Goal: Task Accomplishment & Management: Complete application form

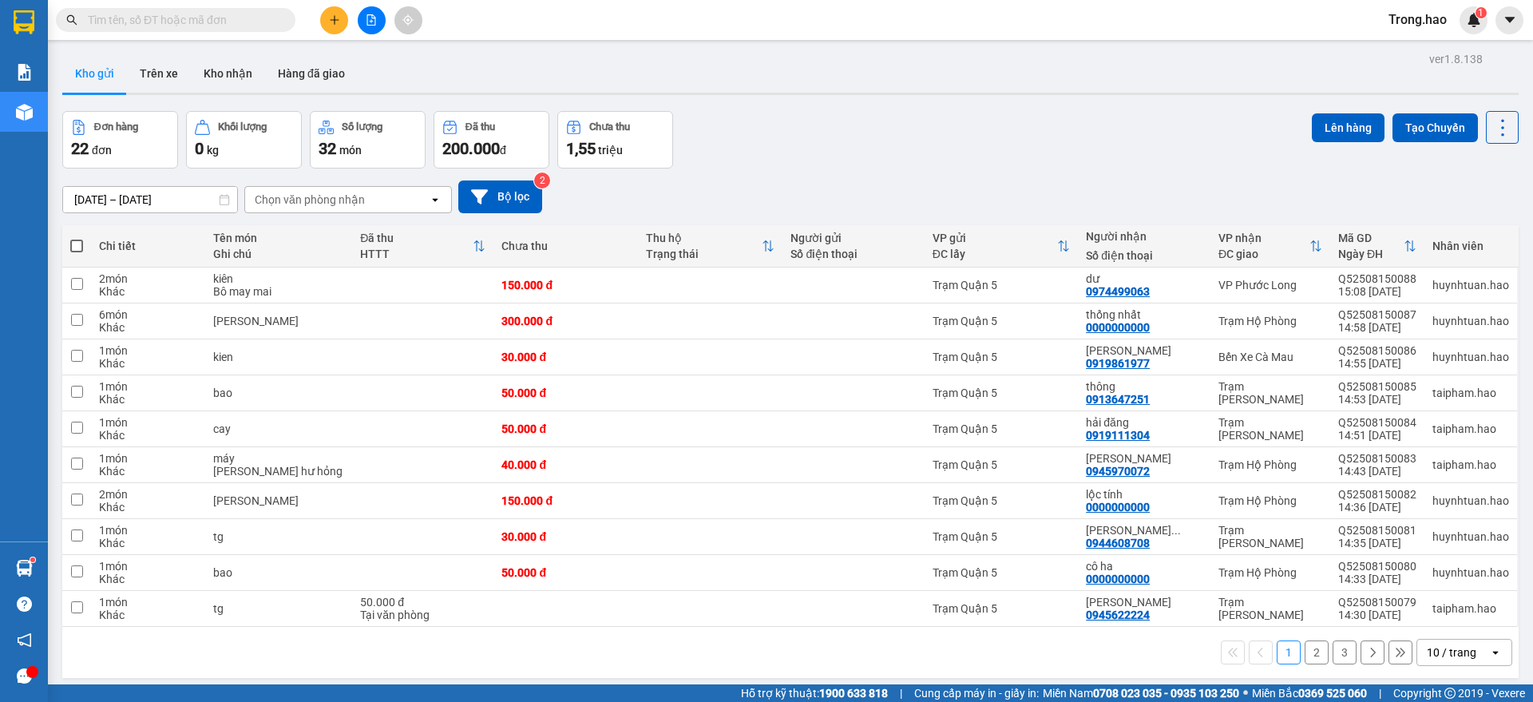
click at [224, 13] on input "text" at bounding box center [182, 20] width 188 height 18
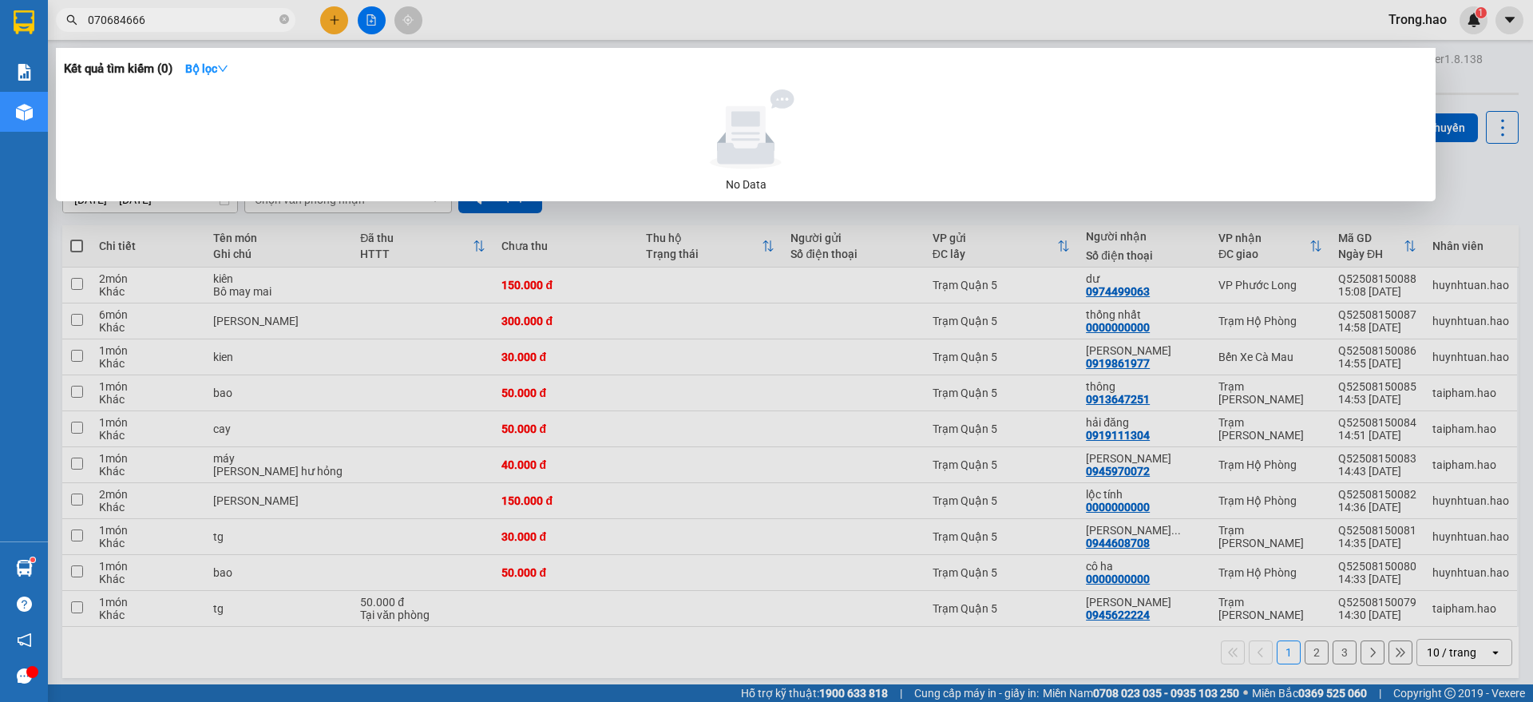
type input "0706846668"
click at [283, 18] on icon "close-circle" at bounding box center [284, 19] width 10 height 10
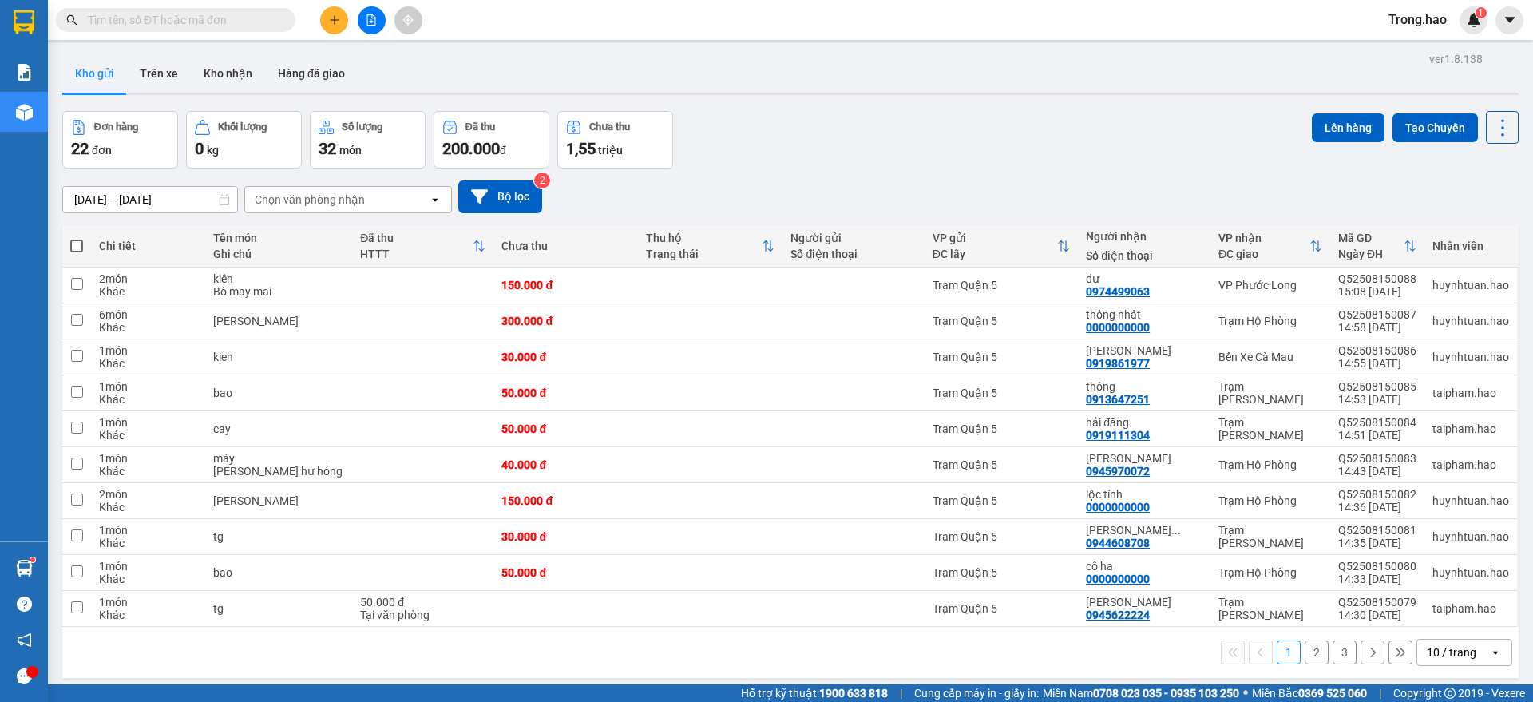
click at [177, 20] on input "text" at bounding box center [182, 20] width 188 height 18
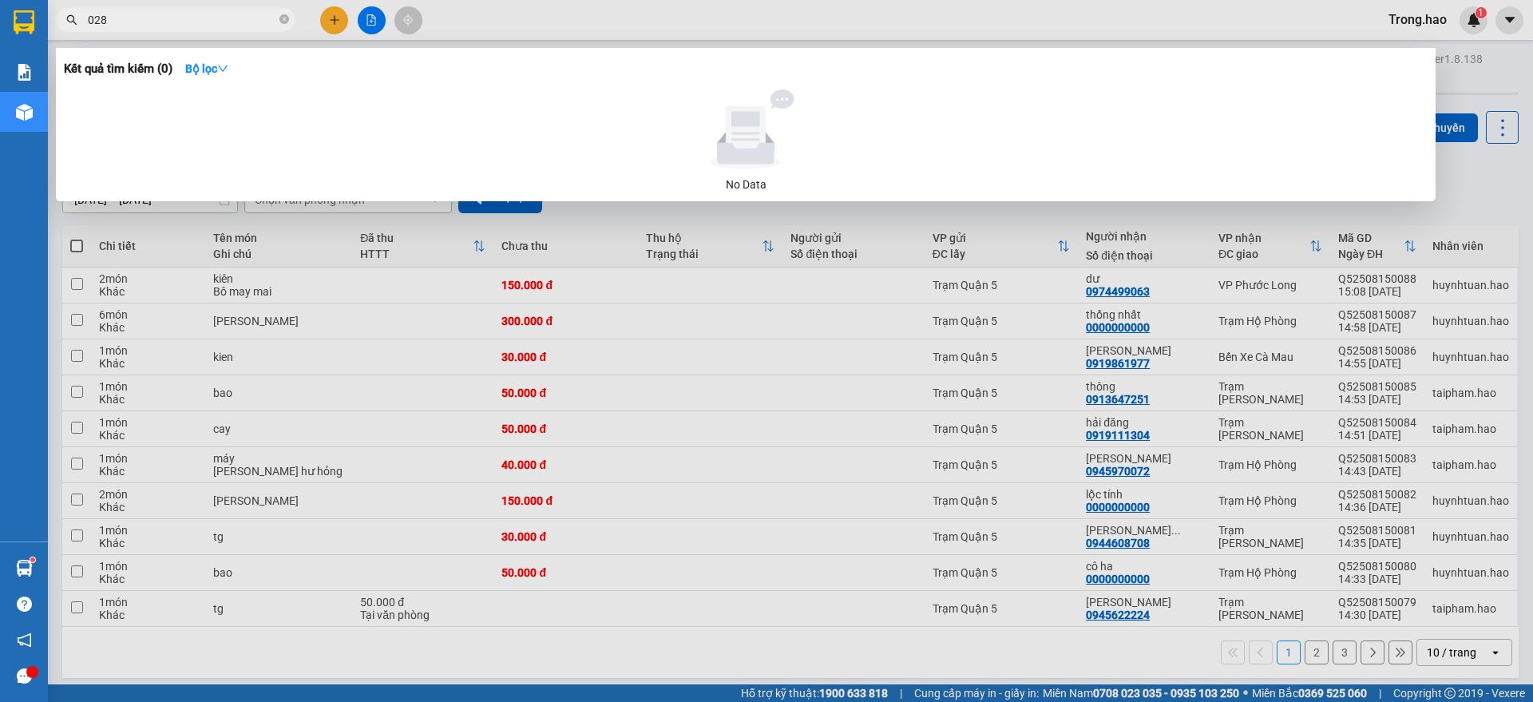
type input "0288"
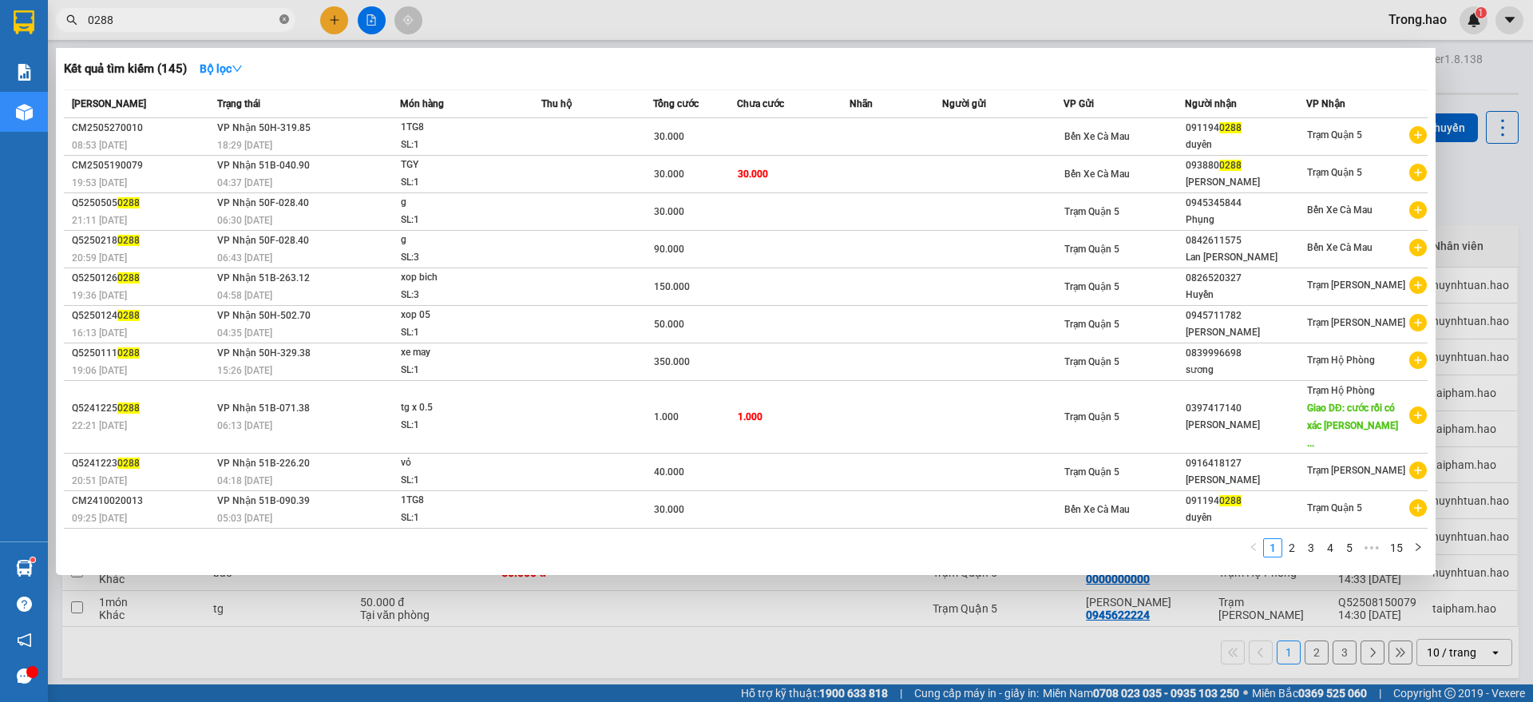
click at [285, 22] on icon "close-circle" at bounding box center [284, 19] width 10 height 10
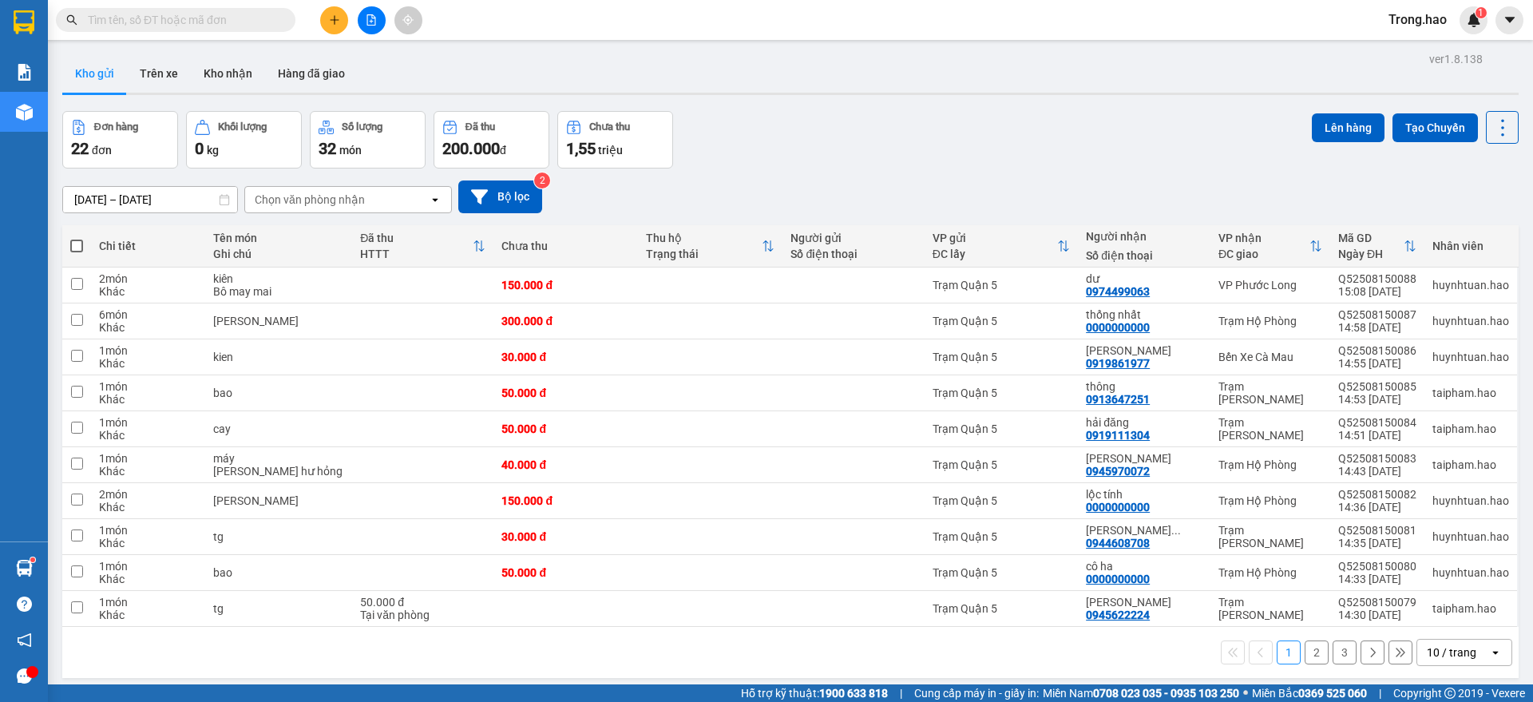
click at [263, 16] on input "text" at bounding box center [182, 20] width 188 height 18
click at [184, 21] on input "text" at bounding box center [182, 20] width 188 height 18
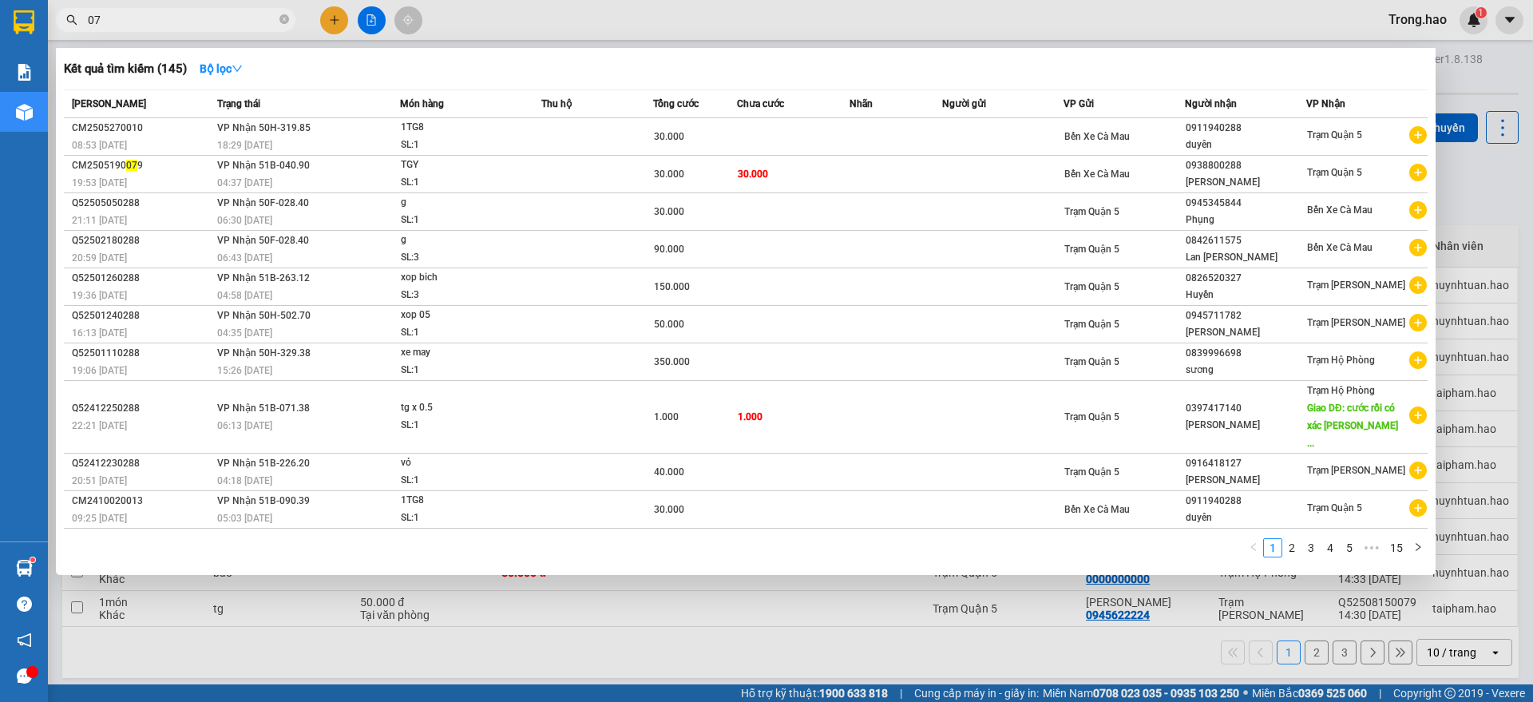
type input "0"
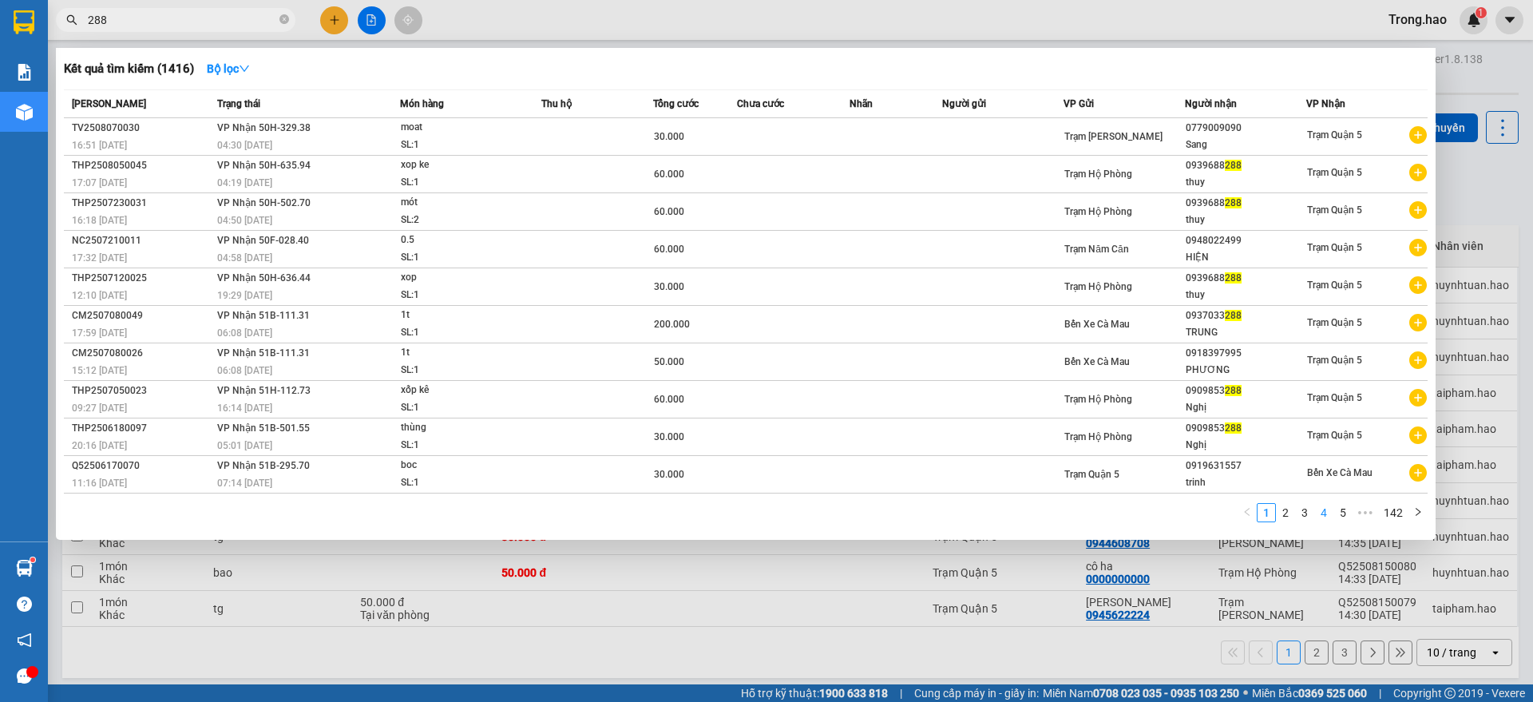
type input "288"
click at [1344, 508] on link "6" at bounding box center [1343, 513] width 18 height 18
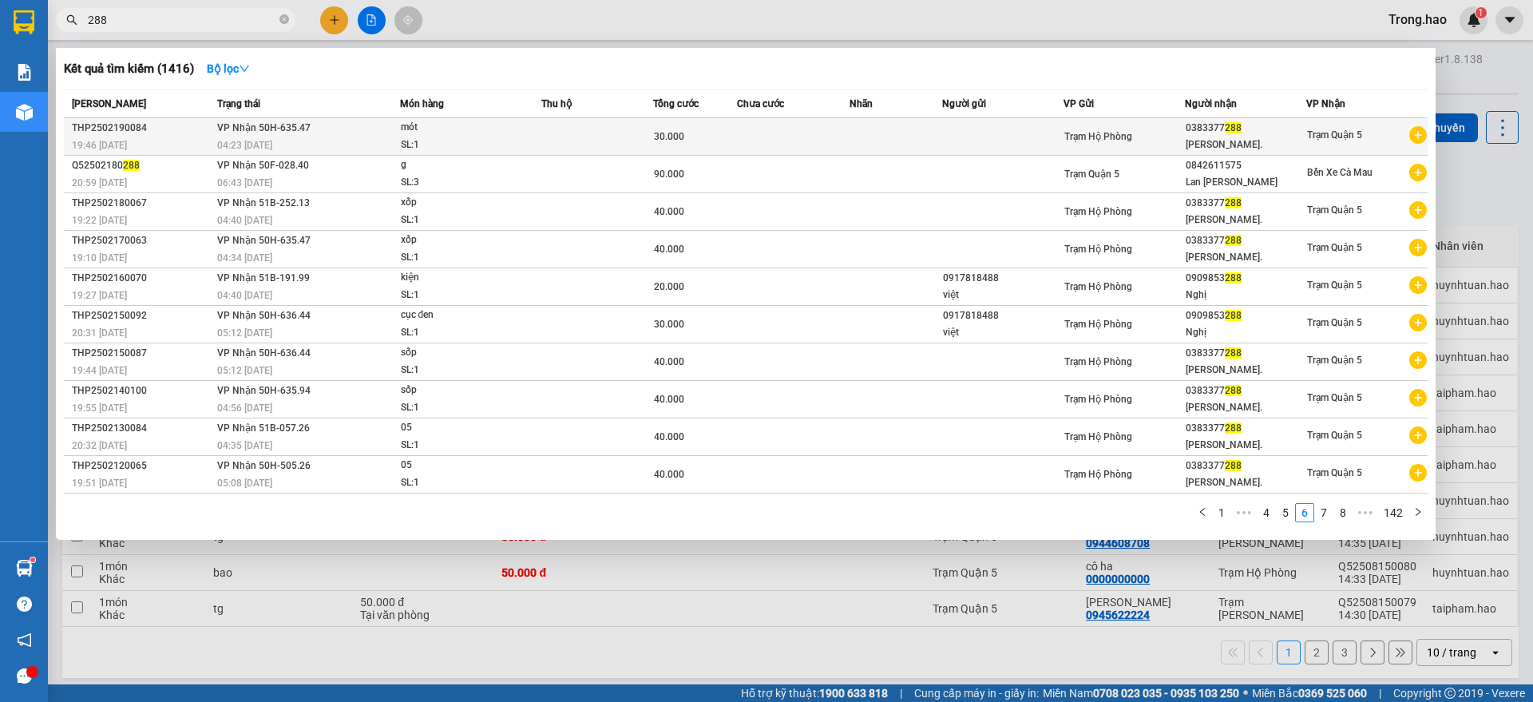
click at [1178, 144] on div "Trạm Hộ Phòng" at bounding box center [1124, 137] width 120 height 18
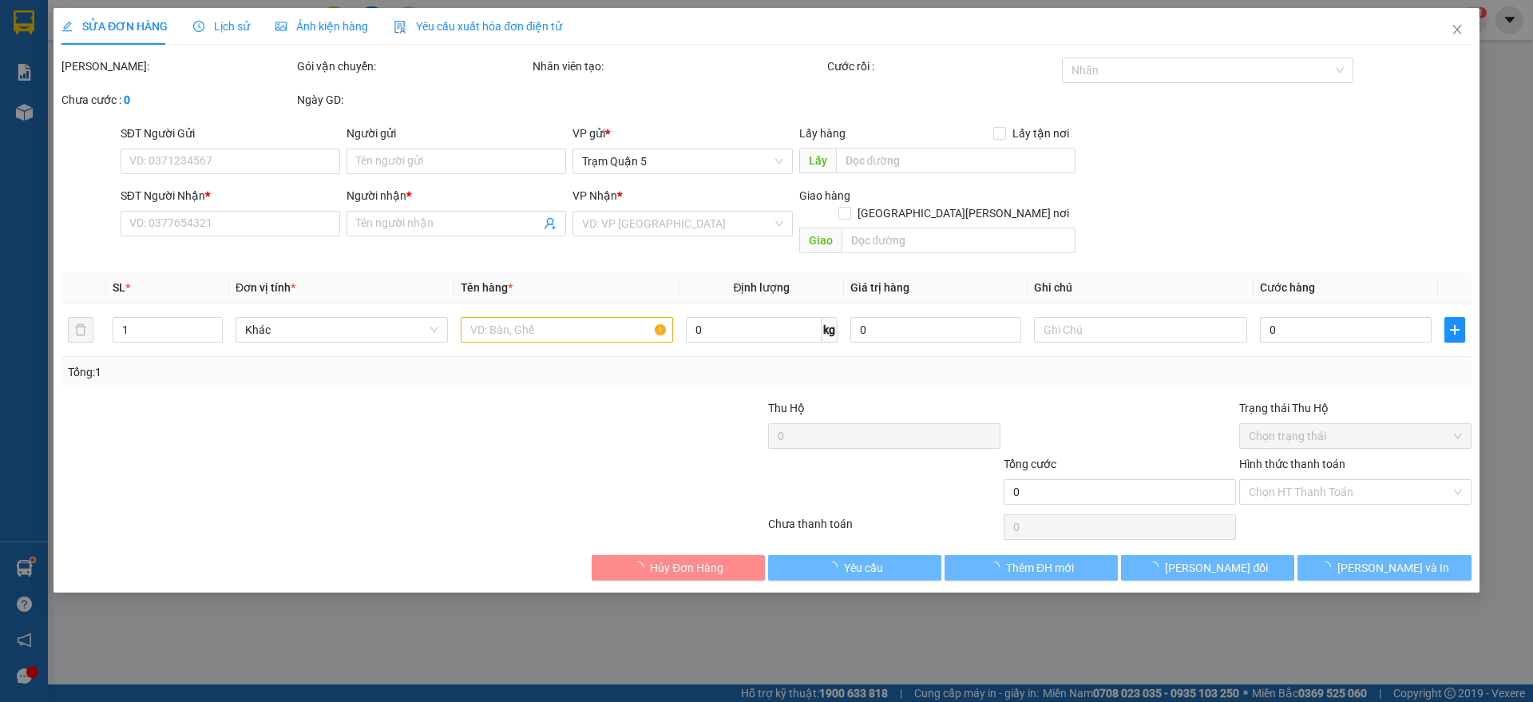
type input "0383377288"
type input "[PERSON_NAME]."
type input "30.000"
type input "0"
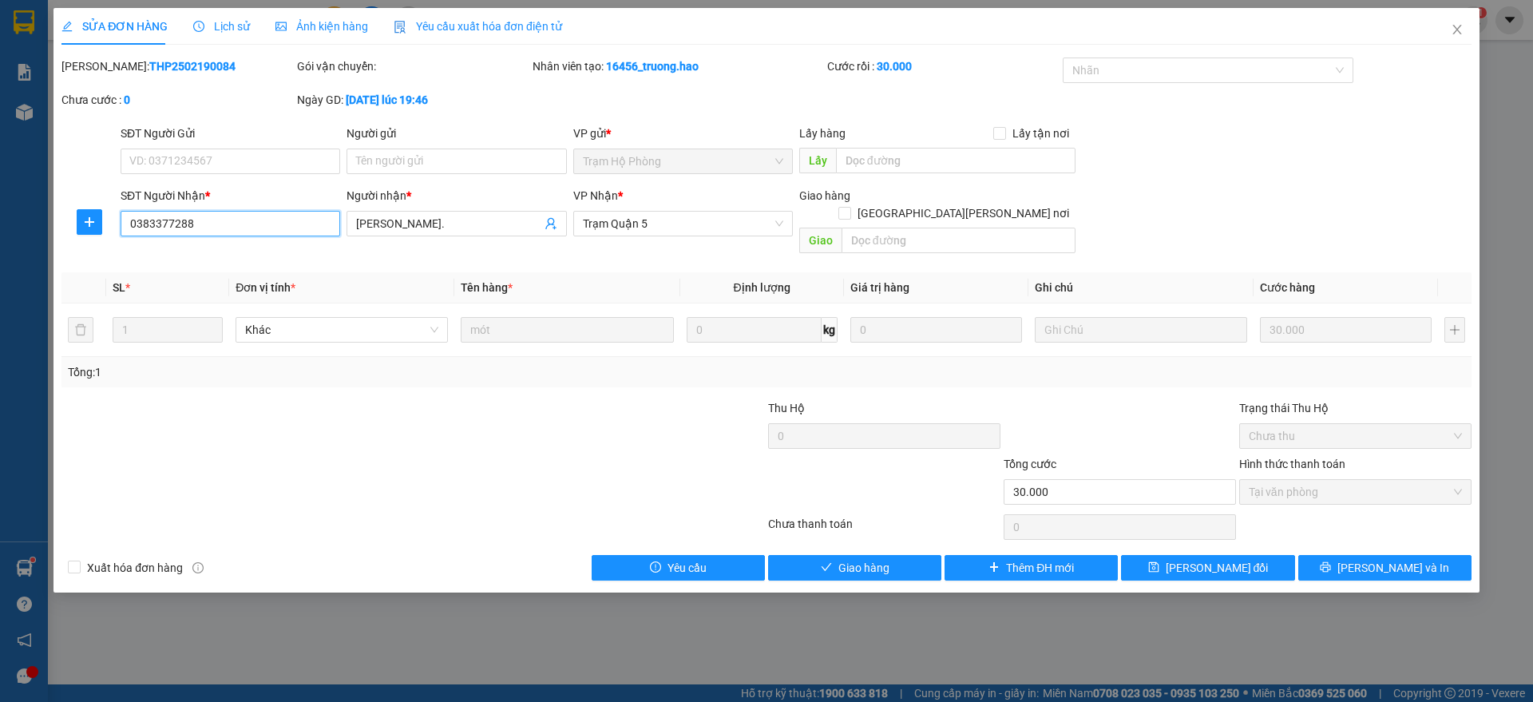
drag, startPoint x: 124, startPoint y: 220, endPoint x: 182, endPoint y: 227, distance: 58.7
click at [225, 235] on input "0383377288" at bounding box center [231, 224] width 220 height 26
drag, startPoint x: 1459, startPoint y: 36, endPoint x: 253, endPoint y: 41, distance: 1205.8
click at [1456, 36] on icon "close" at bounding box center [1457, 29] width 13 height 13
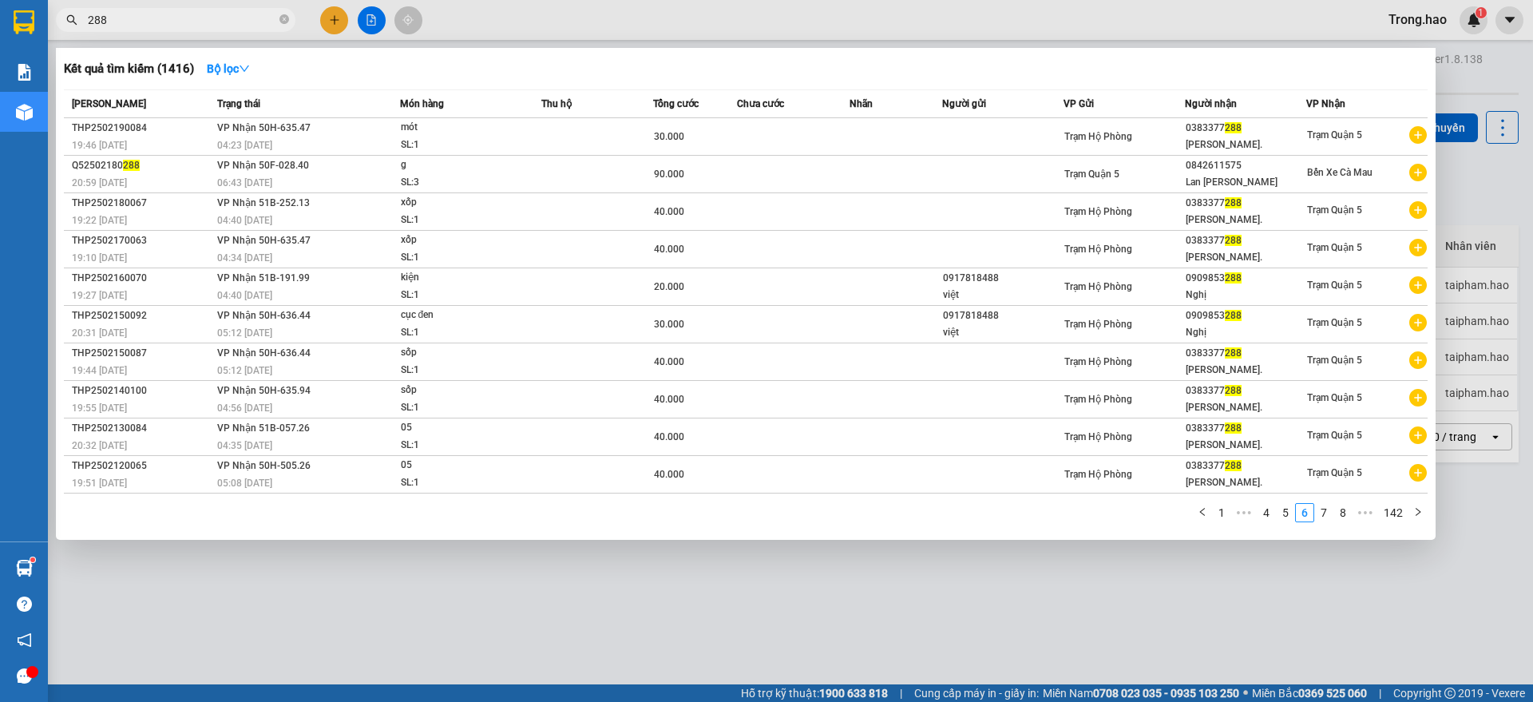
drag, startPoint x: 283, startPoint y: 21, endPoint x: 256, endPoint y: 22, distance: 28.0
click at [283, 22] on icon "close-circle" at bounding box center [284, 19] width 10 height 10
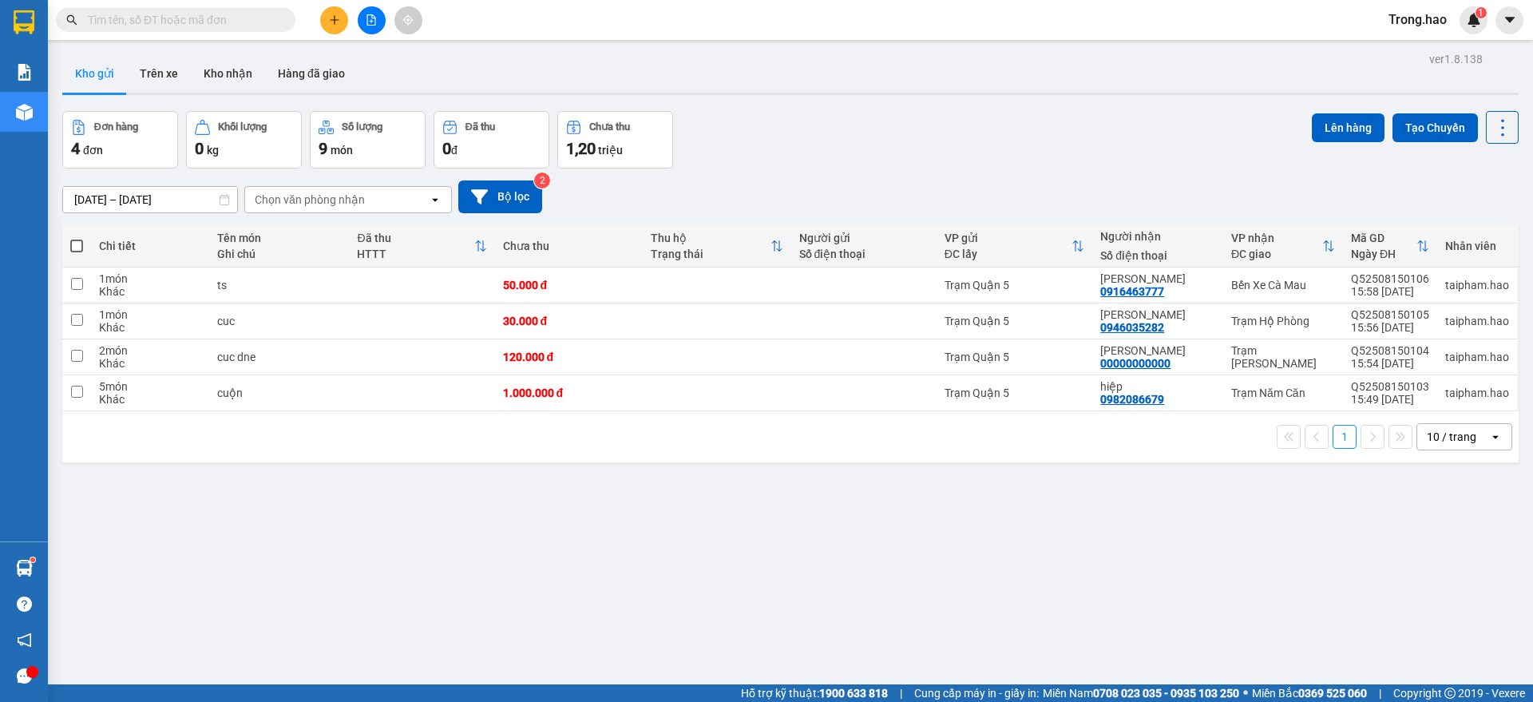
paste input "0383377288"
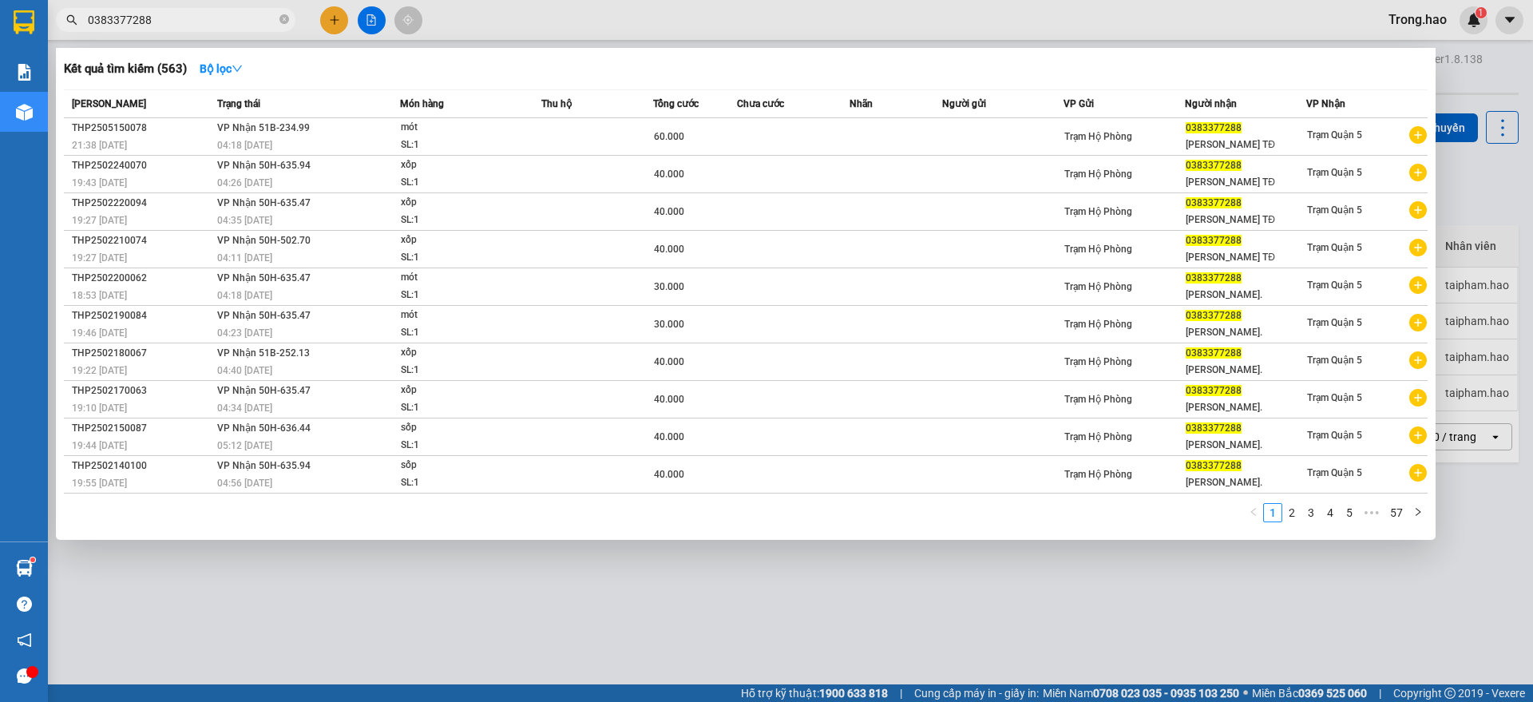
type input "0383377288"
drag, startPoint x: 1300, startPoint y: 498, endPoint x: 1335, endPoint y: 507, distance: 36.2
click at [1310, 502] on div "[PERSON_NAME] thái Món hàng Thu hộ Tổng [PERSON_NAME] [PERSON_NAME] Người gửi V…" at bounding box center [746, 310] width 1364 height 442
drag, startPoint x: 1379, startPoint y: 506, endPoint x: 1396, endPoint y: 513, distance: 18.2
click at [1378, 506] on span "•••" at bounding box center [1372, 512] width 26 height 19
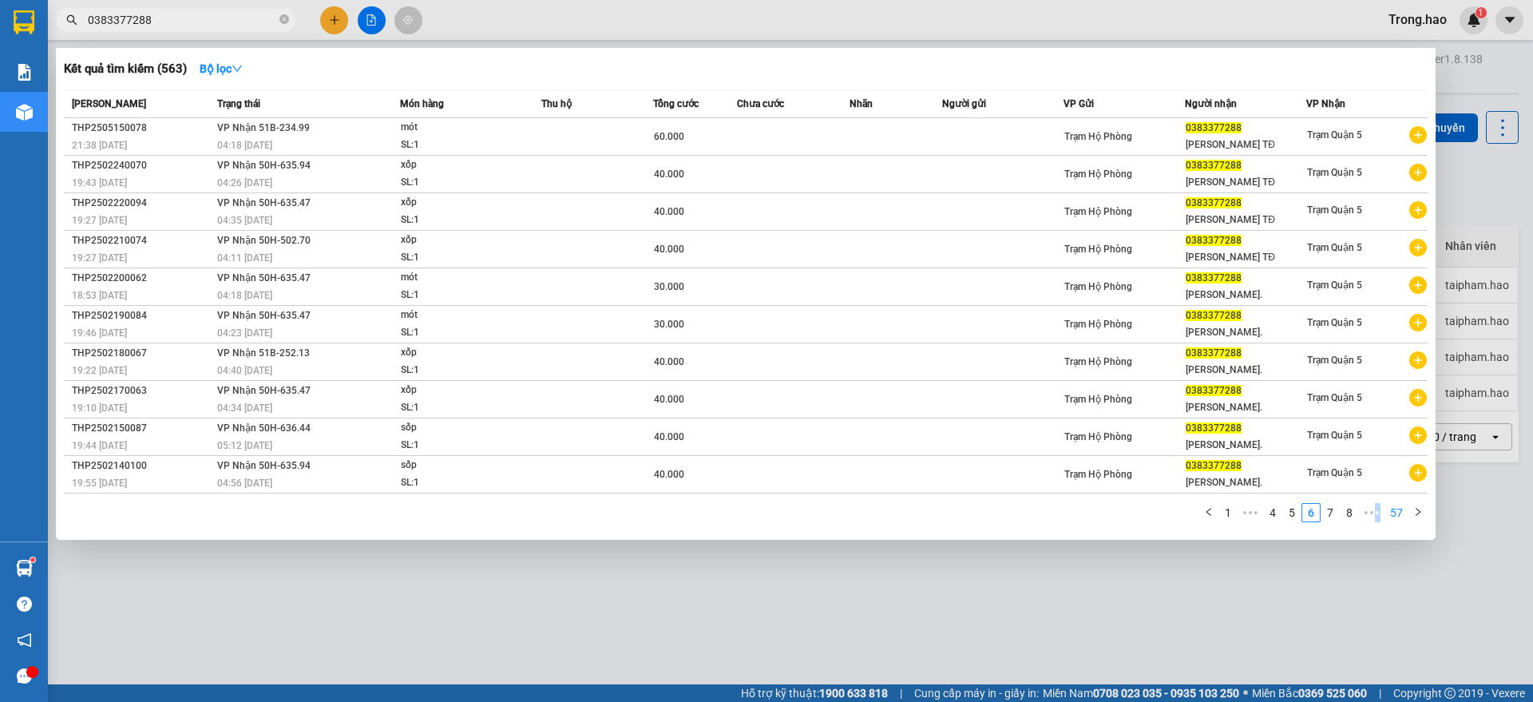
click at [1398, 513] on link "57" at bounding box center [1397, 513] width 22 height 18
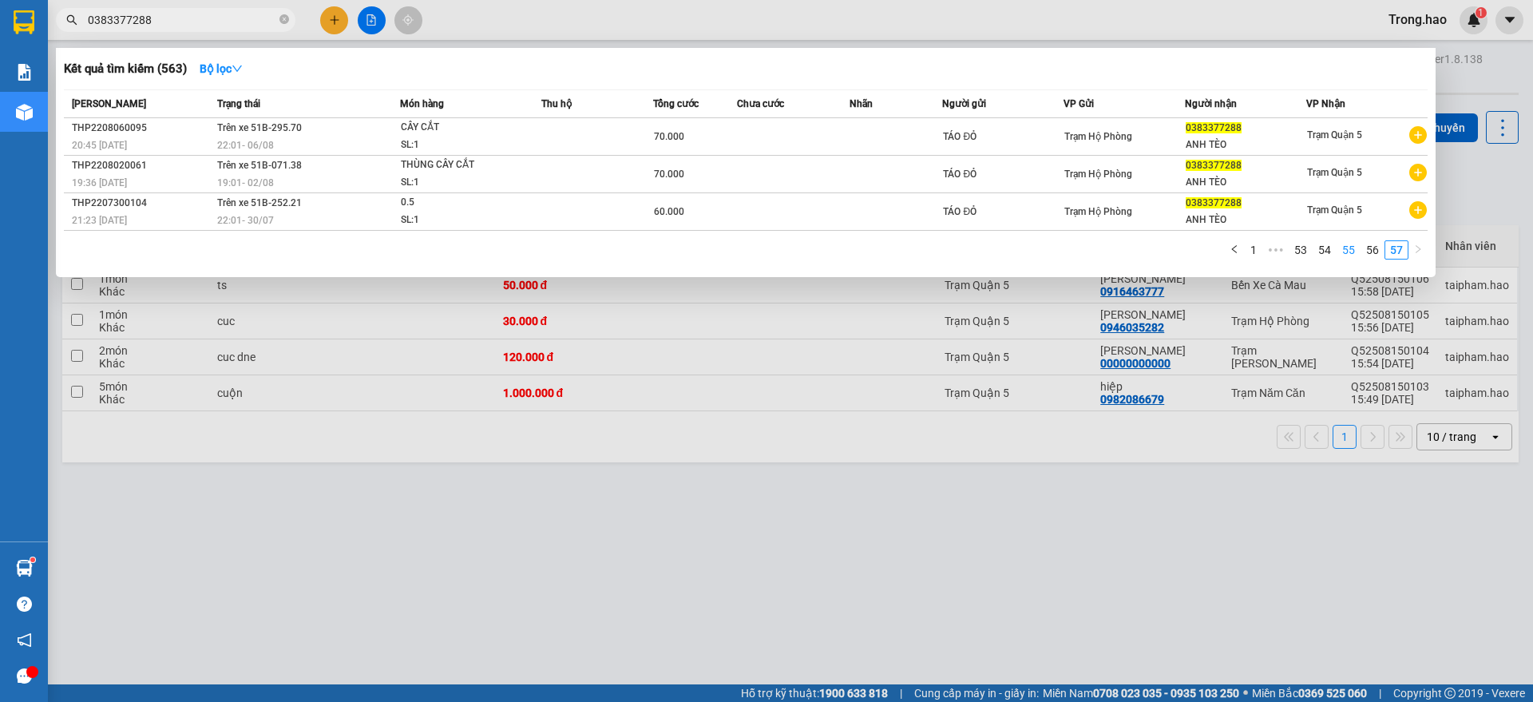
click at [1347, 256] on link "55" at bounding box center [1349, 250] width 22 height 18
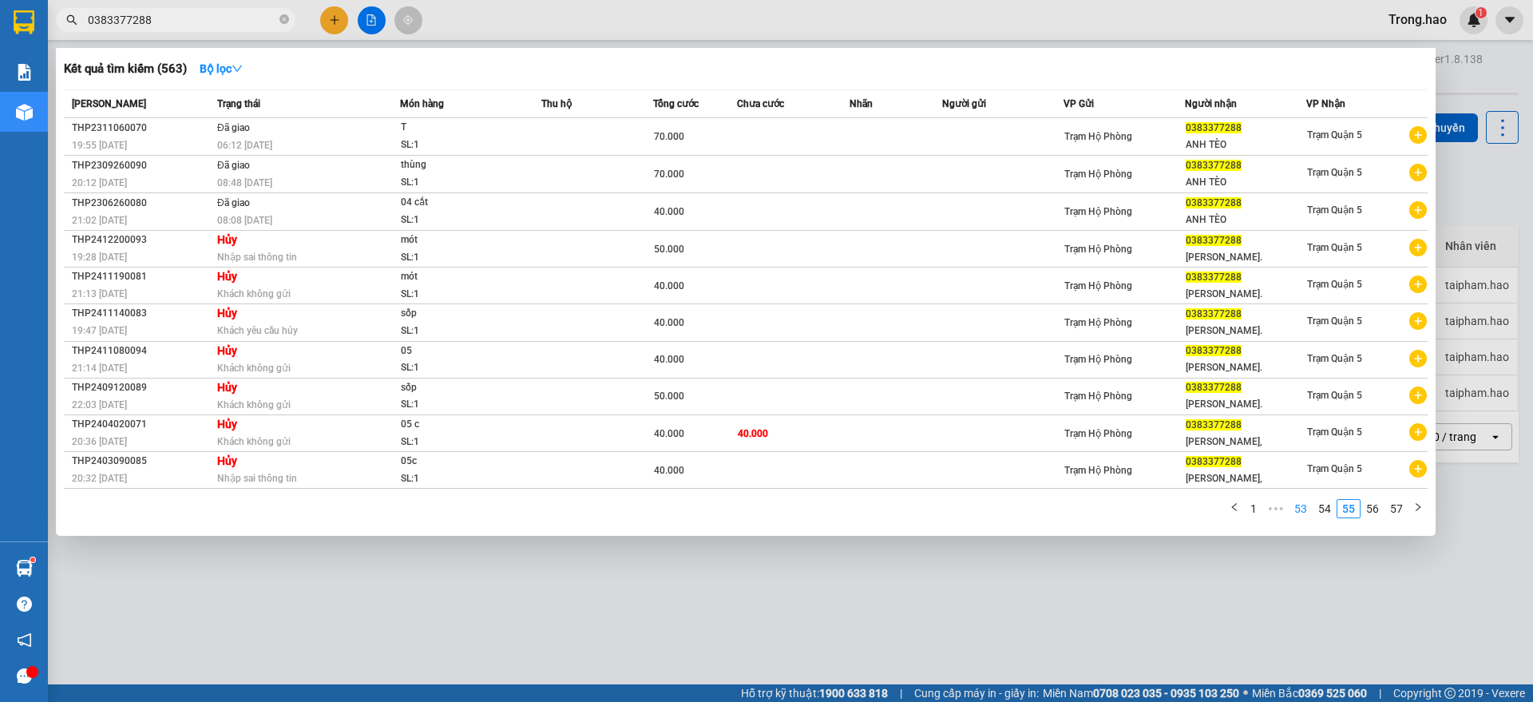
click at [1294, 510] on link "53" at bounding box center [1301, 509] width 22 height 18
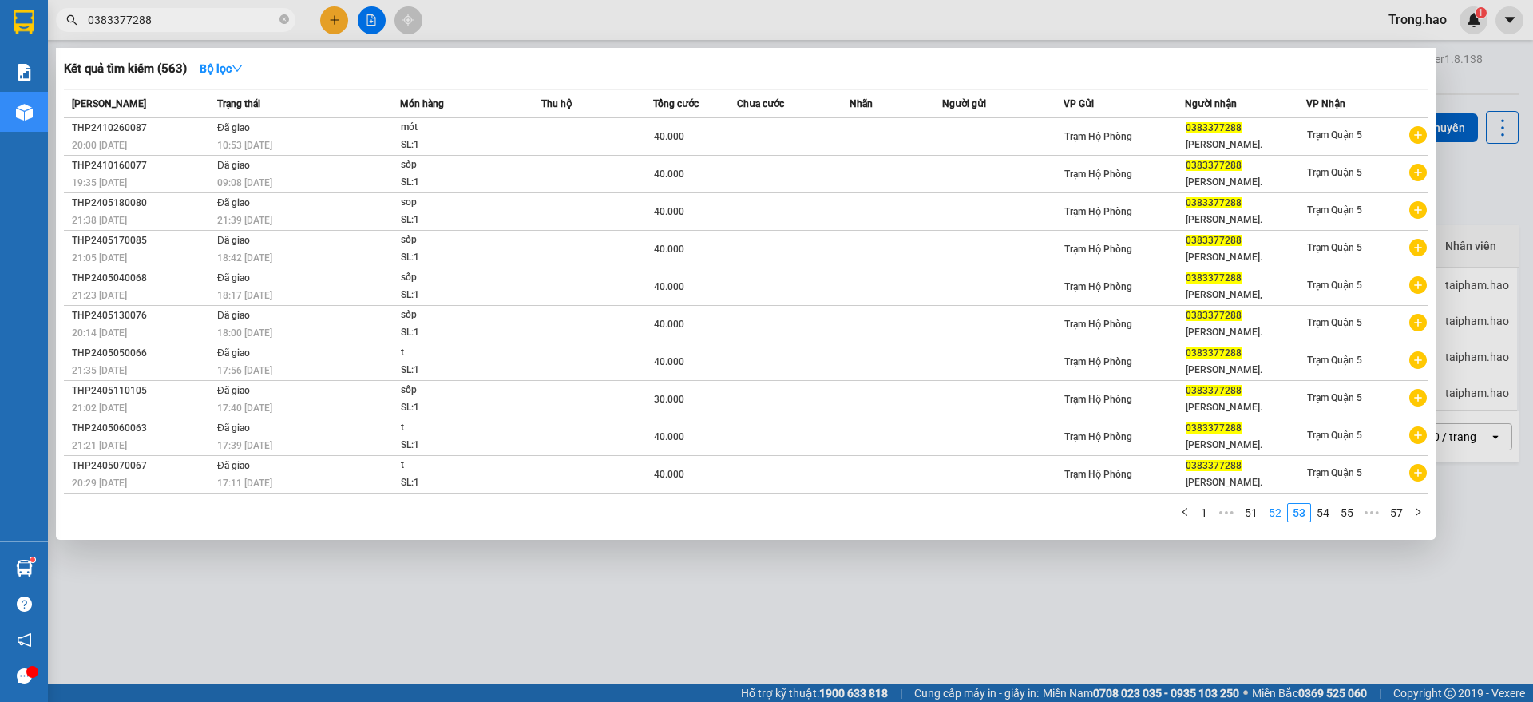
click at [1274, 509] on link "52" at bounding box center [1275, 513] width 22 height 18
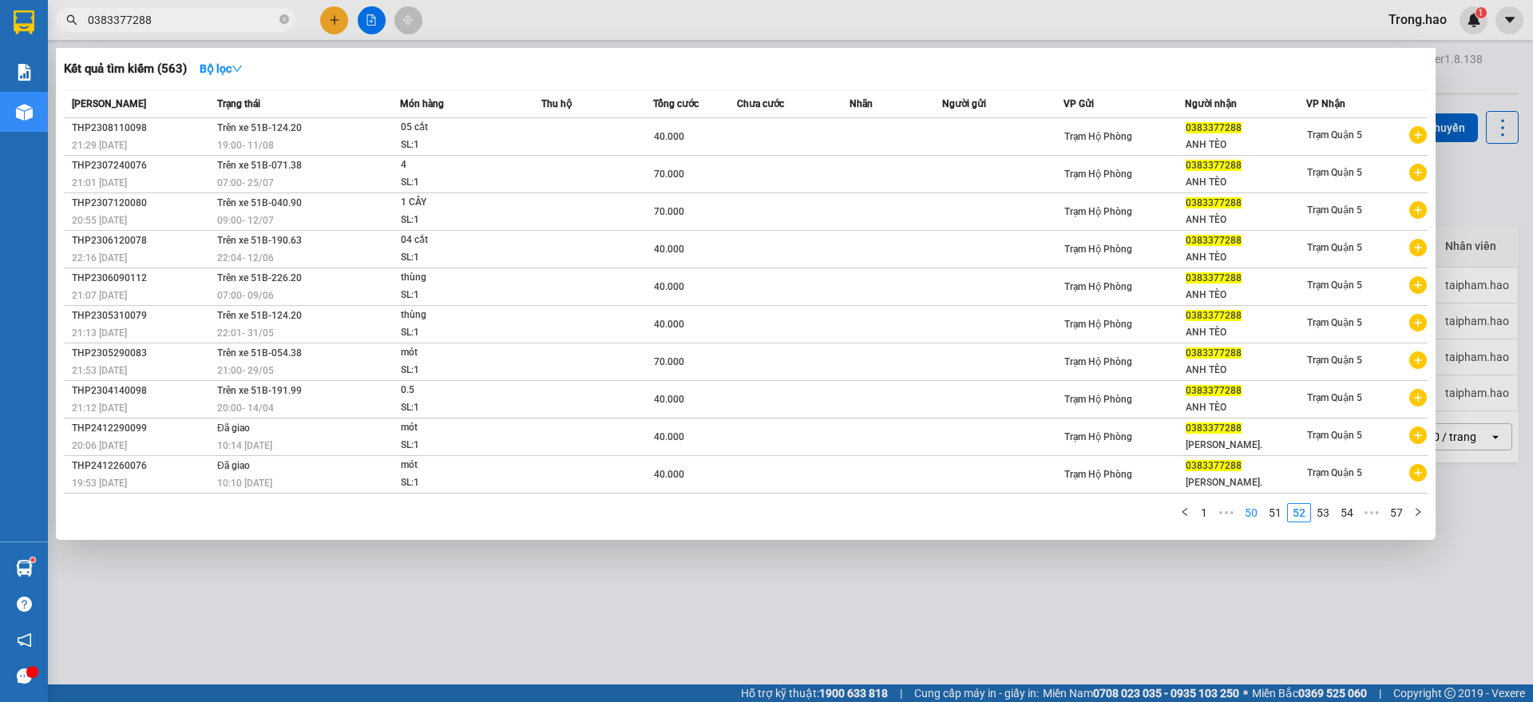
click at [1259, 509] on link "50" at bounding box center [1251, 513] width 22 height 18
click at [1208, 509] on link "1" at bounding box center [1204, 513] width 18 height 18
click at [1100, 618] on div at bounding box center [766, 351] width 1533 height 702
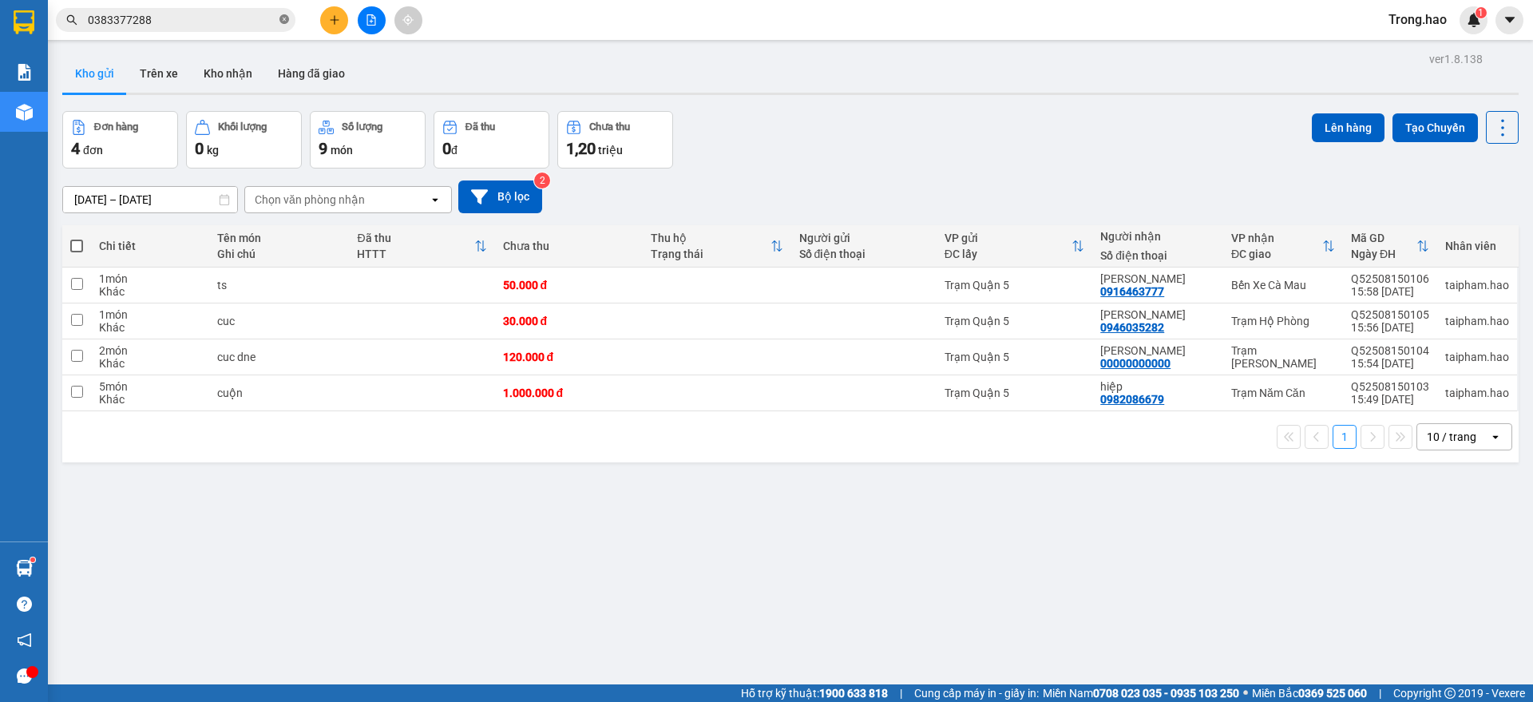
click at [284, 22] on icon "close-circle" at bounding box center [284, 19] width 10 height 10
drag, startPoint x: 347, startPoint y: 24, endPoint x: 339, endPoint y: 24, distance: 8.8
click at [347, 24] on div at bounding box center [371, 20] width 120 height 28
click at [331, 23] on icon "plus" at bounding box center [334, 19] width 11 height 11
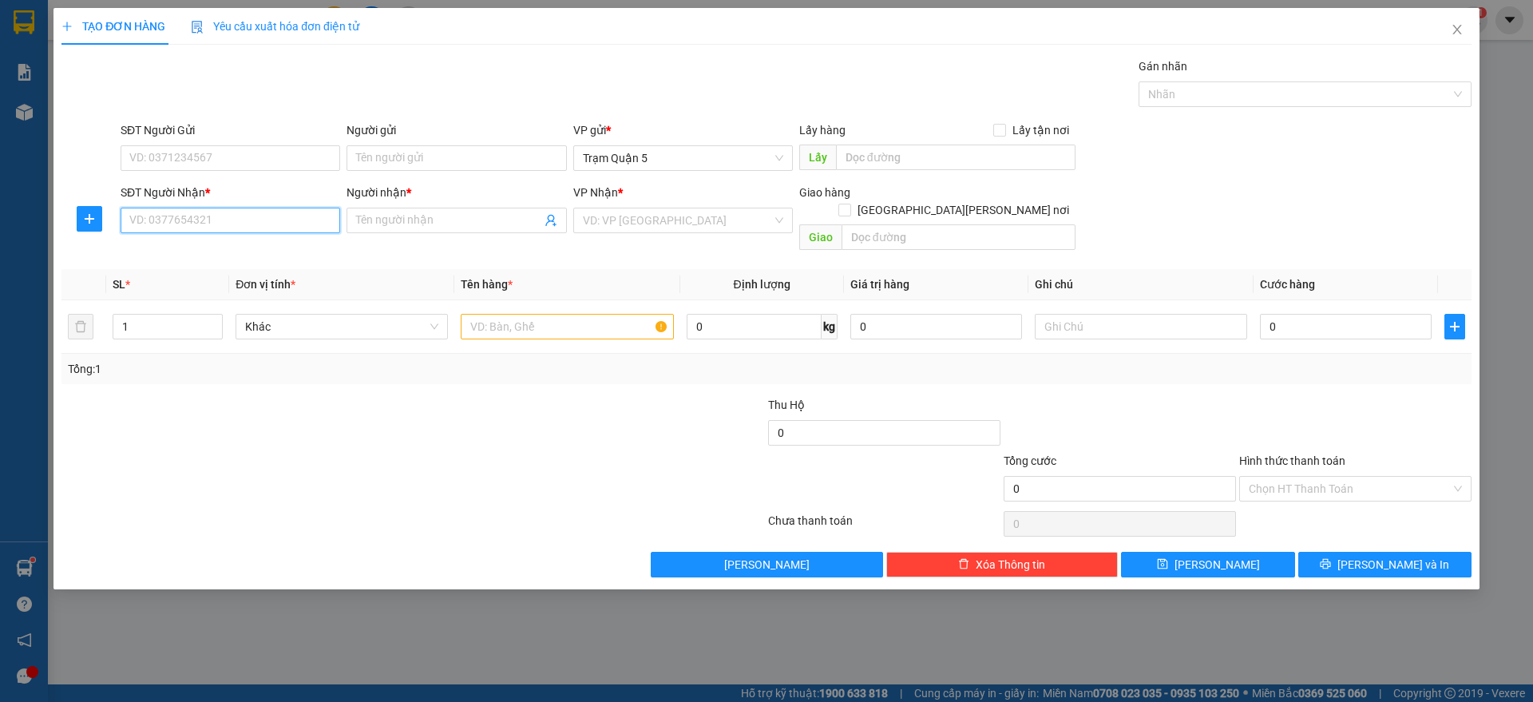
click at [212, 223] on input "SĐT Người Nhận *" at bounding box center [231, 221] width 220 height 26
type input "0000000000"
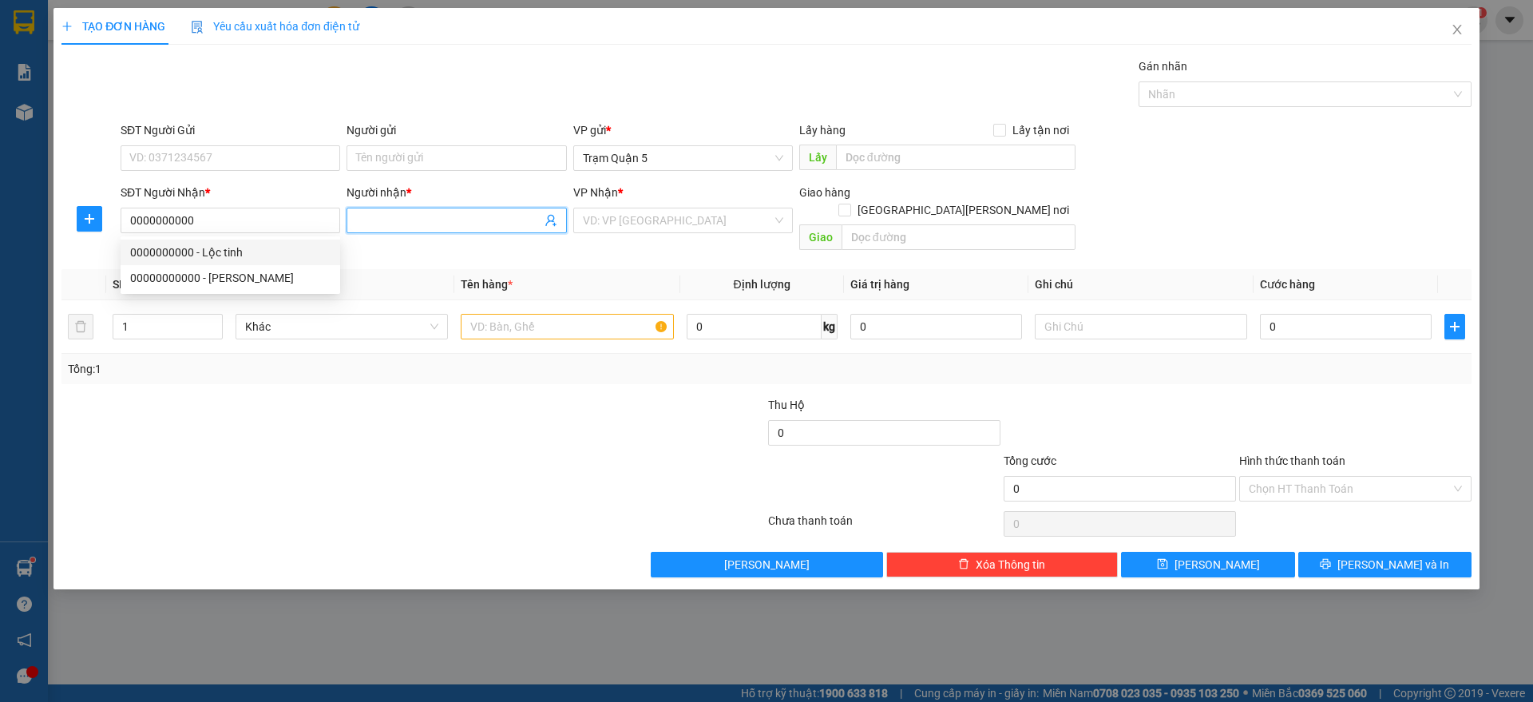
click at [409, 225] on input "Người nhận *" at bounding box center [448, 221] width 184 height 18
type input "cẩm [PERSON_NAME]"
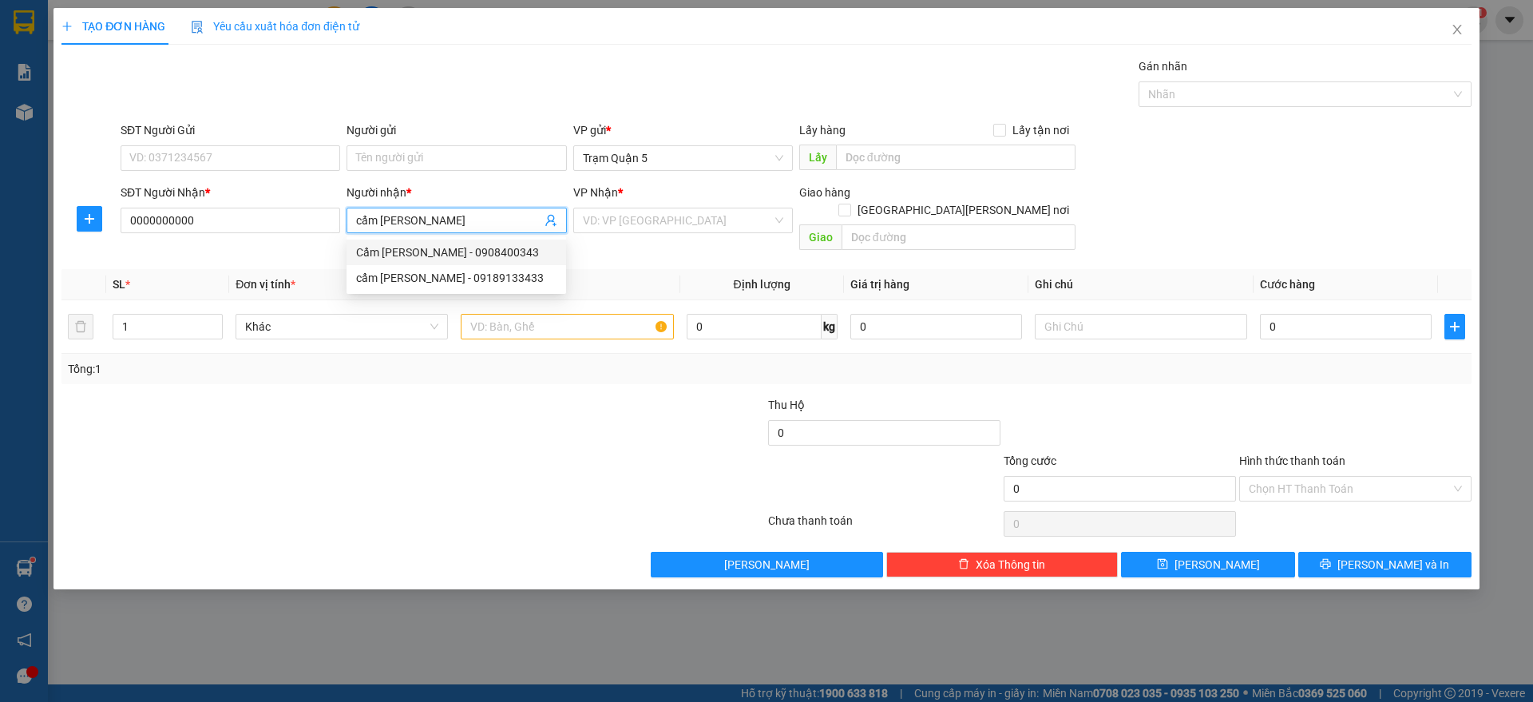
click at [457, 241] on div "Cẩm [PERSON_NAME] - 0908400343" at bounding box center [457, 253] width 220 height 26
type input "0908400343"
type input "Cẩm [PERSON_NAME]"
click at [431, 225] on input "Cẩm [PERSON_NAME]" at bounding box center [448, 221] width 184 height 18
click at [381, 242] on div "Cẩm [PERSON_NAME] - 0908400343" at bounding box center [457, 253] width 220 height 26
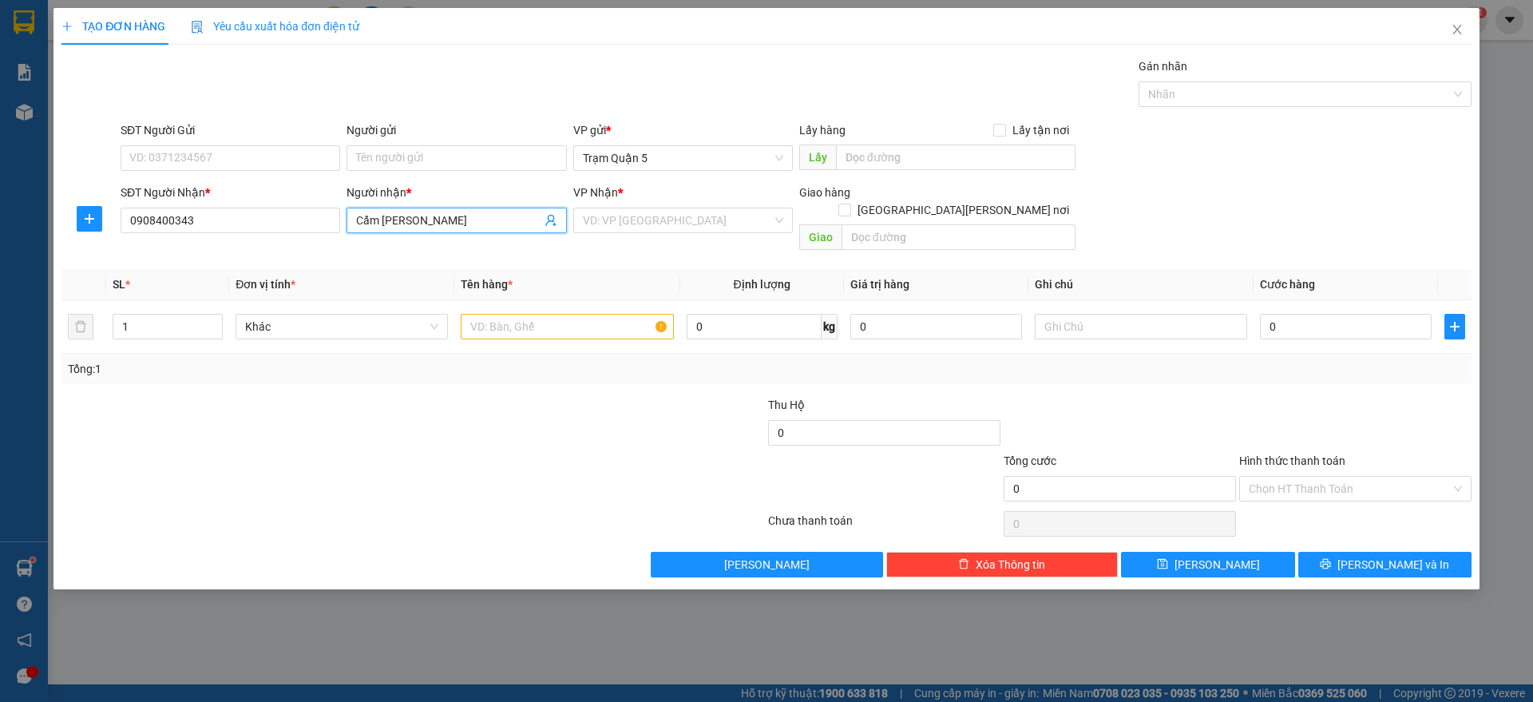
click at [422, 209] on span "Cẩm [PERSON_NAME]" at bounding box center [457, 221] width 220 height 26
click at [430, 254] on div "Cẩm [PERSON_NAME] - 0908400343" at bounding box center [456, 253] width 200 height 18
click at [437, 208] on span "Cẩm [PERSON_NAME]" at bounding box center [457, 221] width 220 height 26
click at [410, 274] on div "cẩm [PERSON_NAME] - 09189133433" at bounding box center [456, 278] width 200 height 18
type input "09189133433"
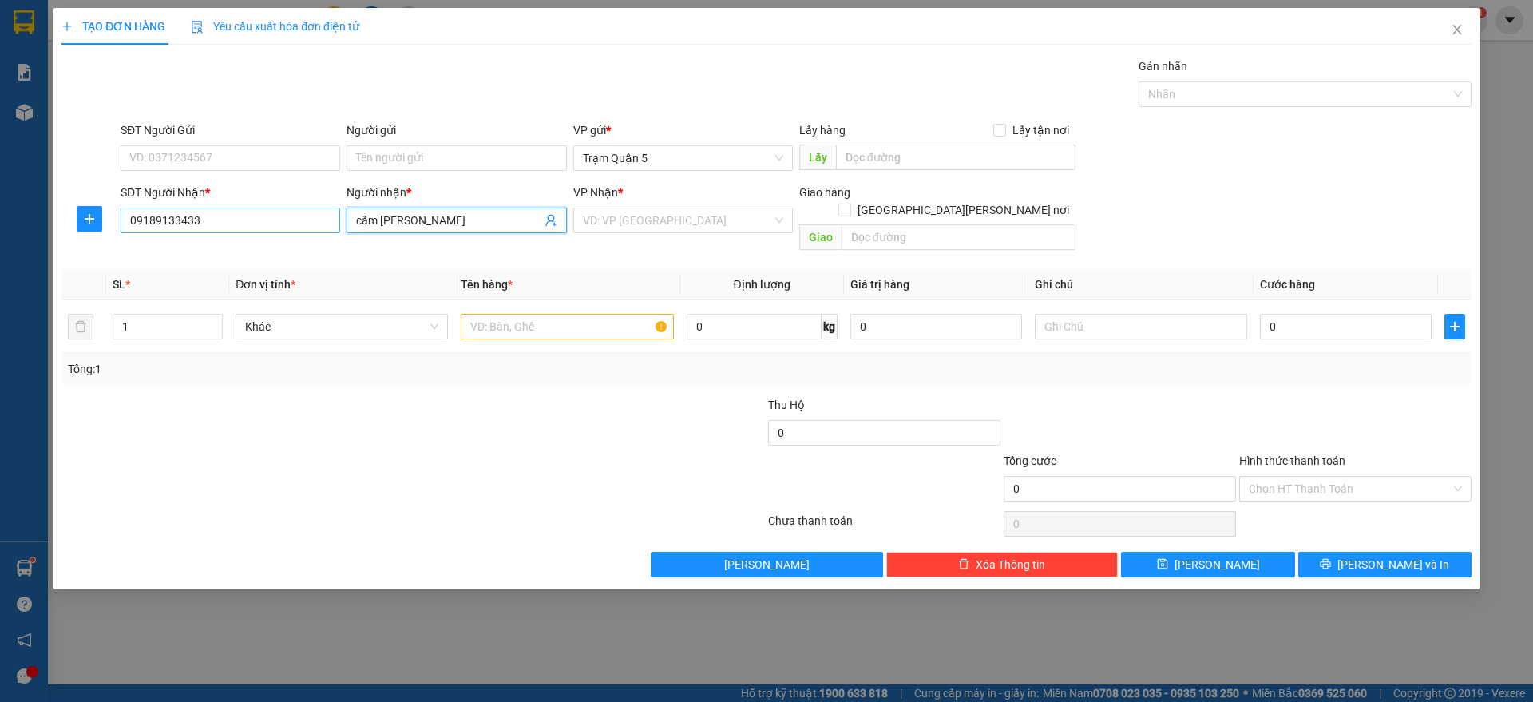
type input "cẩm [PERSON_NAME]"
drag, startPoint x: 125, startPoint y: 220, endPoint x: 222, endPoint y: 220, distance: 97.4
click at [222, 220] on input "09189133433" at bounding box center [231, 221] width 220 height 26
click at [1461, 36] on icon "close" at bounding box center [1457, 29] width 13 height 13
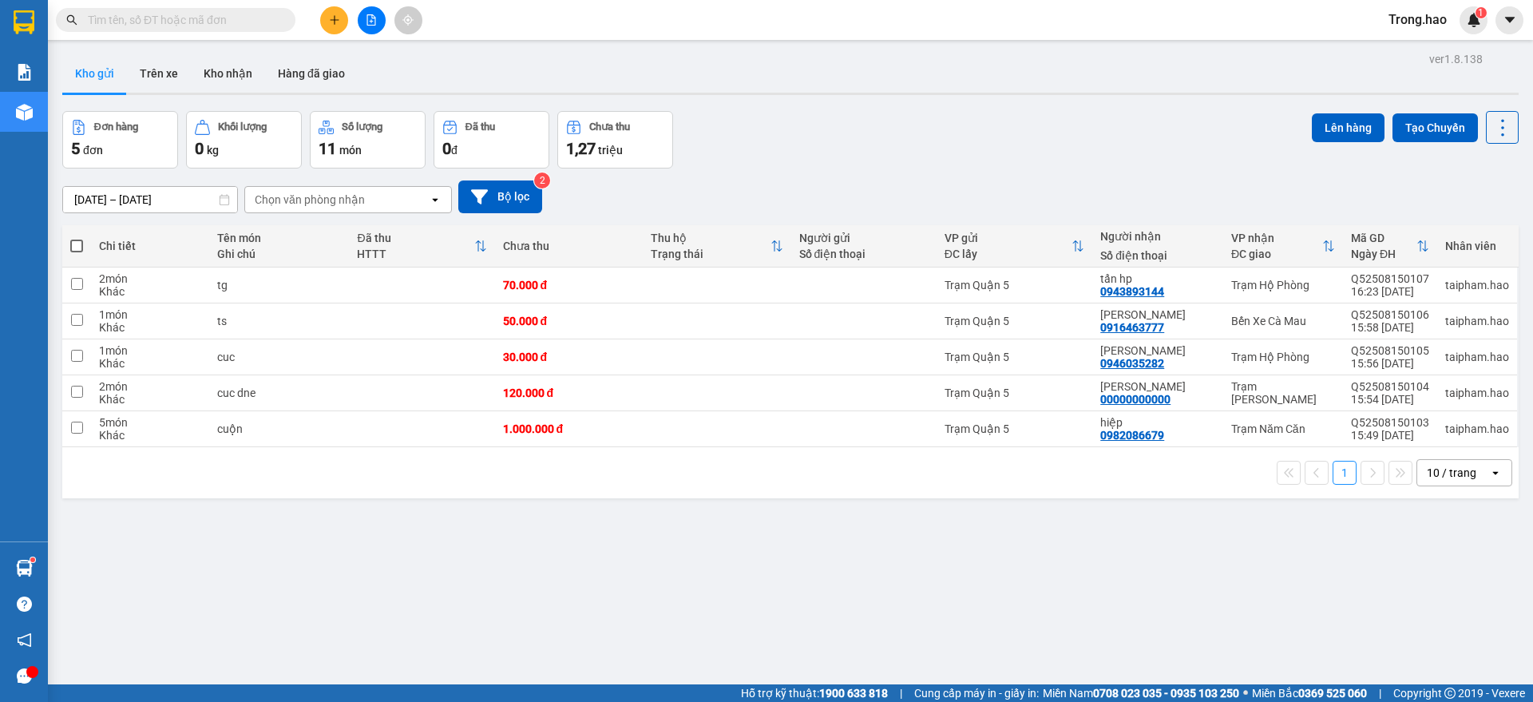
paste input "09189133433"
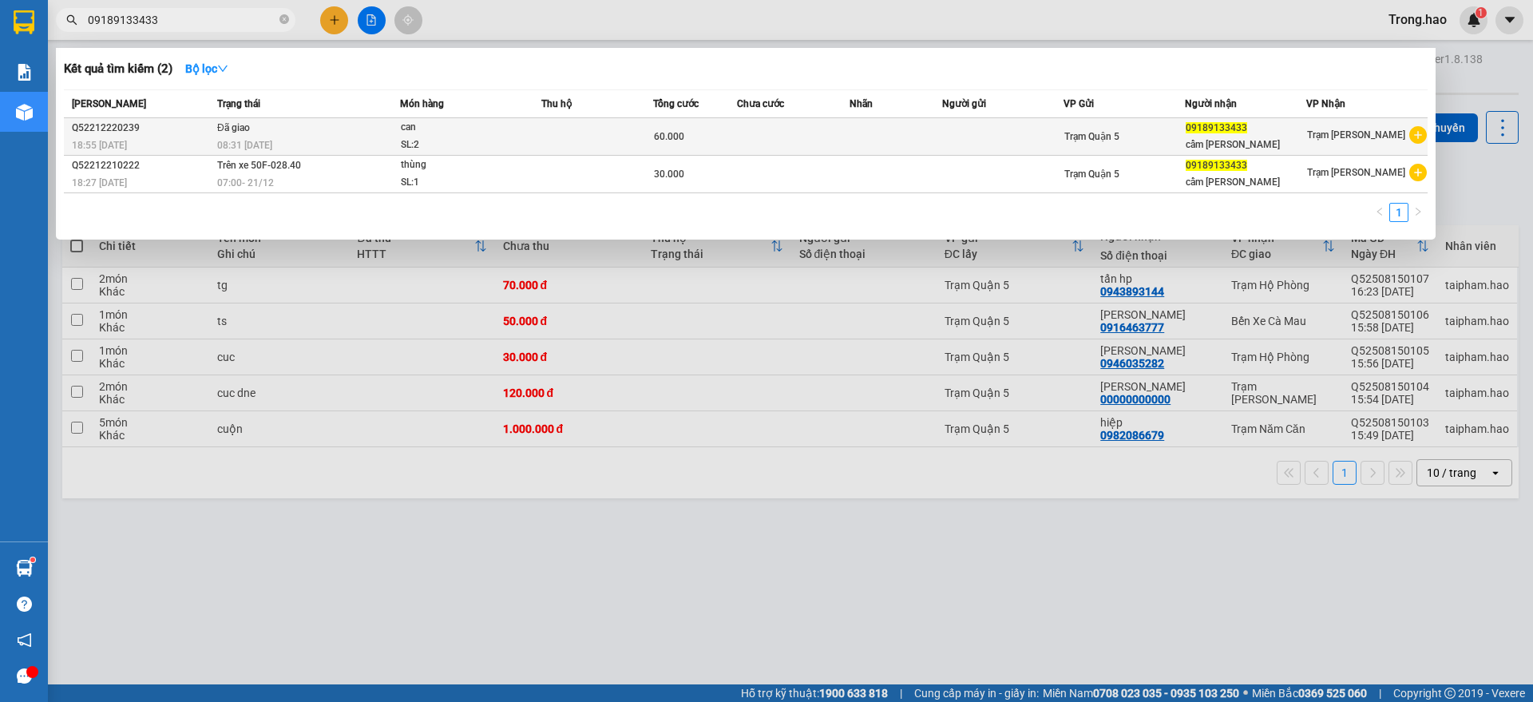
type input "09189133433"
click at [639, 129] on td at bounding box center [597, 137] width 112 height 38
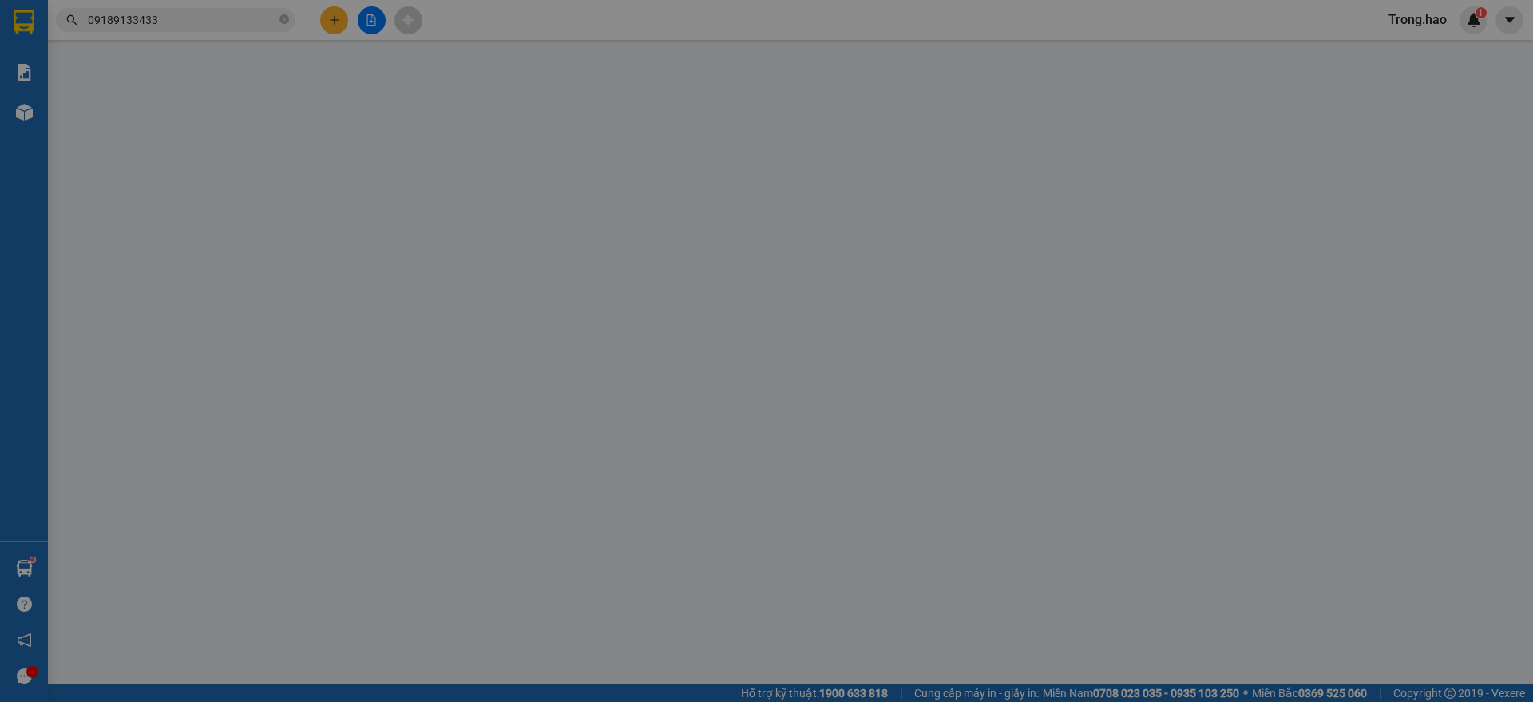
type input "09189133433"
type input "cẩm [PERSON_NAME]"
type input "60.000"
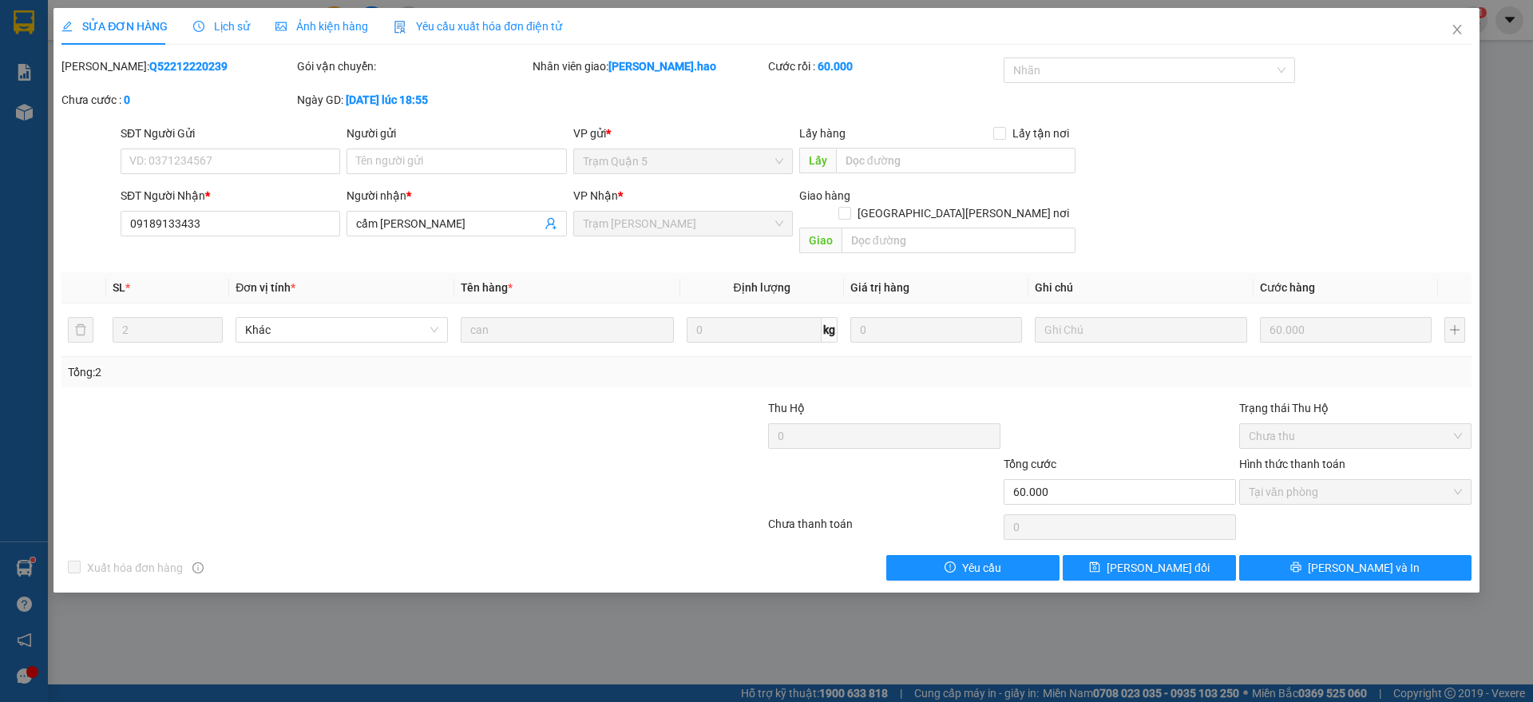
click at [353, 33] on span "Ảnh kiện hàng" at bounding box center [322, 26] width 93 height 13
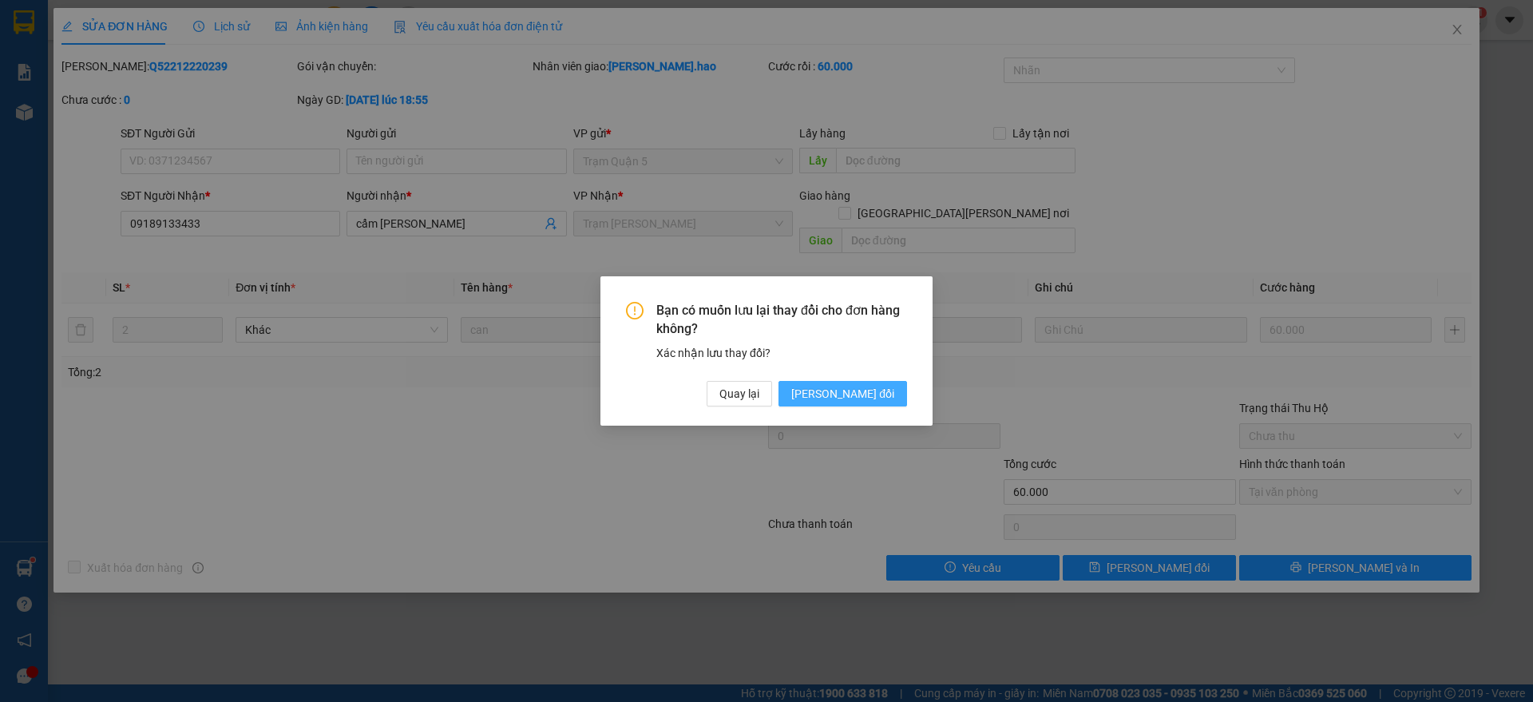
click at [890, 395] on span "[PERSON_NAME] đổi" at bounding box center [842, 394] width 103 height 18
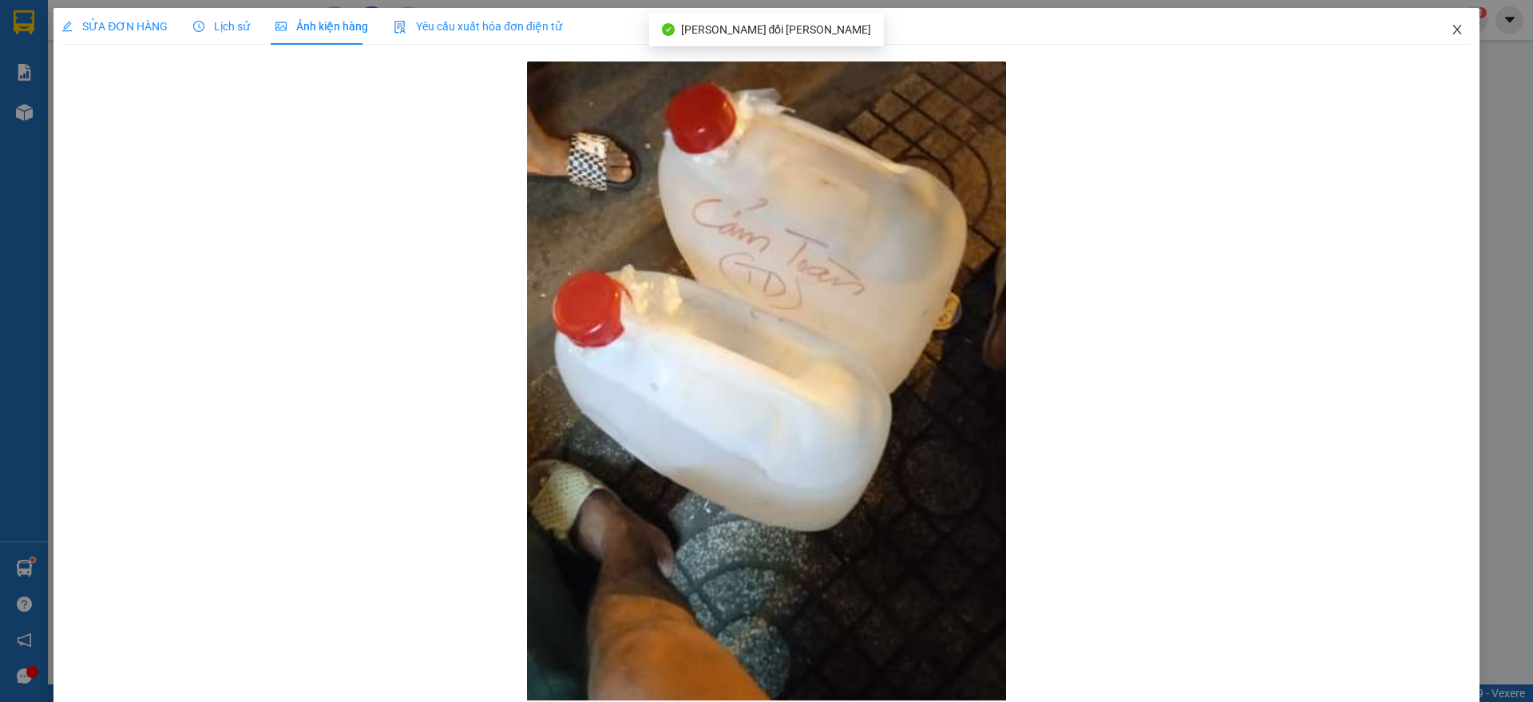
drag, startPoint x: 1462, startPoint y: 31, endPoint x: 1445, endPoint y: 30, distance: 17.6
click at [1445, 30] on span "Close" at bounding box center [1457, 30] width 45 height 45
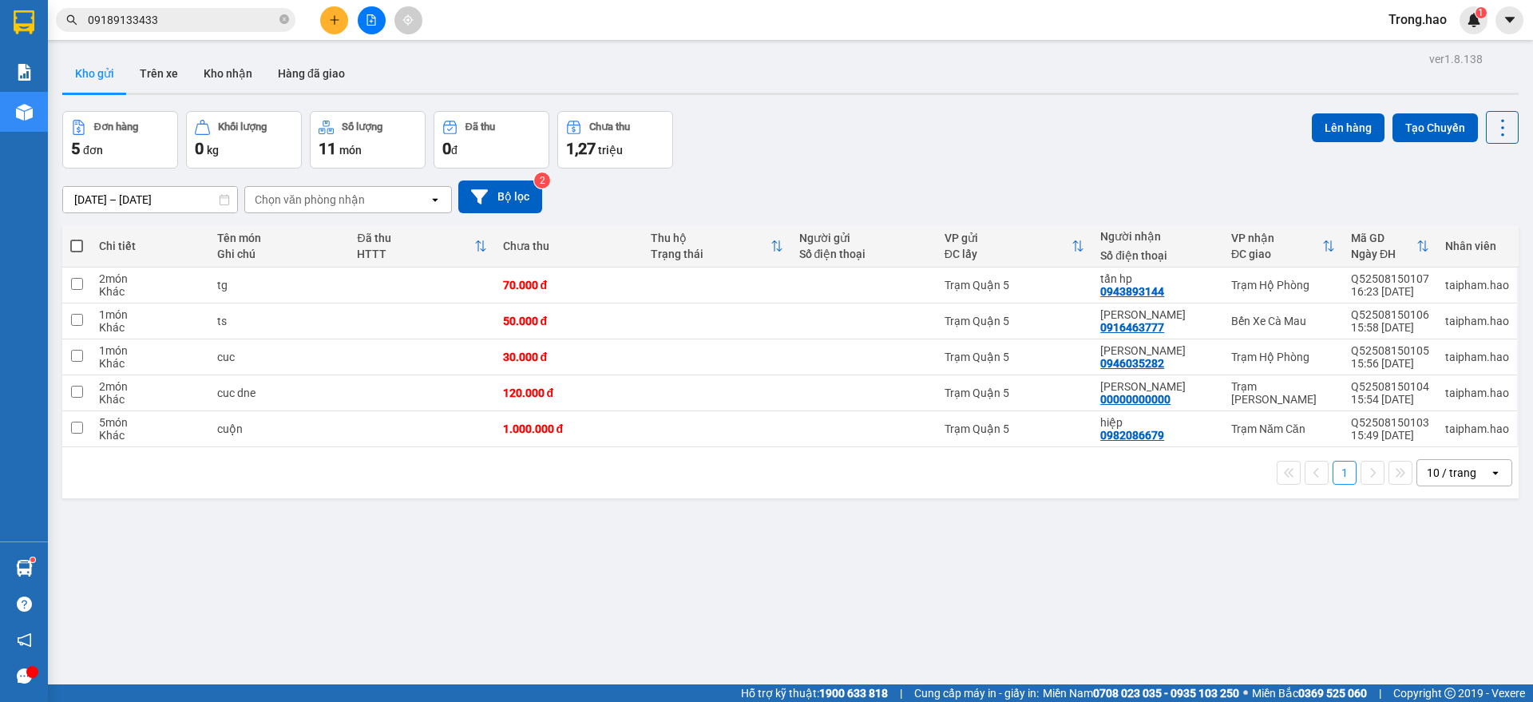
click at [85, 15] on span "09189133433" at bounding box center [176, 20] width 240 height 24
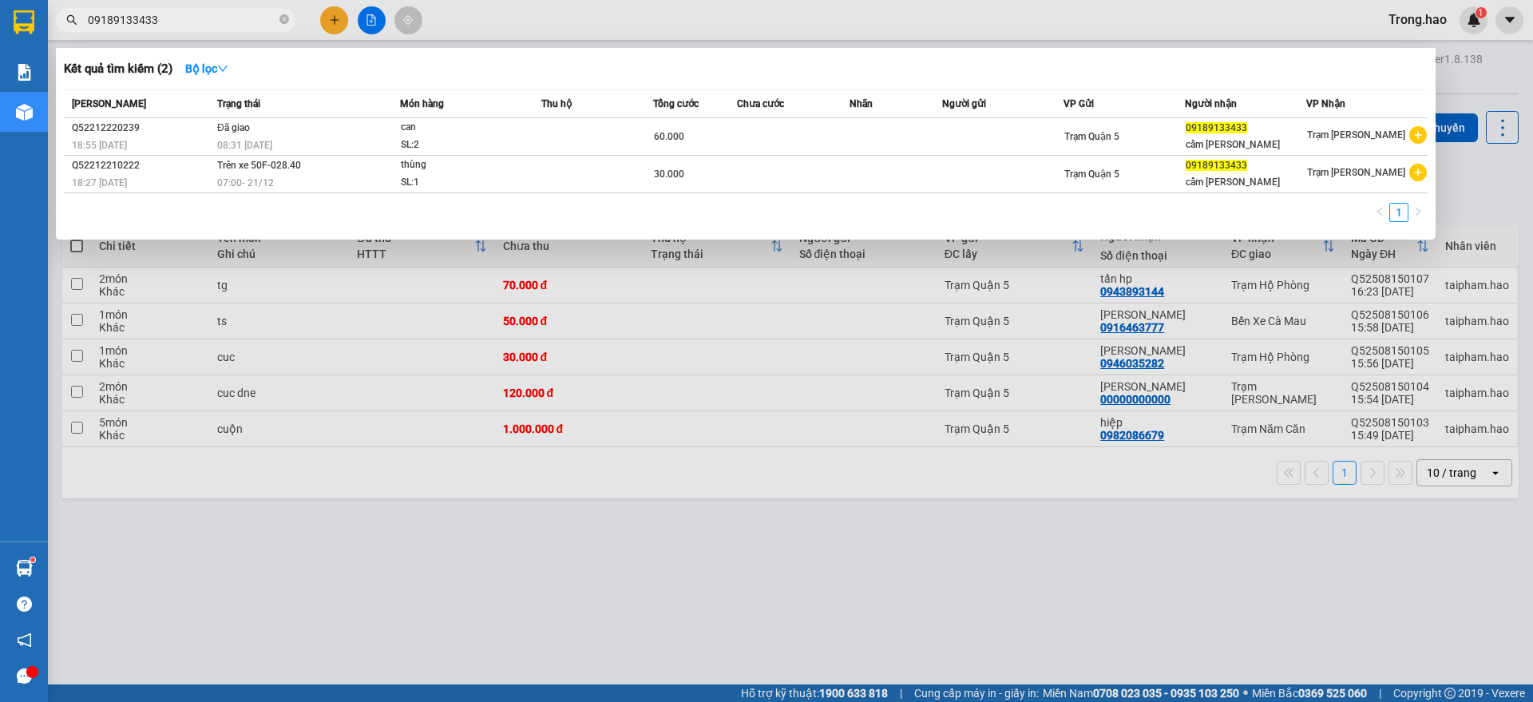
click at [85, 15] on span "09189133433" at bounding box center [176, 20] width 240 height 24
click at [101, 12] on input "09189133433" at bounding box center [182, 20] width 188 height 18
click at [329, 23] on div at bounding box center [766, 351] width 1533 height 702
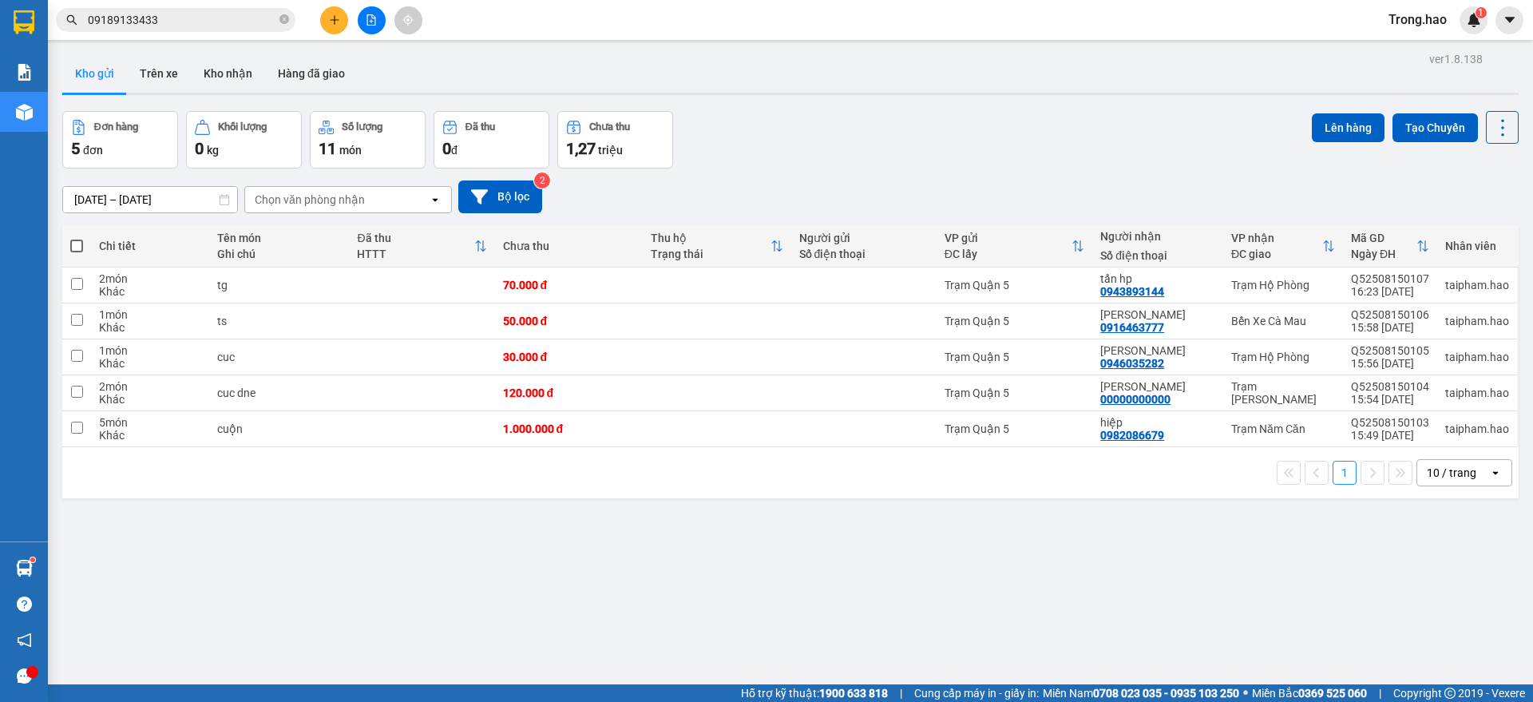
click at [330, 34] on div "Kết quả [PERSON_NAME] ( 2 ) Bộ lọc Mã ĐH Trạng thái Món hàng Thu hộ Tổng [PERSO…" at bounding box center [766, 20] width 1533 height 40
click at [331, 26] on button at bounding box center [334, 20] width 28 height 28
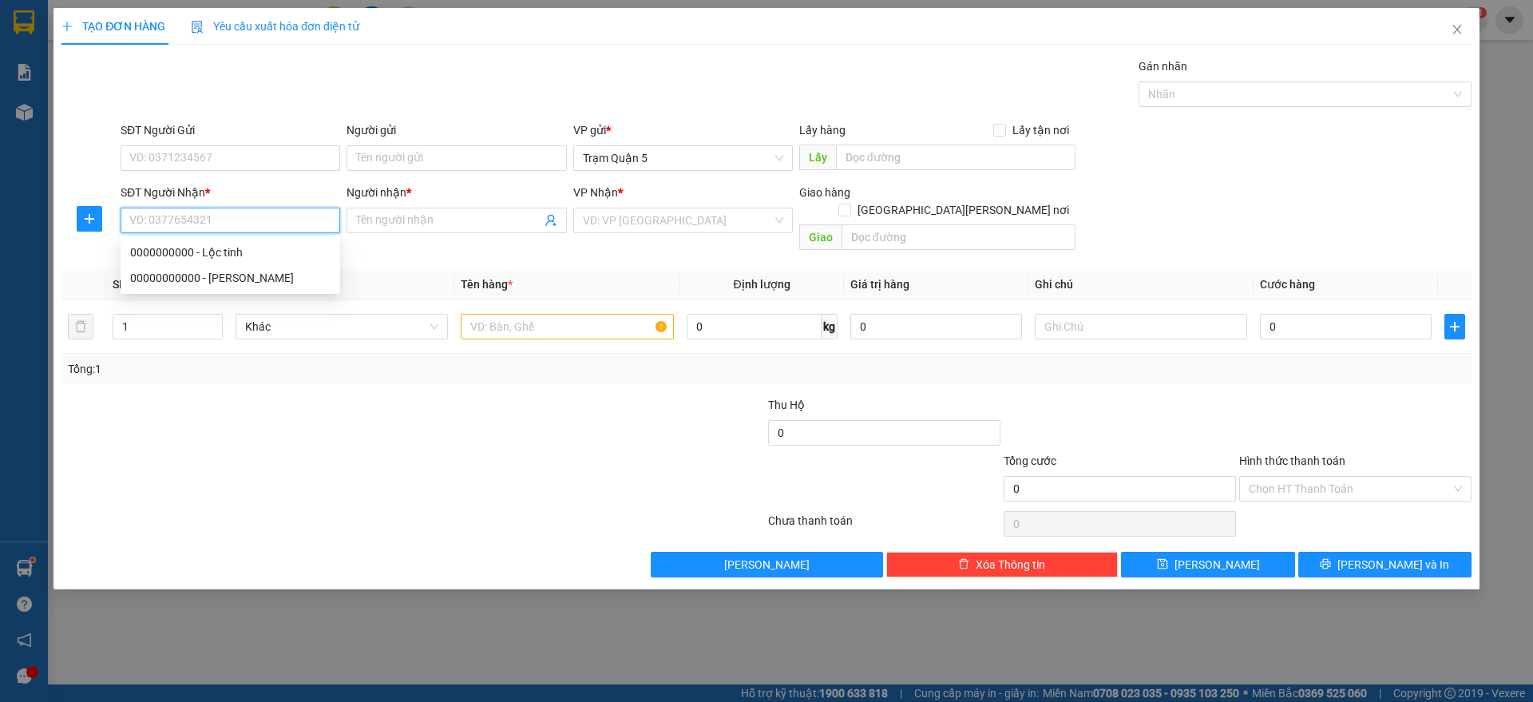
paste input "09189133433"
type input "09189133433"
click at [239, 240] on div "09189133433 - [PERSON_NAME]" at bounding box center [231, 253] width 220 height 26
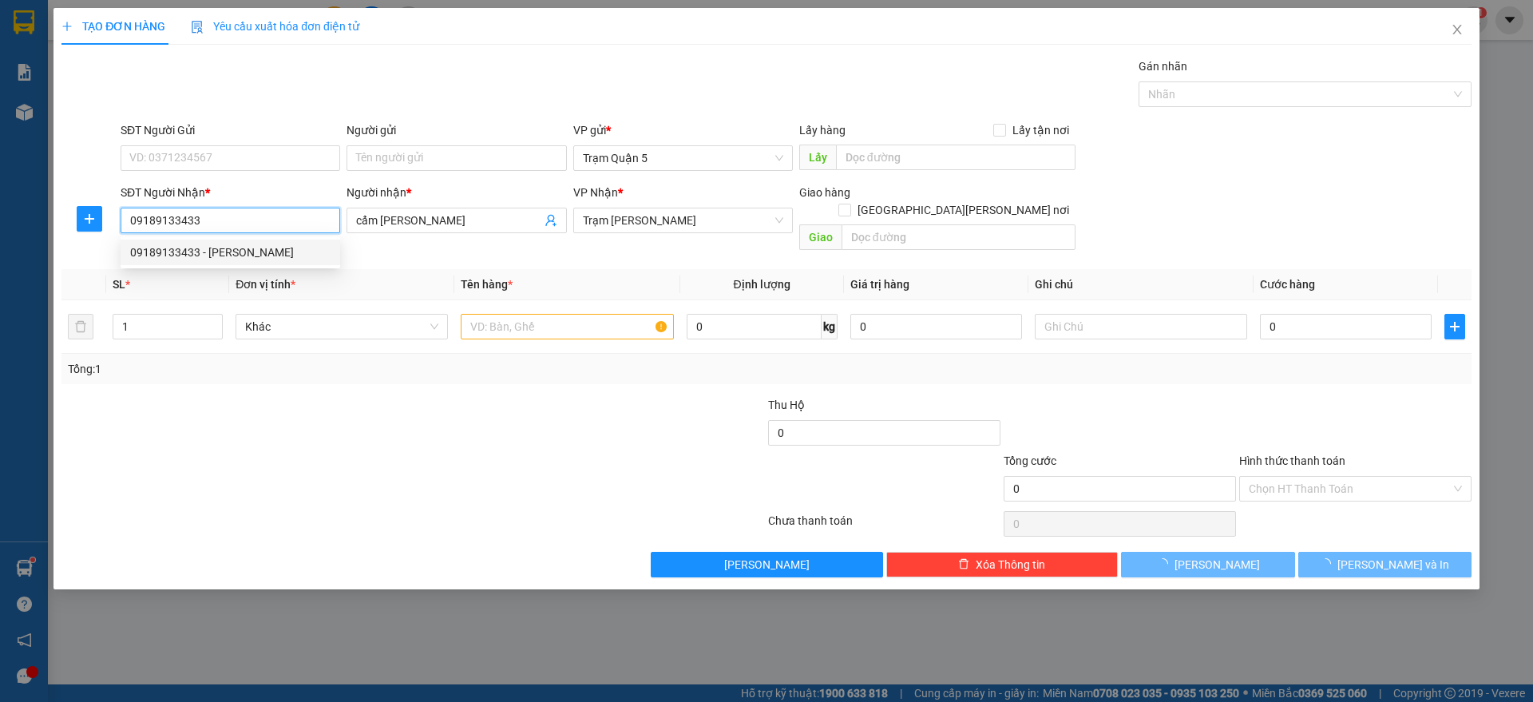
type input "cẩm [PERSON_NAME]"
type input "60.000"
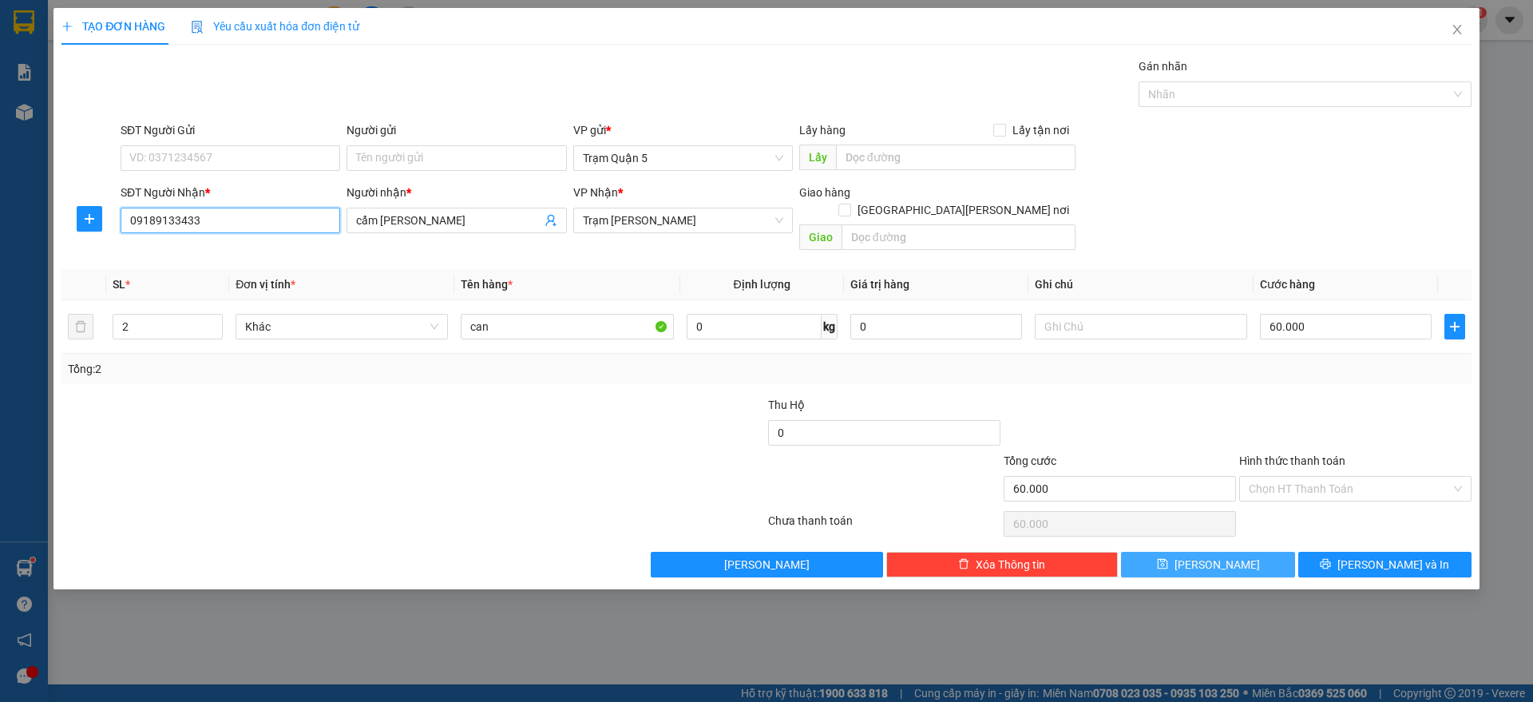
type input "09189133433"
click at [1222, 556] on span "[PERSON_NAME]" at bounding box center [1217, 565] width 85 height 18
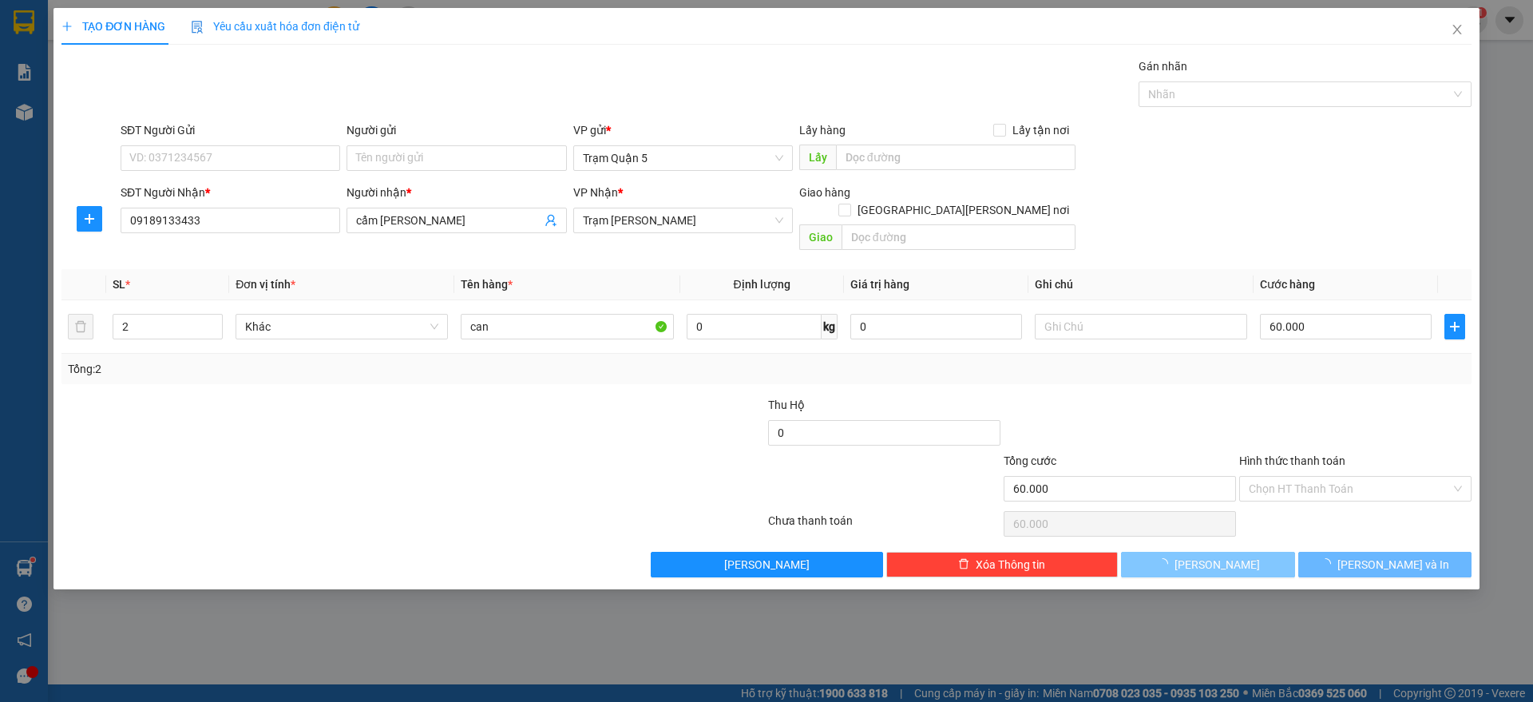
type input "0"
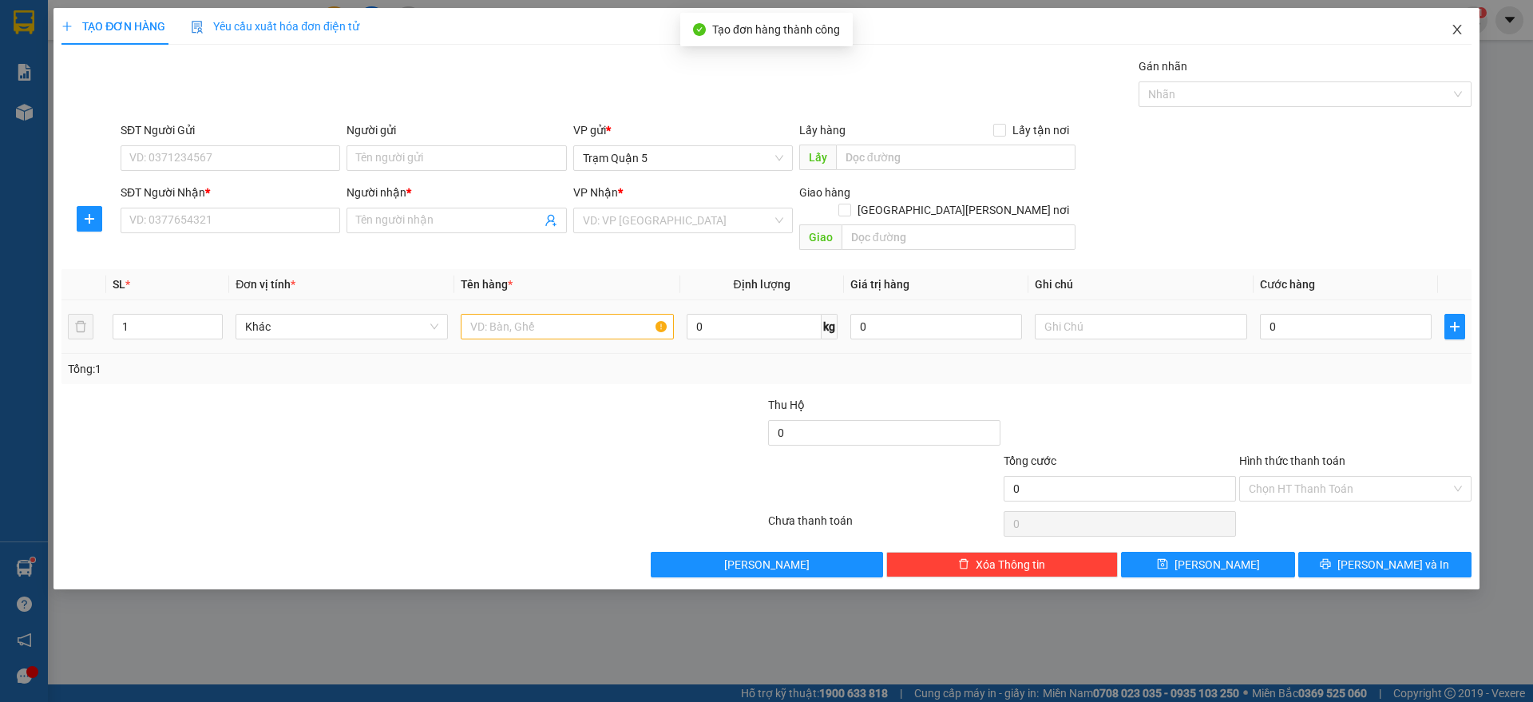
click at [1454, 46] on span "Close" at bounding box center [1457, 30] width 45 height 45
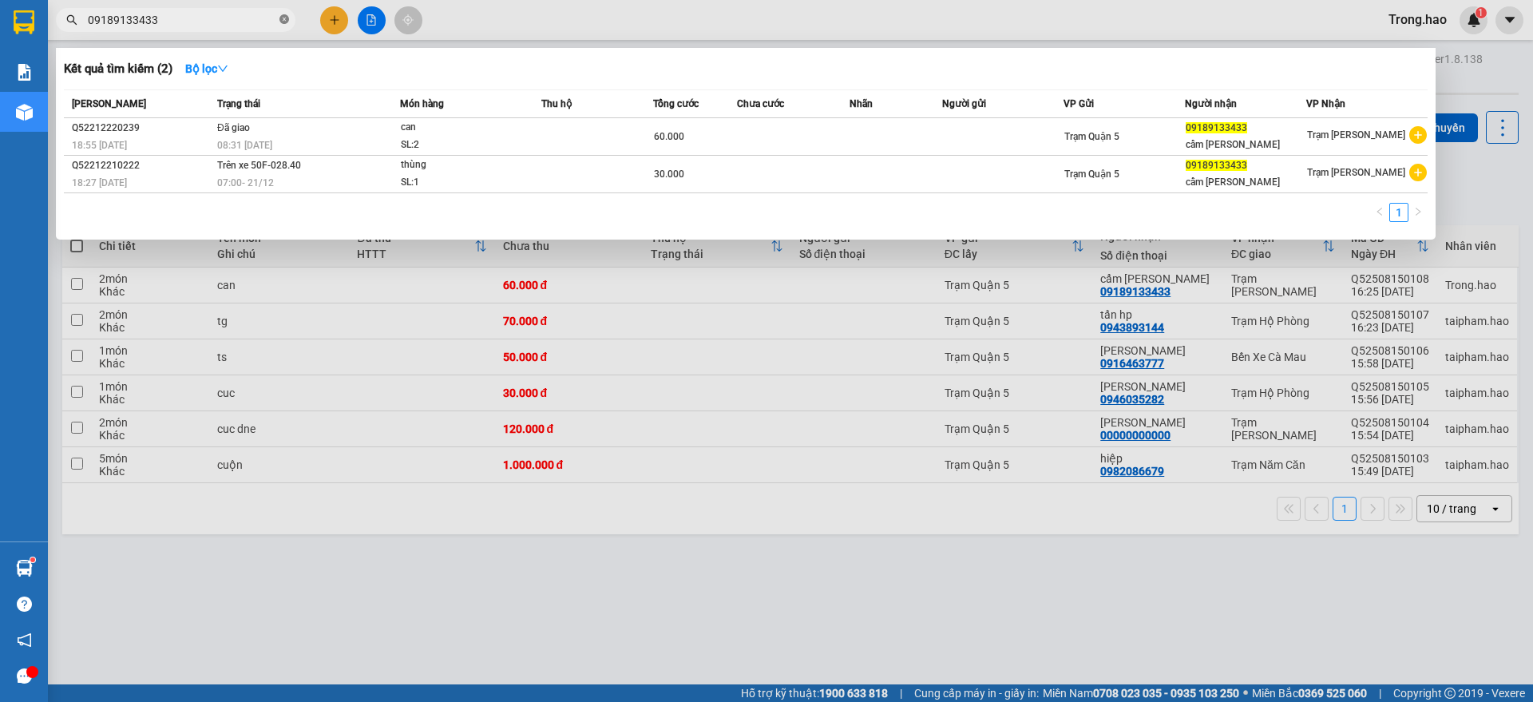
click at [283, 18] on icon "close-circle" at bounding box center [284, 19] width 10 height 10
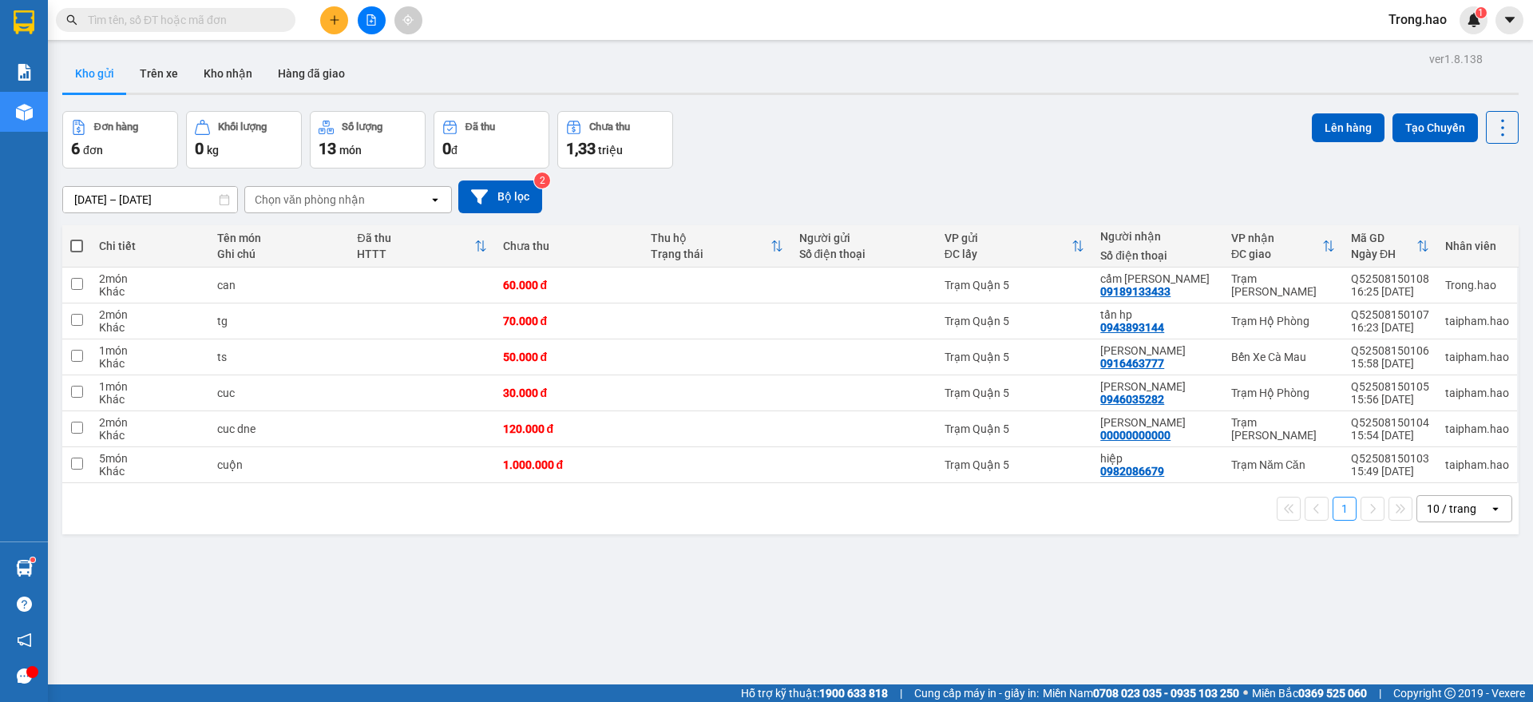
click at [230, 26] on input "text" at bounding box center [182, 20] width 188 height 18
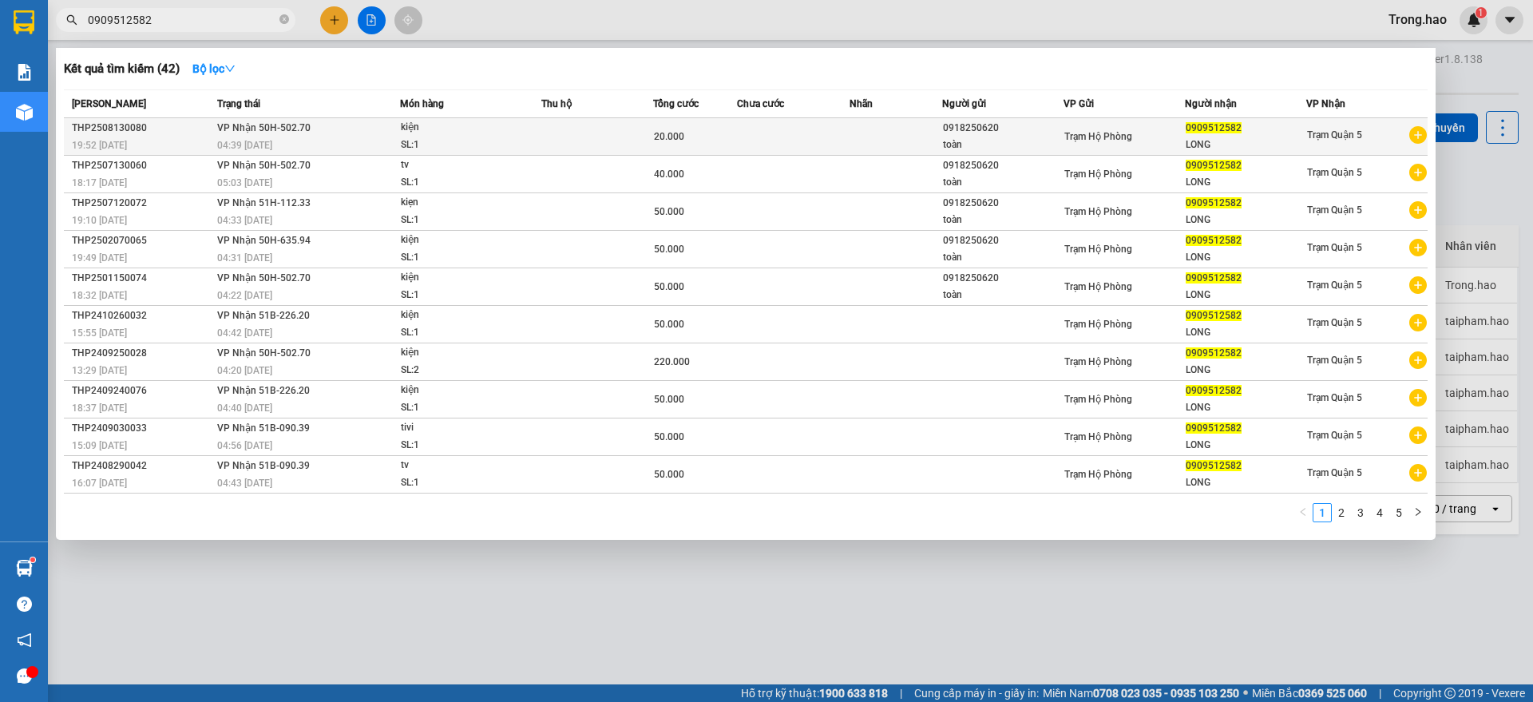
type input "0909512582"
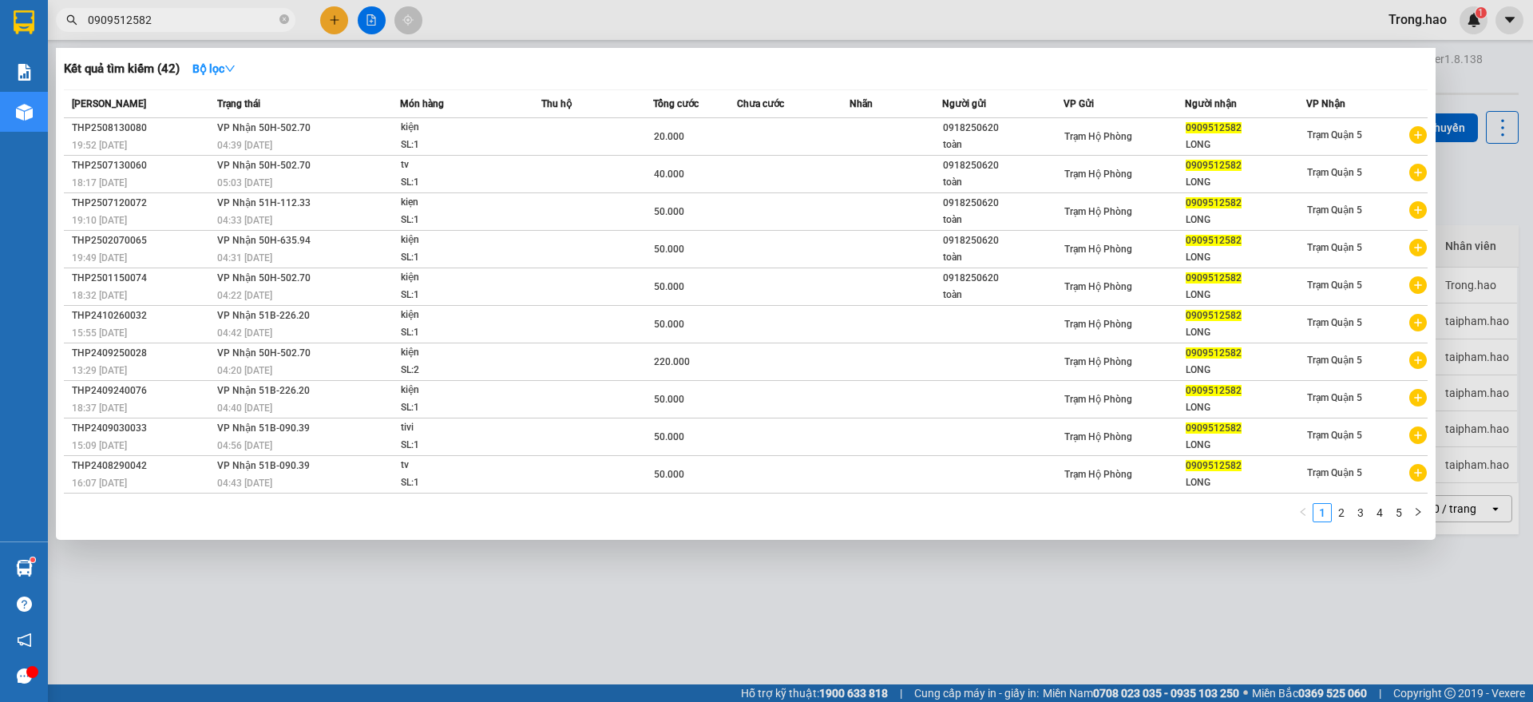
click at [534, 133] on span "[PERSON_NAME]: 1" at bounding box center [471, 136] width 141 height 34
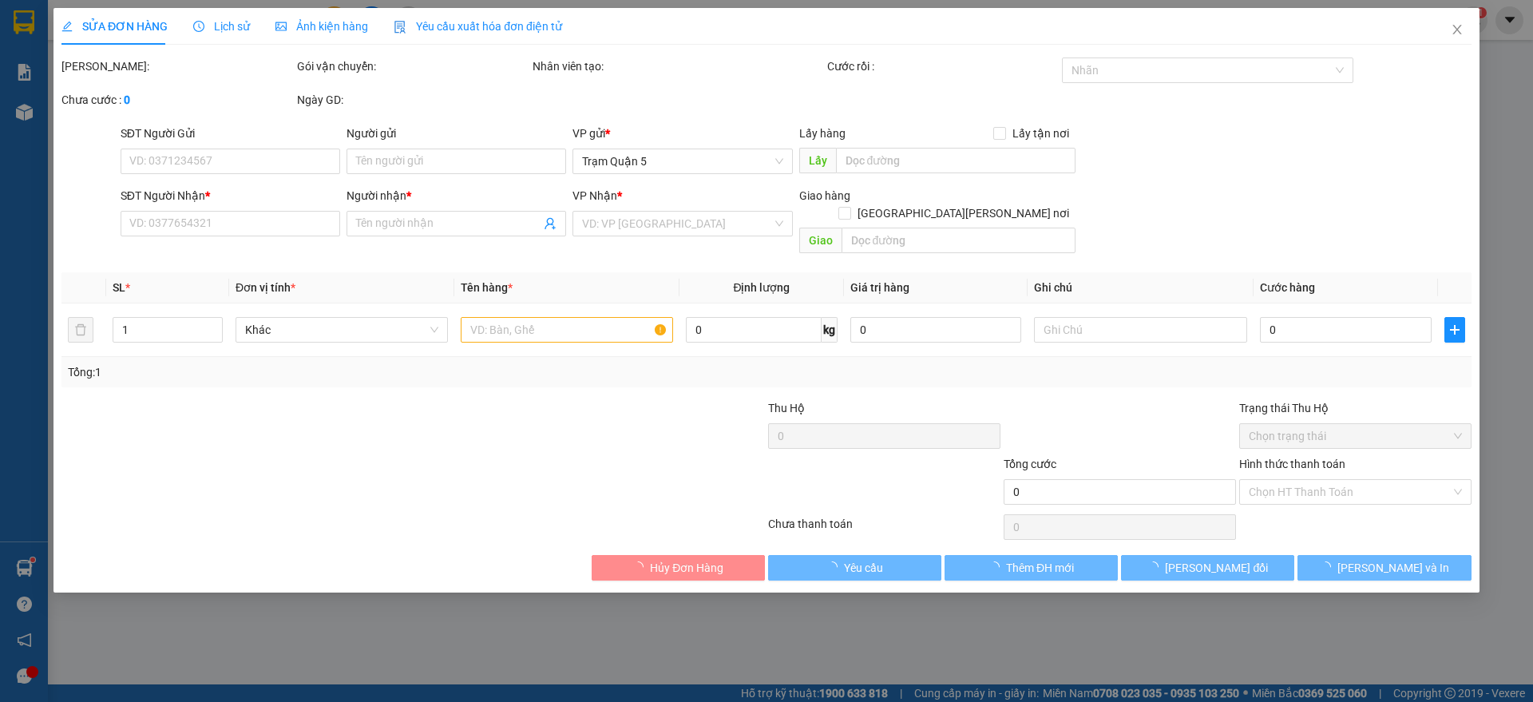
type input "0918250620"
type input "toàn"
type input "0909512582"
type input "LONG"
type input "20.000"
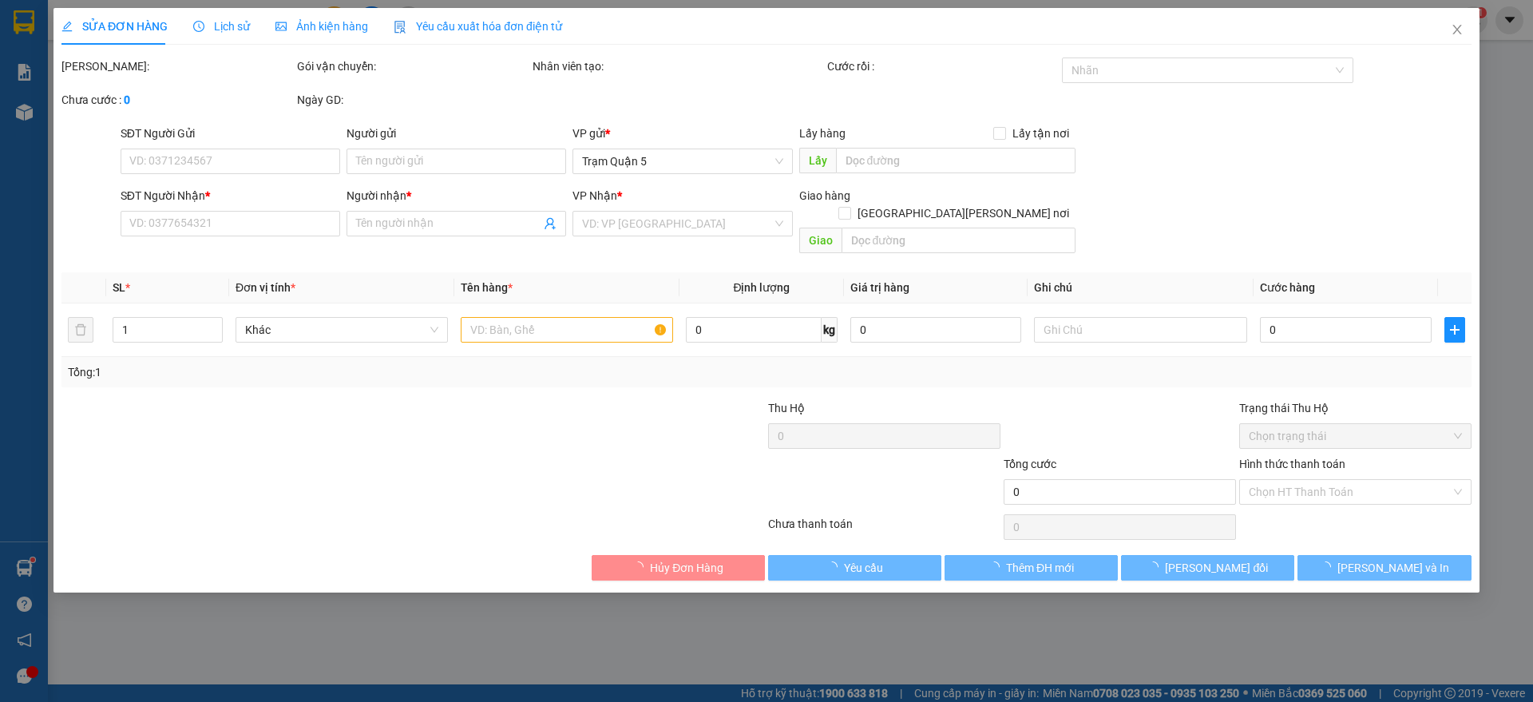
type input "0"
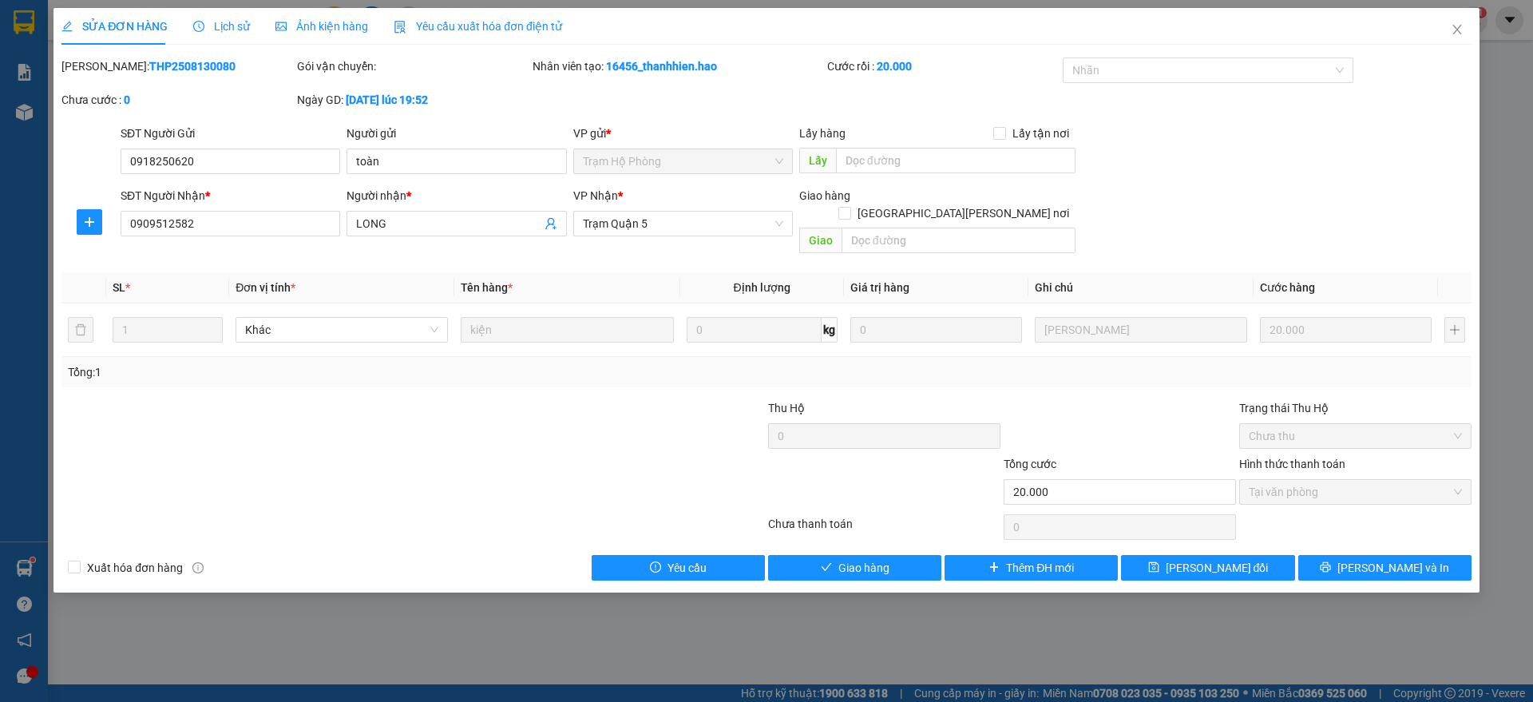
click at [326, 33] on span "Ảnh kiện hàng" at bounding box center [322, 26] width 93 height 13
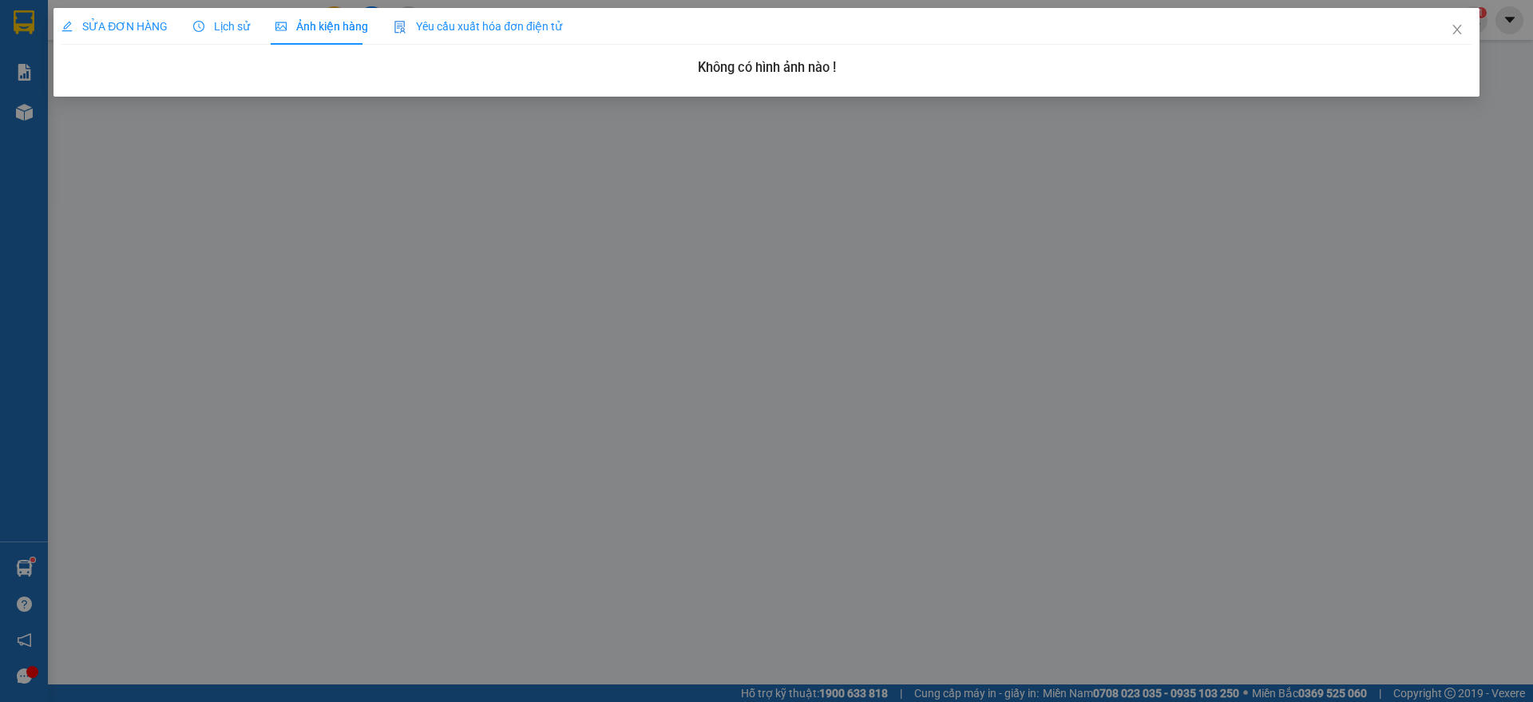
drag, startPoint x: 234, startPoint y: 22, endPoint x: 190, endPoint y: 22, distance: 43.9
click at [232, 22] on span "Lịch sử" at bounding box center [221, 26] width 57 height 13
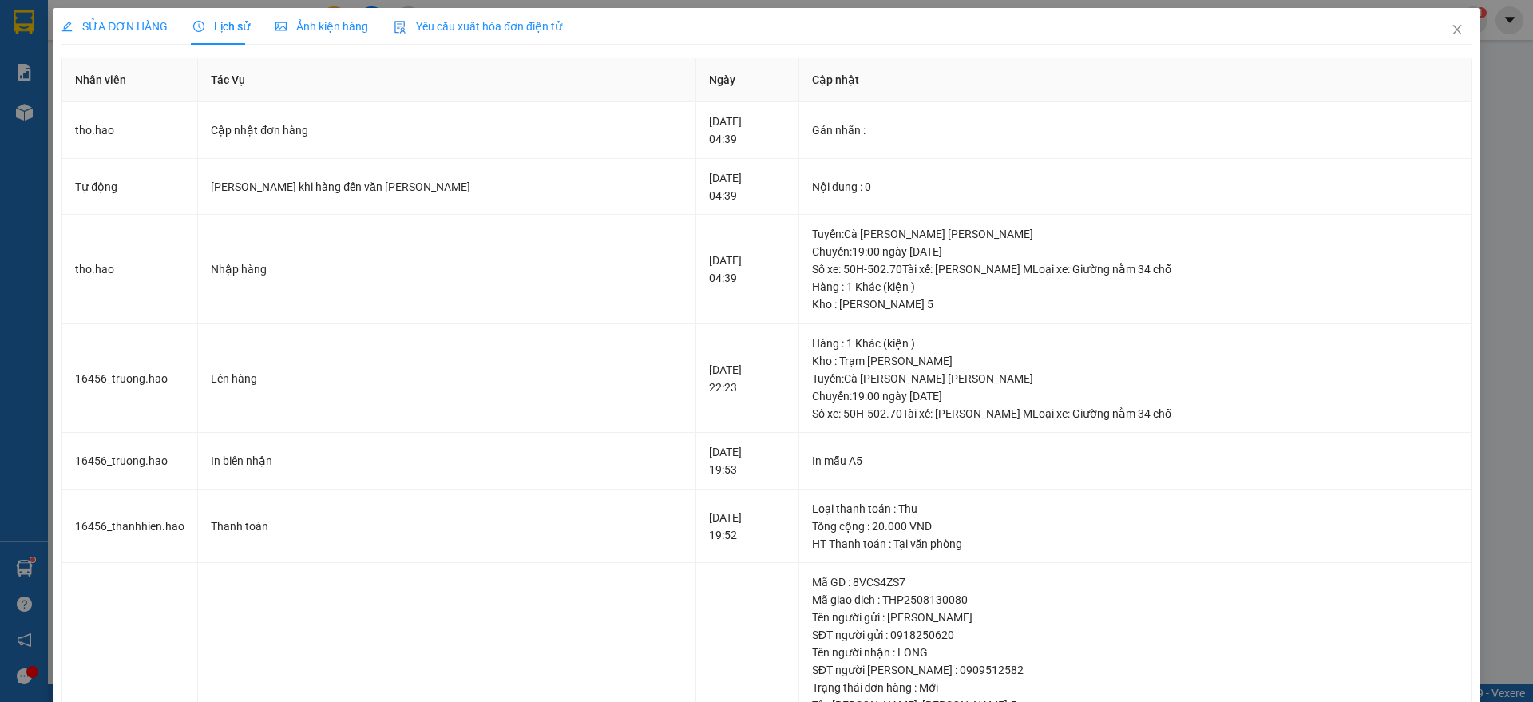
click at [136, 20] on span "SỬA ĐƠN HÀNG" at bounding box center [114, 26] width 106 height 13
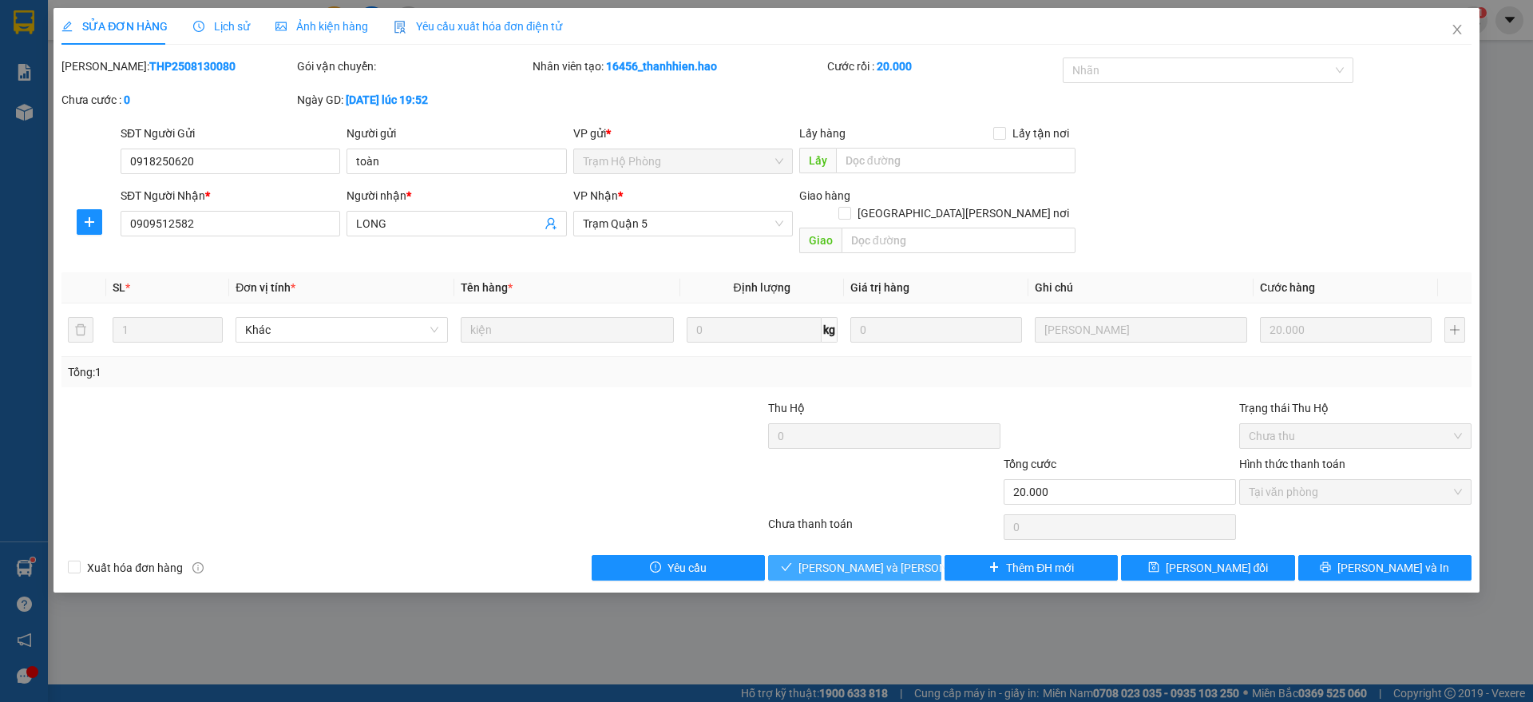
click at [895, 559] on span "[PERSON_NAME] và [PERSON_NAME] hàng" at bounding box center [907, 568] width 216 height 18
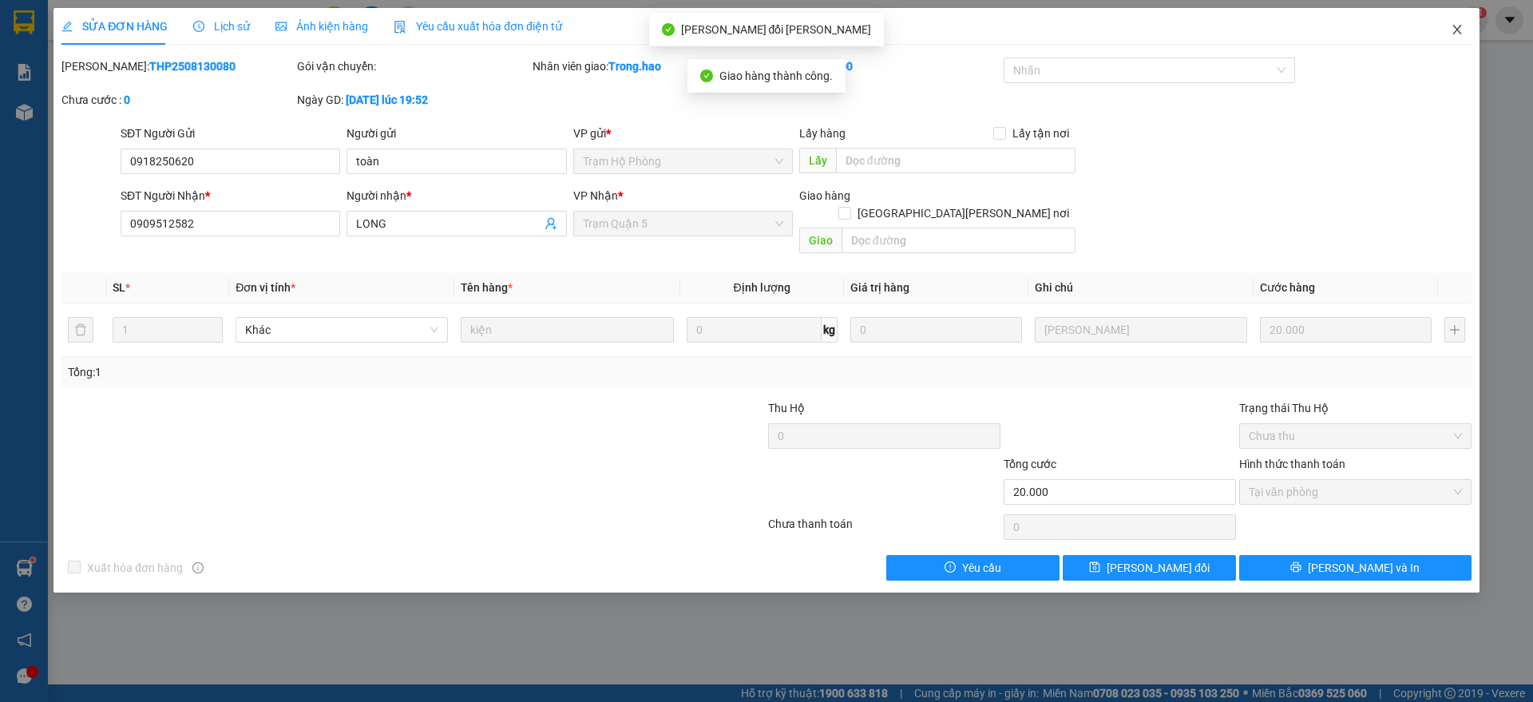
click at [1444, 37] on span "Close" at bounding box center [1457, 30] width 45 height 45
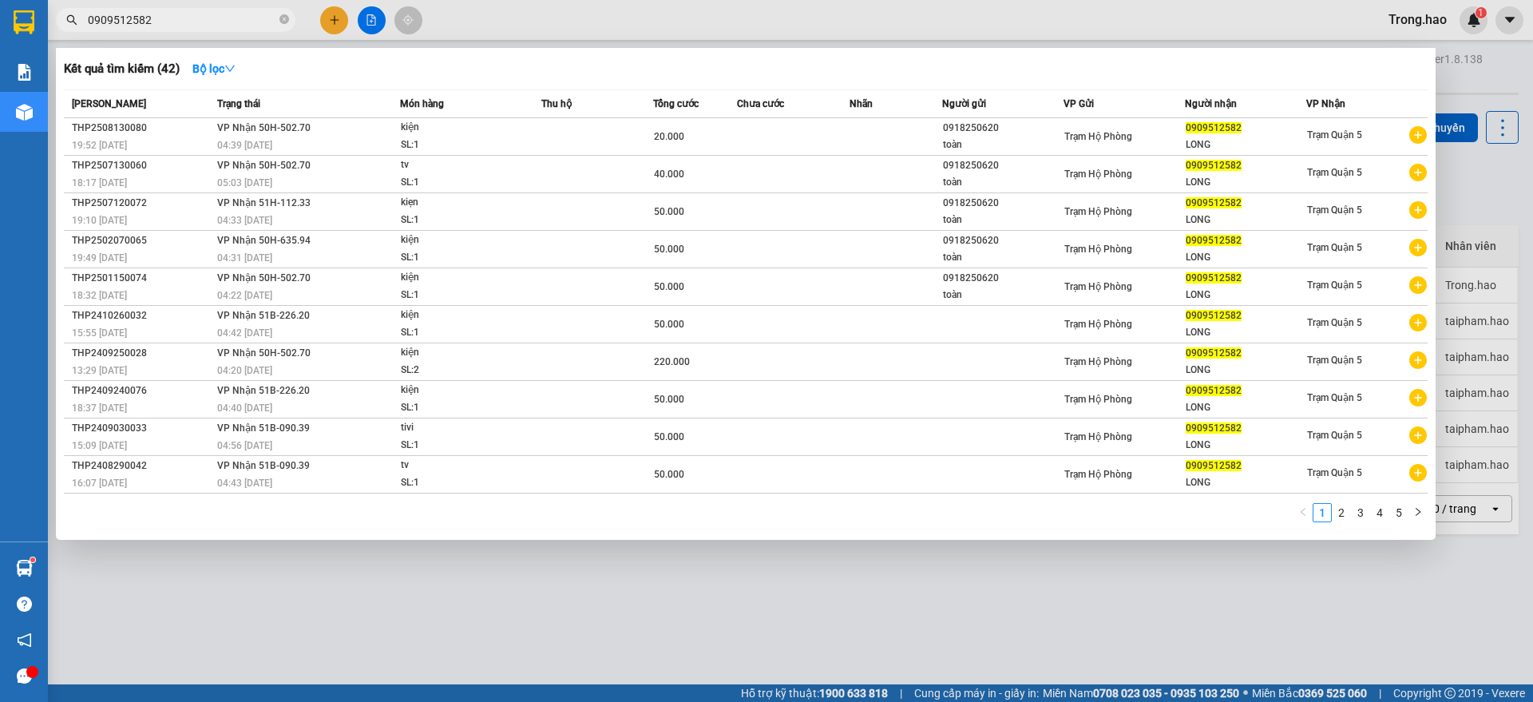
click at [234, 26] on input "0909512582" at bounding box center [182, 20] width 188 height 18
click at [898, 19] on div at bounding box center [766, 351] width 1533 height 702
click at [288, 23] on icon "close-circle" at bounding box center [284, 19] width 10 height 10
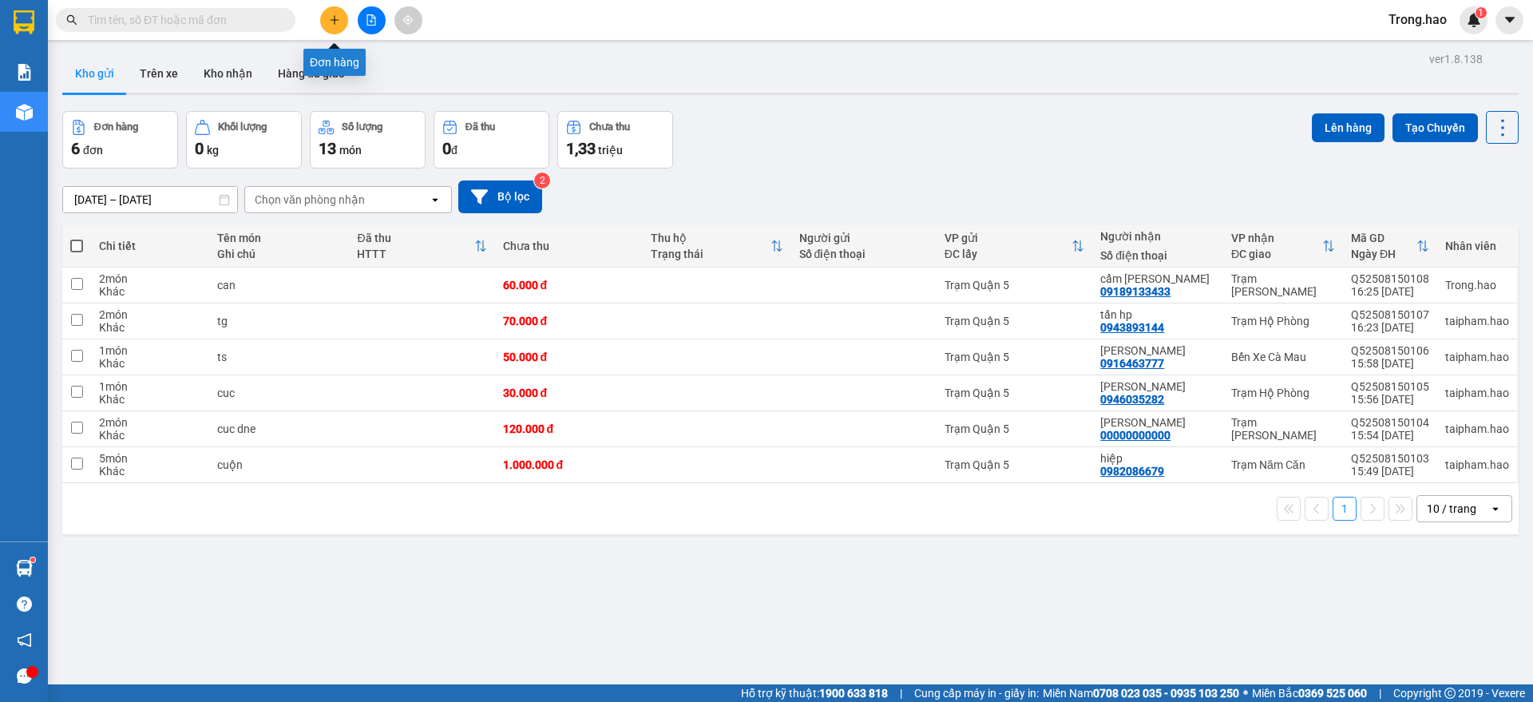
click at [329, 25] on icon "plus" at bounding box center [334, 19] width 11 height 11
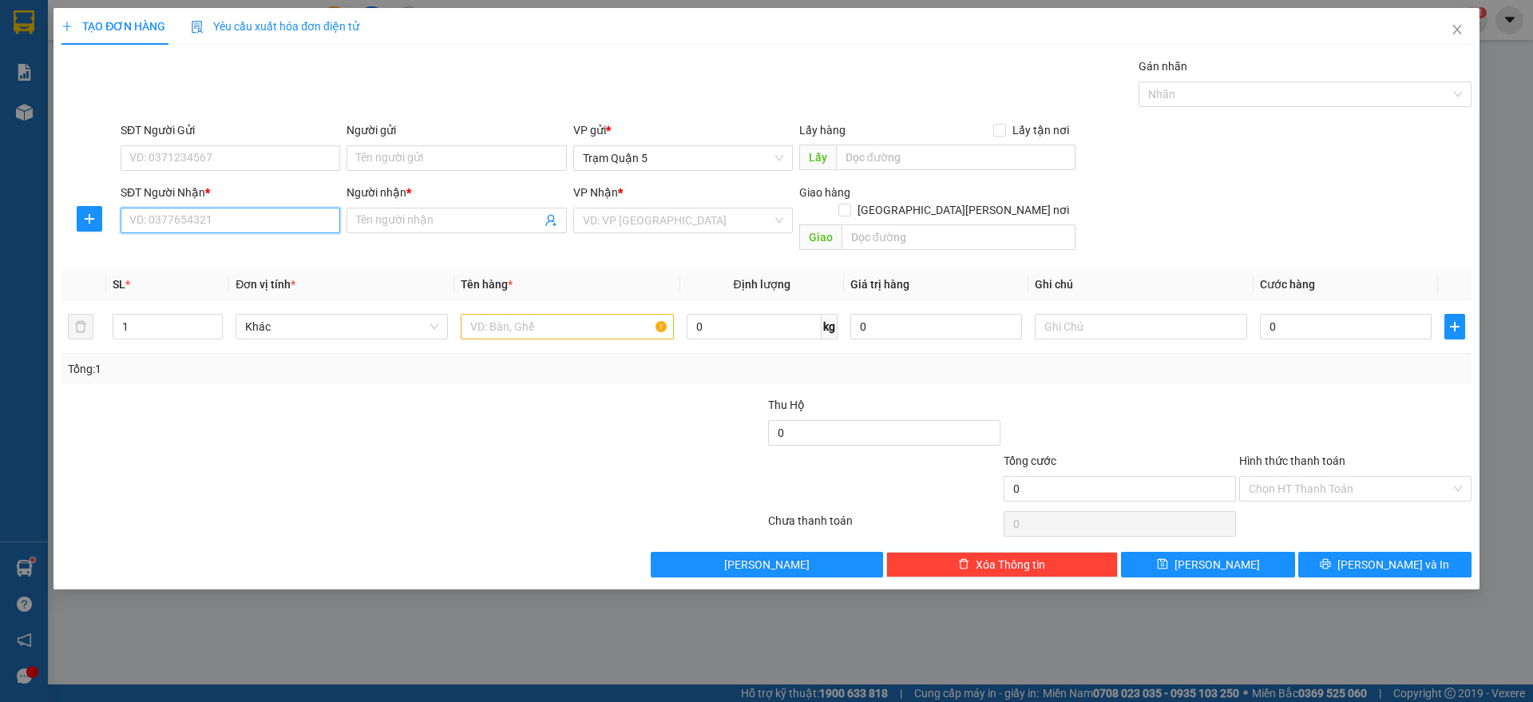
click at [224, 226] on input "SĐT Người Nhận *" at bounding box center [231, 221] width 220 height 26
drag, startPoint x: 252, startPoint y: 244, endPoint x: 850, endPoint y: 380, distance: 614.1
click at [252, 245] on div "0817855856 - quốc" at bounding box center [230, 253] width 200 height 18
type input "0817855856"
type input "quốc"
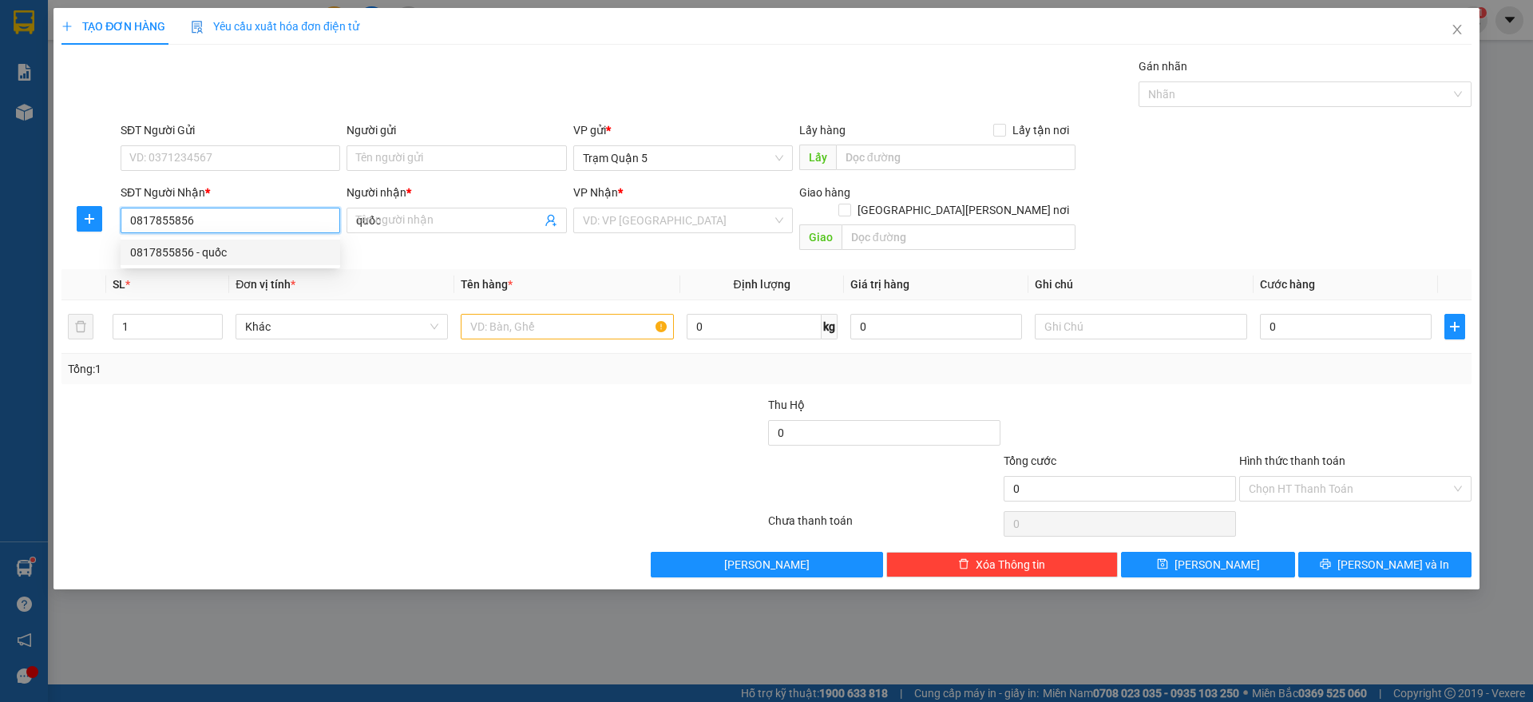
type input "40.000"
type input "0817855856"
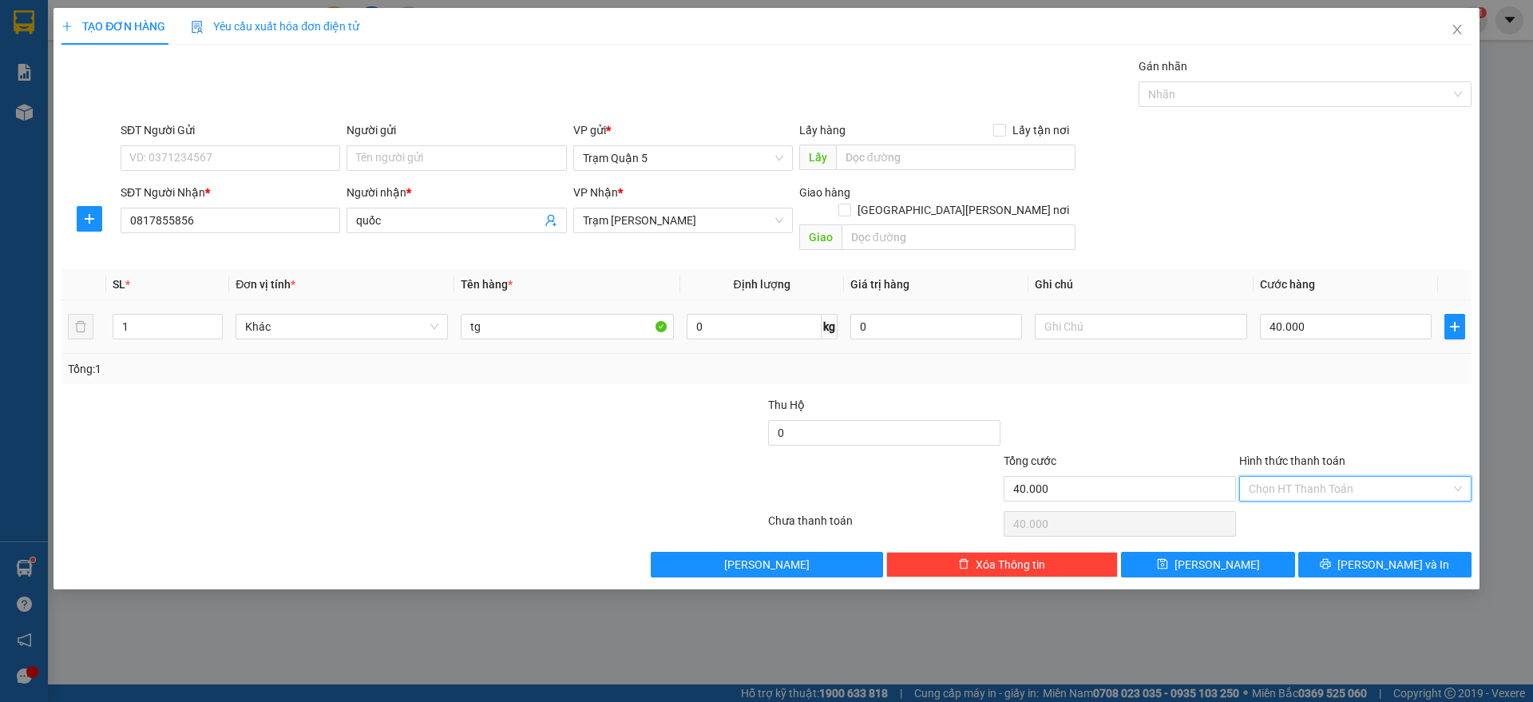
drag, startPoint x: 1257, startPoint y: 466, endPoint x: 1277, endPoint y: 480, distance: 24.6
click at [1259, 477] on input "Hình thức thanh toán" at bounding box center [1350, 489] width 202 height 24
drag, startPoint x: 1276, startPoint y: 494, endPoint x: 1108, endPoint y: 528, distance: 171.0
click at [1275, 494] on div "Tại văn phòng" at bounding box center [1355, 503] width 213 height 18
type input "0"
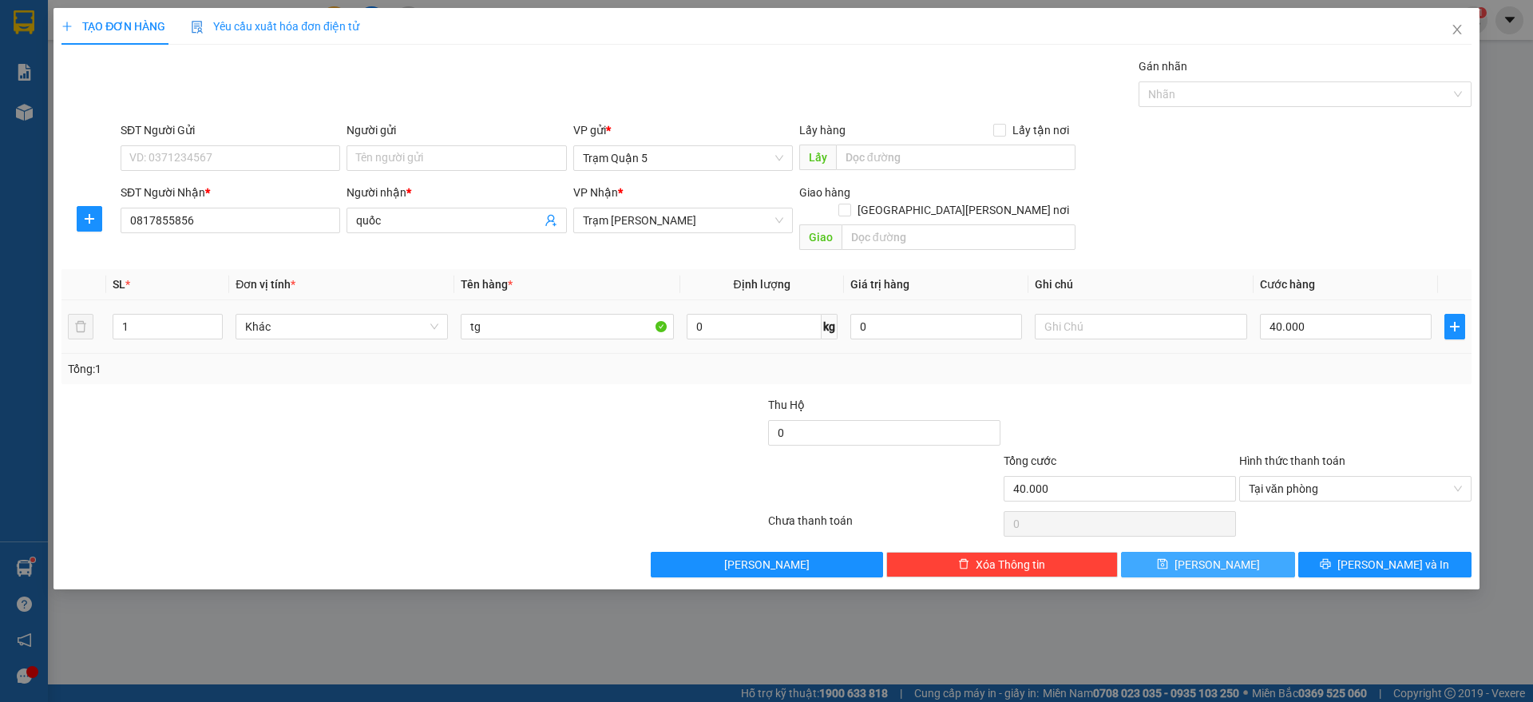
click at [1229, 552] on button "[PERSON_NAME]" at bounding box center [1207, 565] width 173 height 26
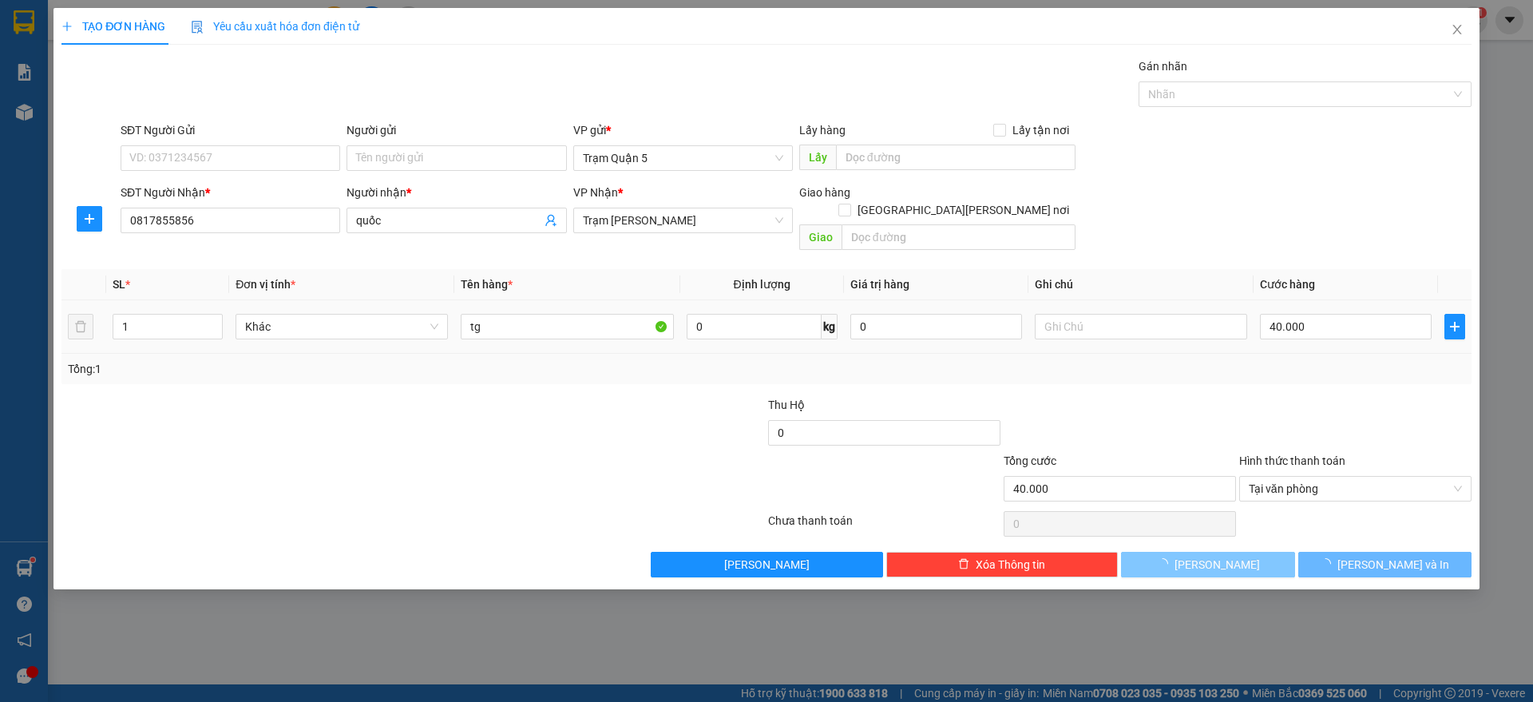
type input "0"
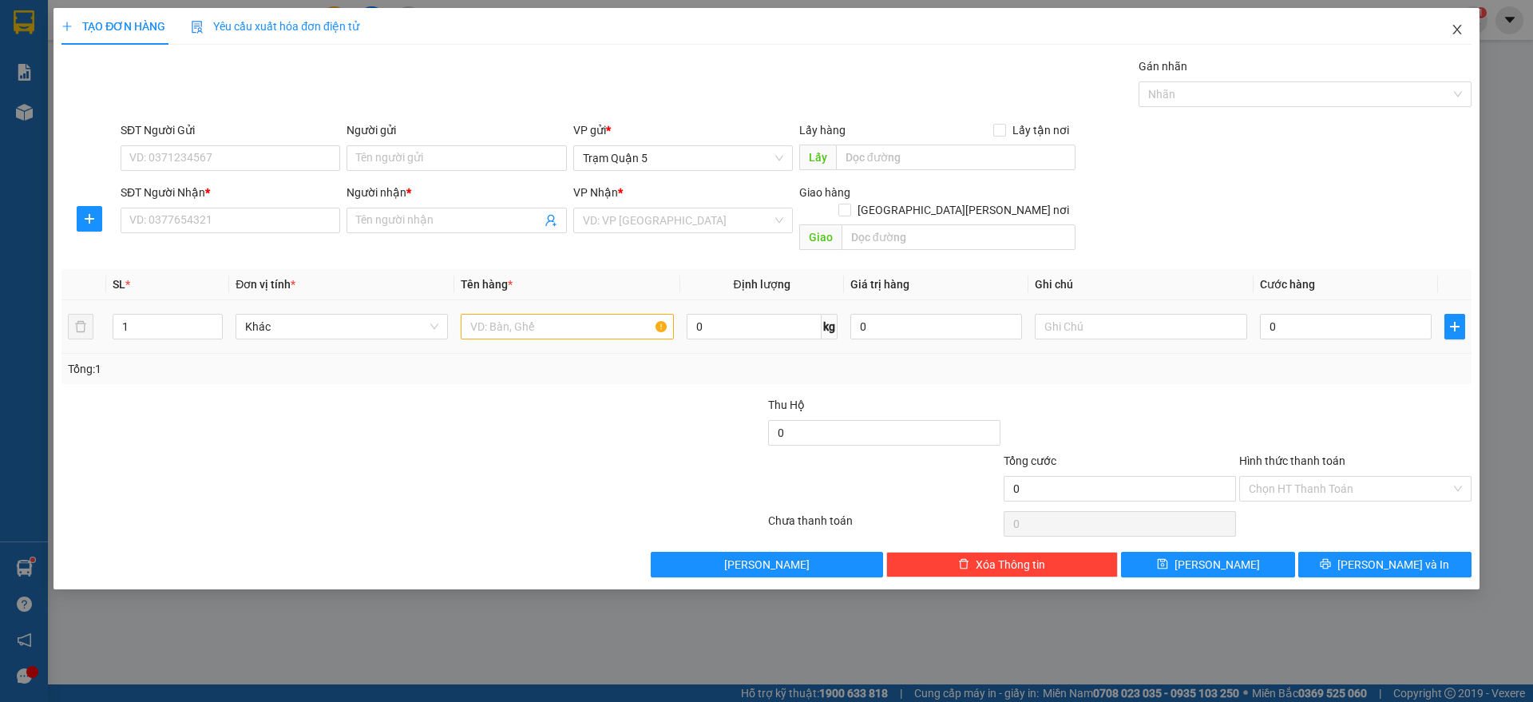
click at [1470, 29] on span "Close" at bounding box center [1457, 30] width 45 height 45
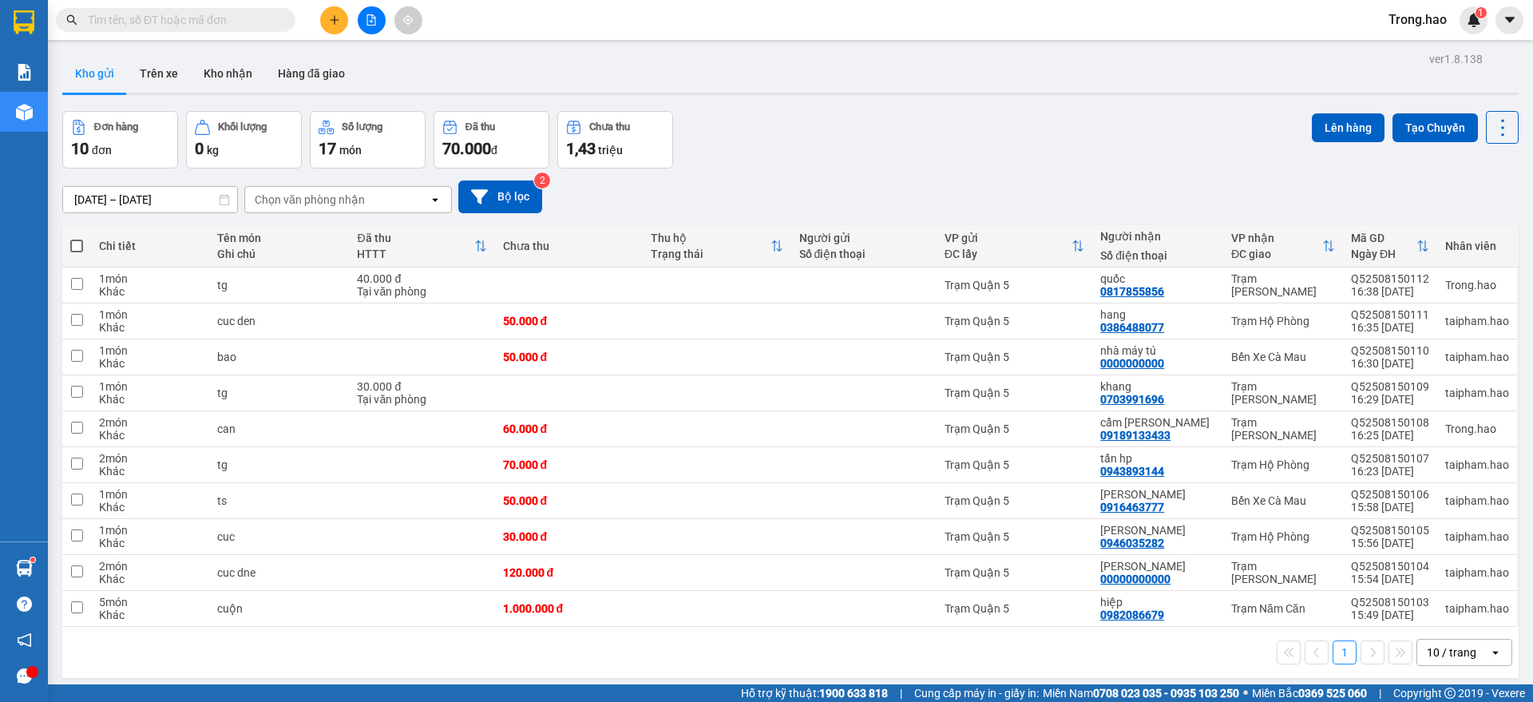
click at [335, 25] on icon "plus" at bounding box center [334, 19] width 11 height 11
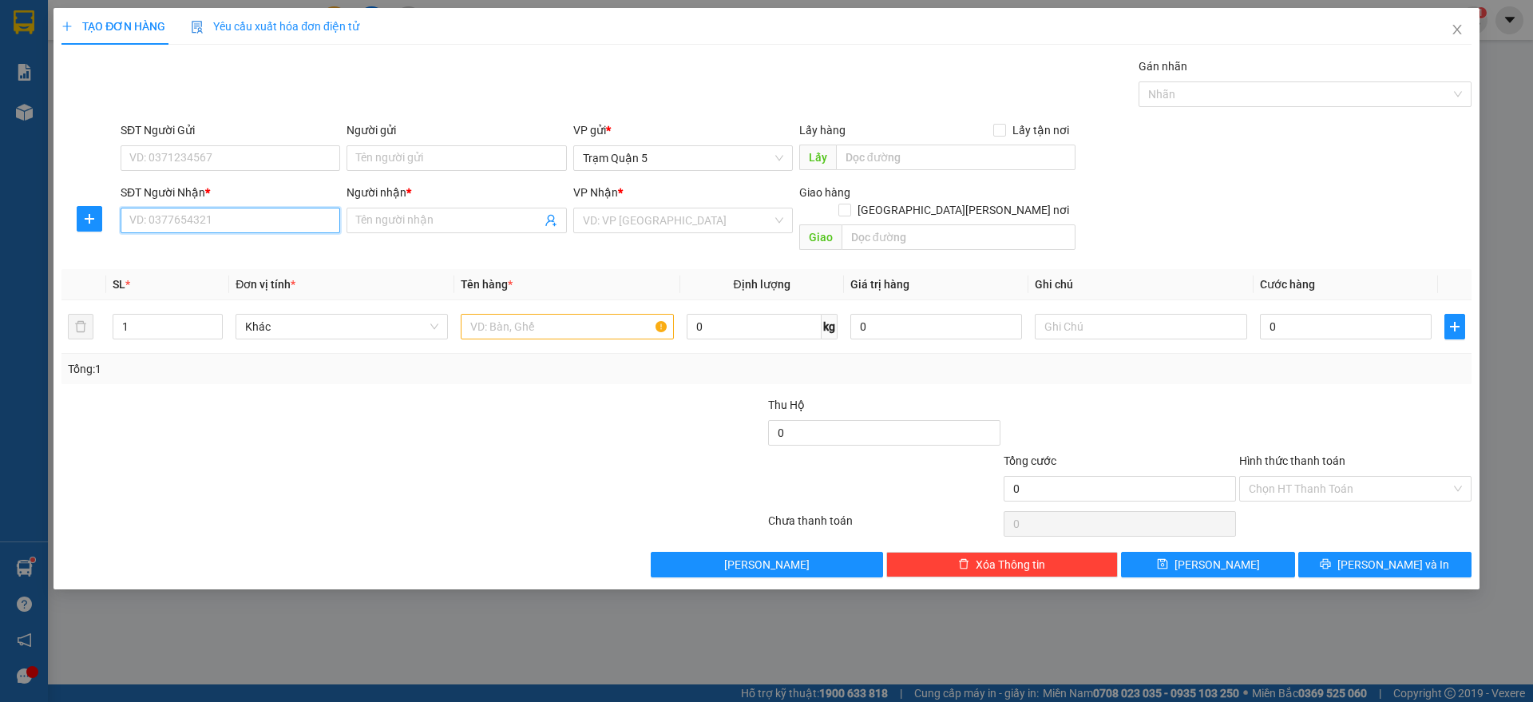
click at [267, 223] on input "SĐT Người Nhận *" at bounding box center [231, 221] width 220 height 26
click at [218, 253] on div "0913393005 - sơn băng" at bounding box center [230, 253] width 200 height 18
type input "0913393005"
type input "sơn băng"
type input "30.000"
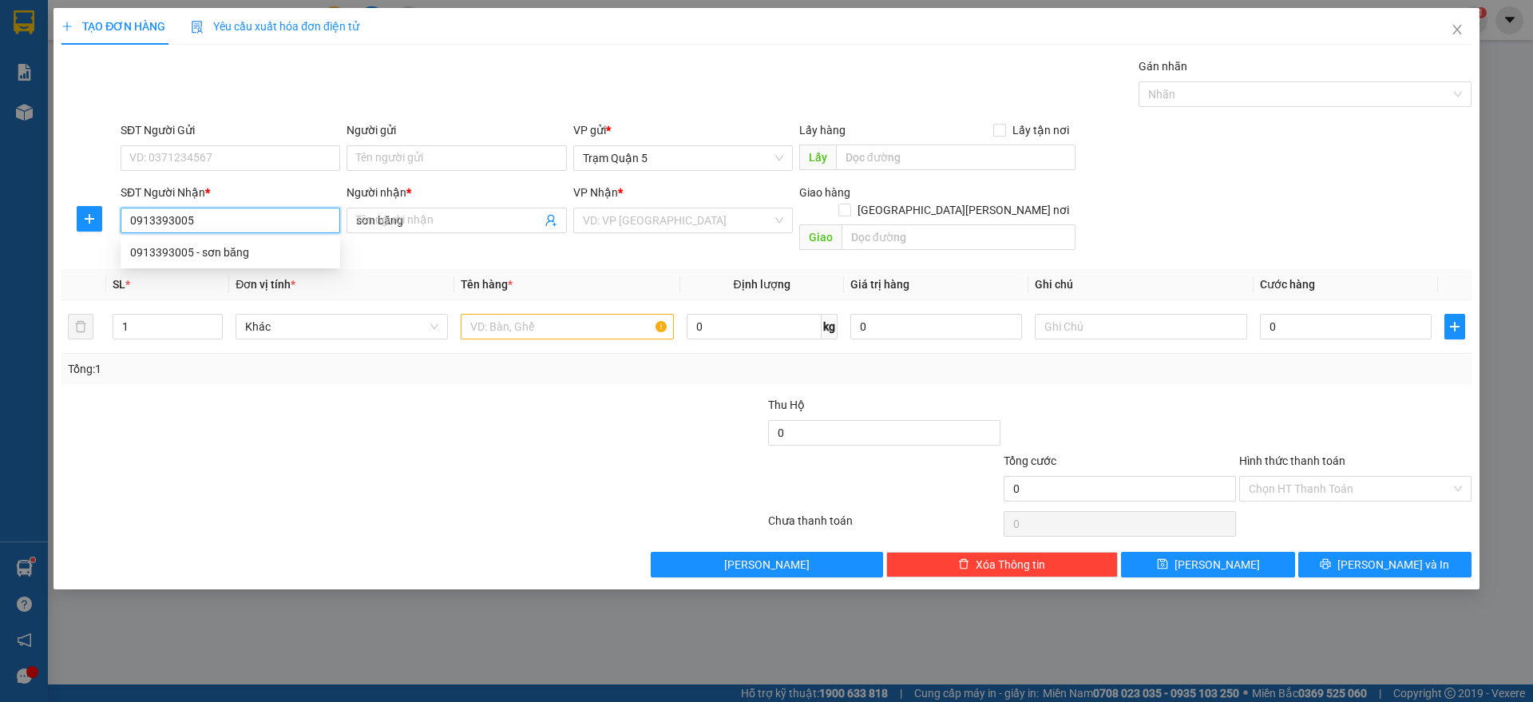
type input "30.000"
type input "0913393005"
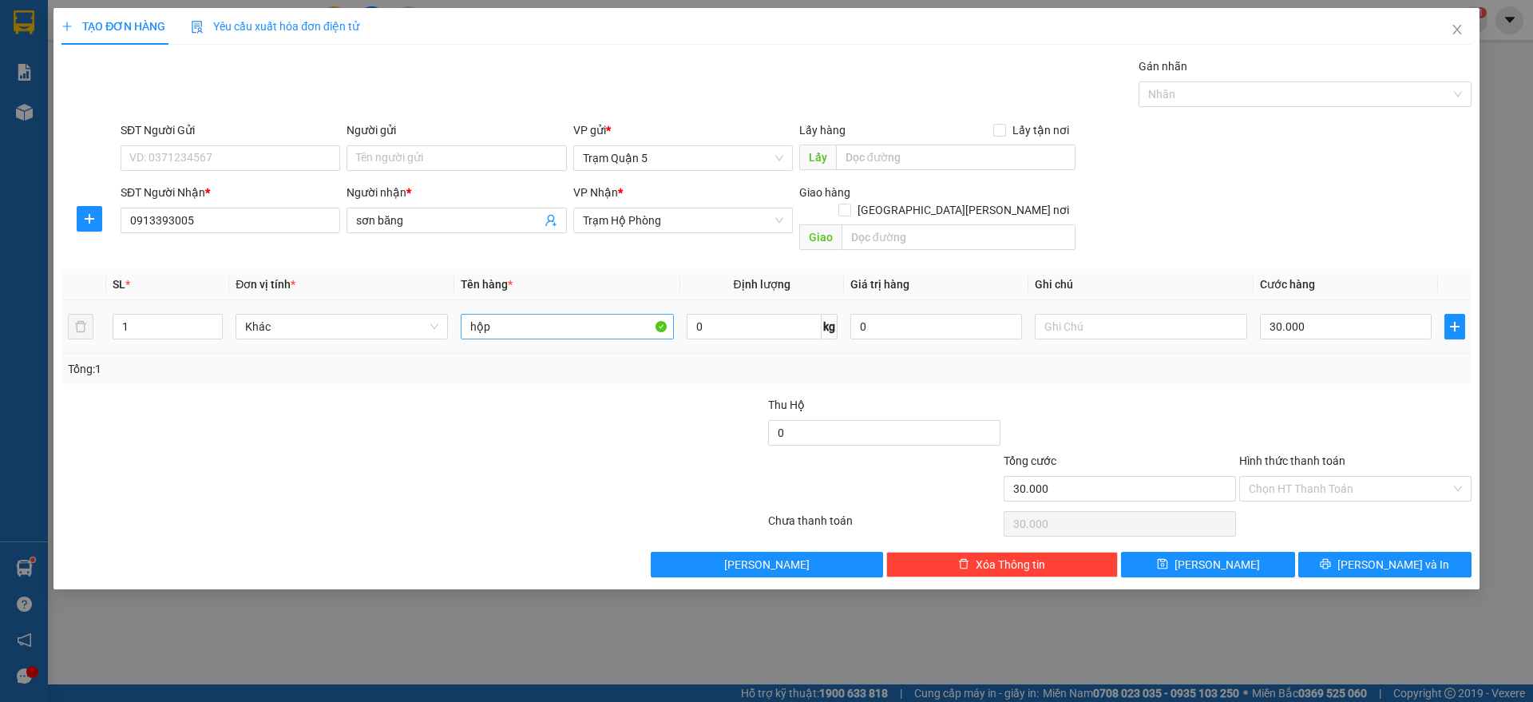
drag, startPoint x: 529, startPoint y: 295, endPoint x: 529, endPoint y: 305, distance: 10.4
click at [530, 311] on div "hộp" at bounding box center [567, 327] width 212 height 32
click at [529, 314] on input "hộp" at bounding box center [567, 327] width 212 height 26
type input "h"
type input "thùng"
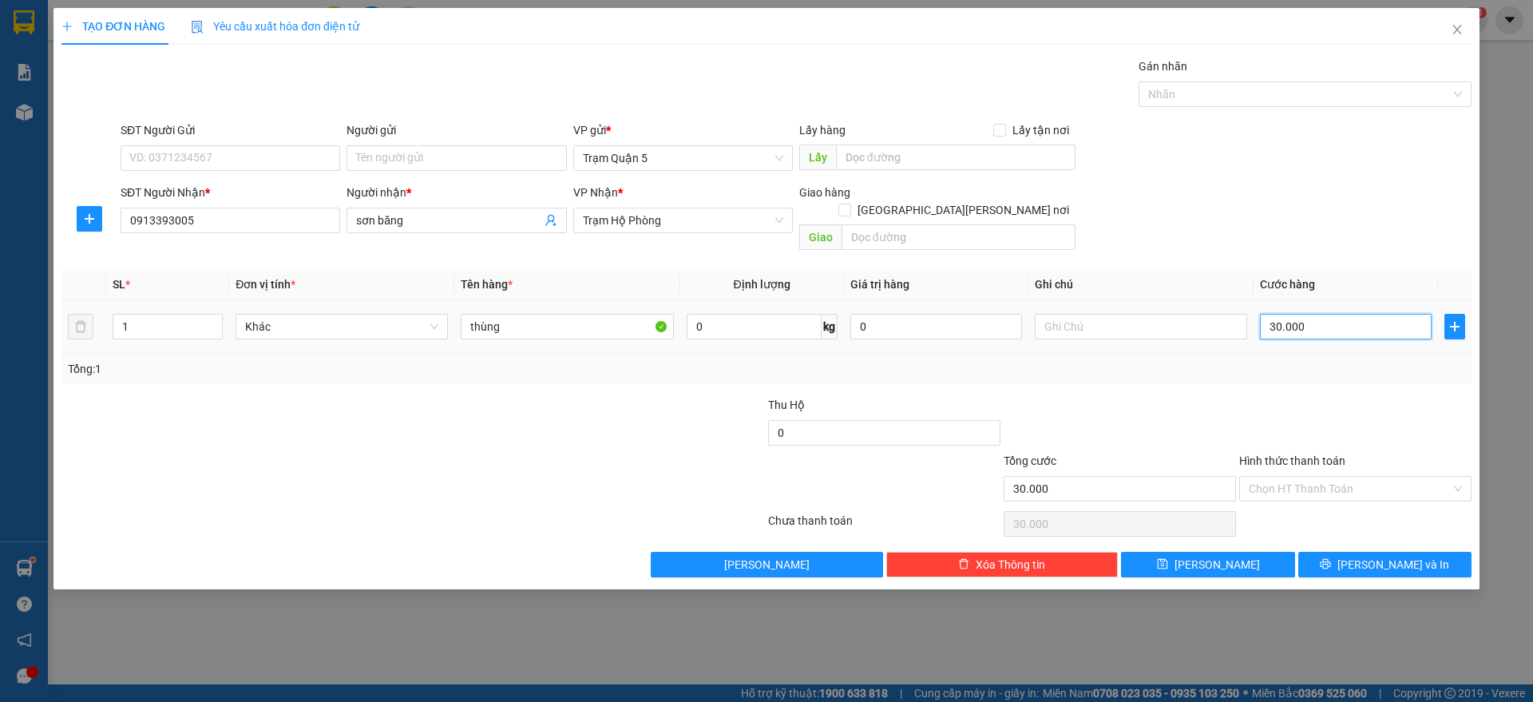
click at [1378, 314] on input "30.000" at bounding box center [1346, 327] width 172 height 26
type input "0"
type input "4"
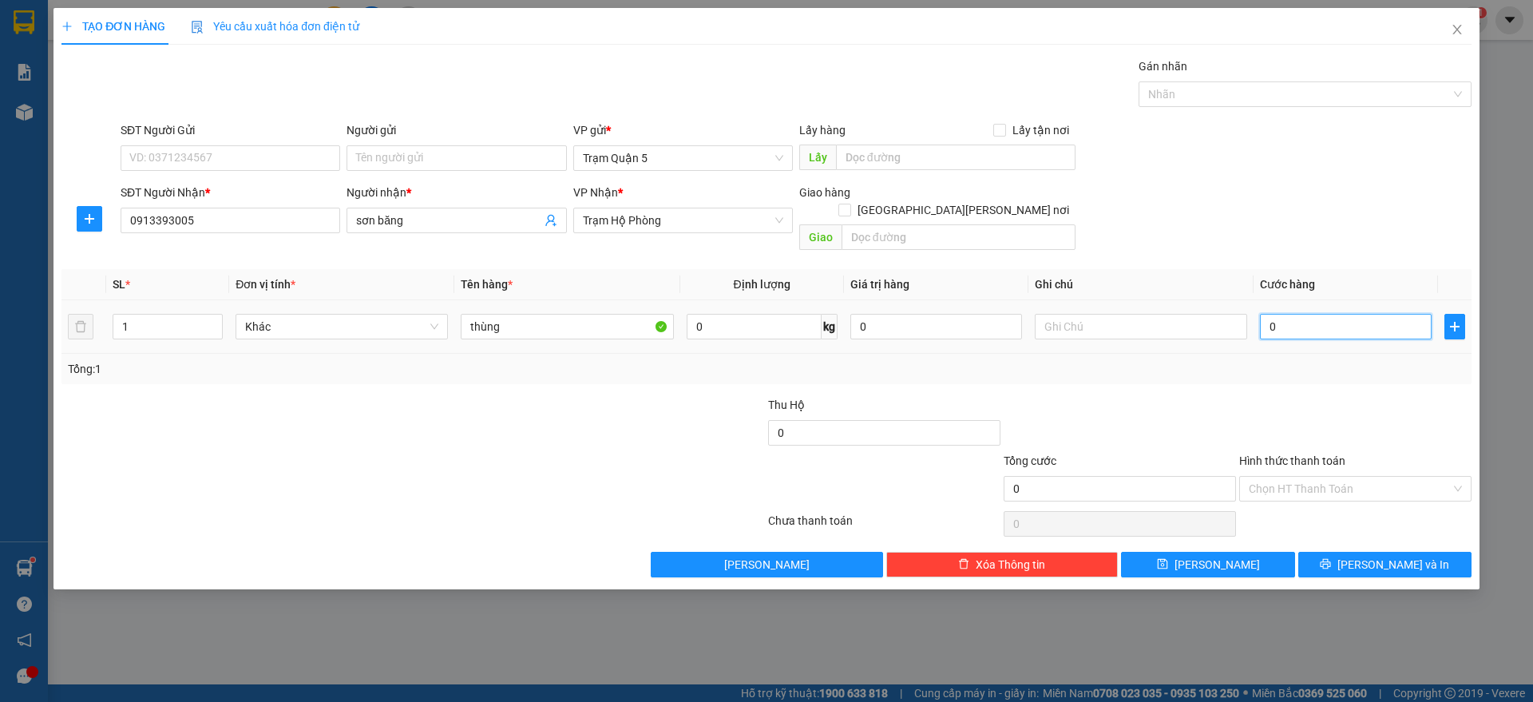
type input "4"
type input "004"
type input "40"
type input "0.040"
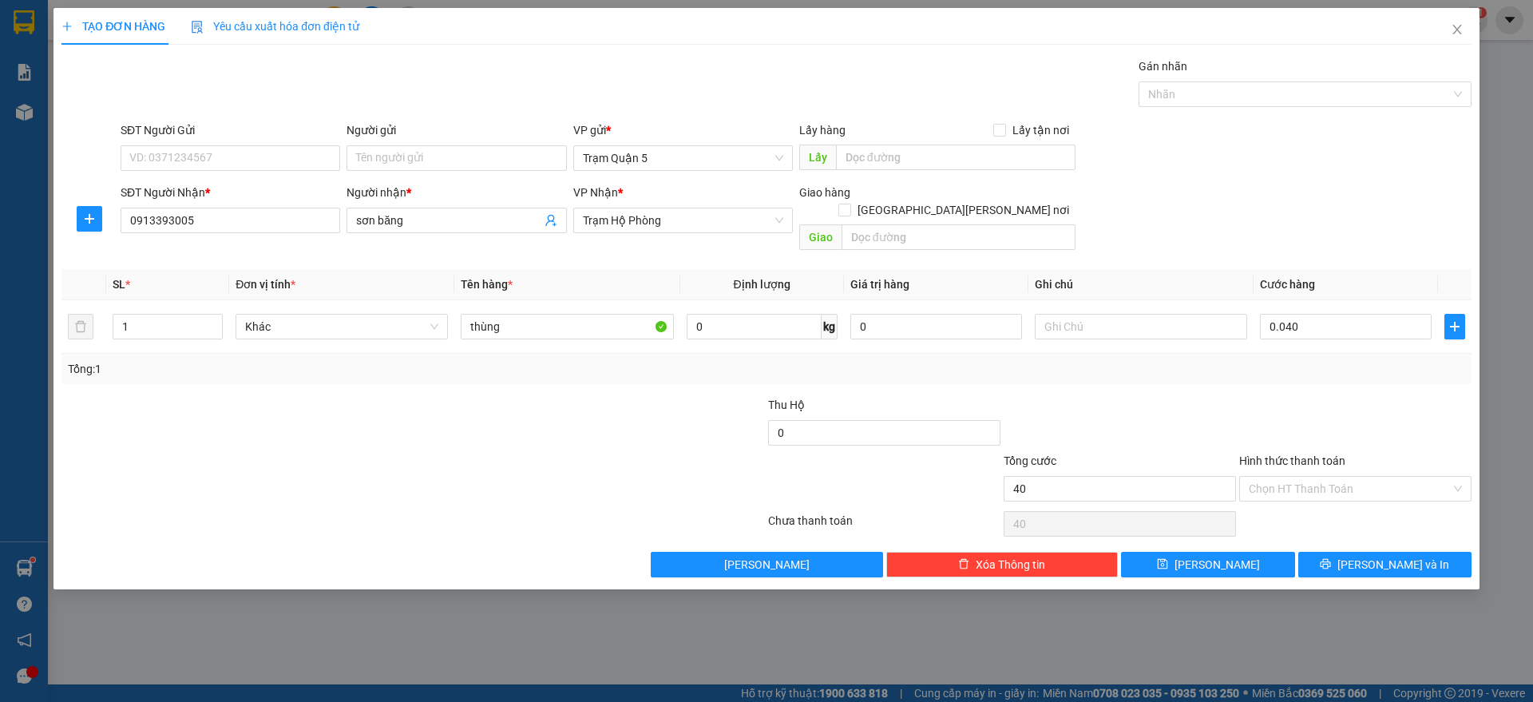
type input "40.000"
click at [1335, 354] on div "Tổng: 1" at bounding box center [766, 369] width 1410 height 30
click at [1227, 552] on button "[PERSON_NAME]" at bounding box center [1207, 565] width 173 height 26
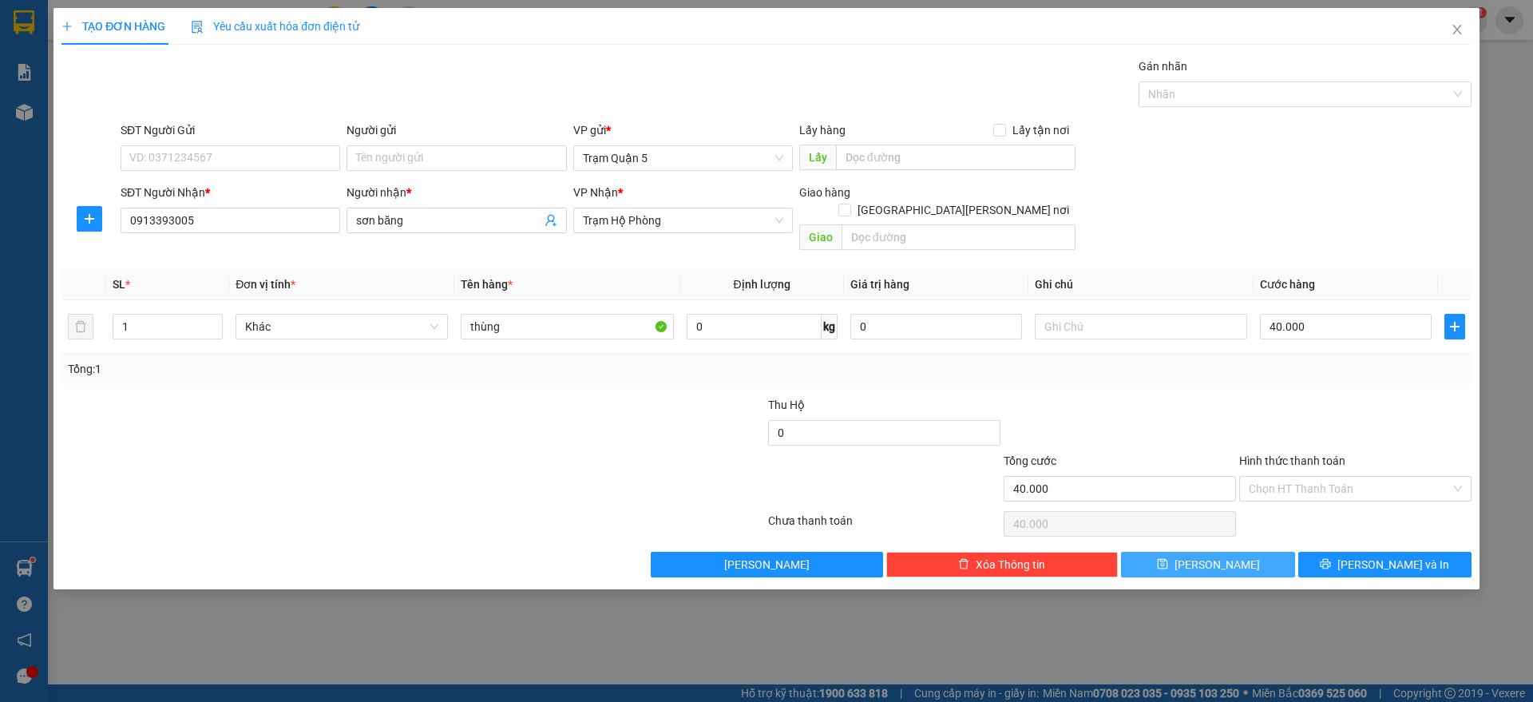
type input "0"
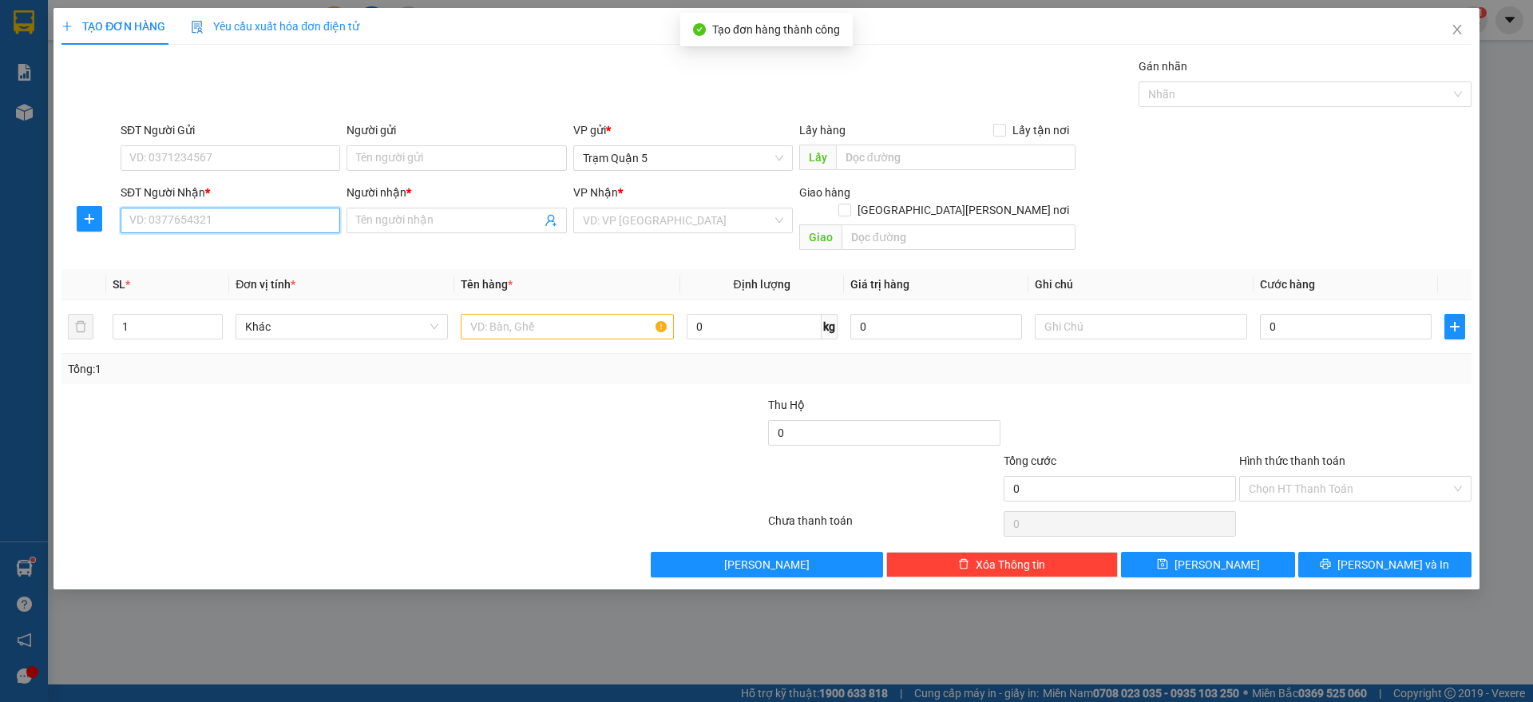
click at [286, 224] on input "SĐT Người Nhận *" at bounding box center [231, 221] width 220 height 26
click at [1457, 42] on span "Close" at bounding box center [1457, 30] width 45 height 45
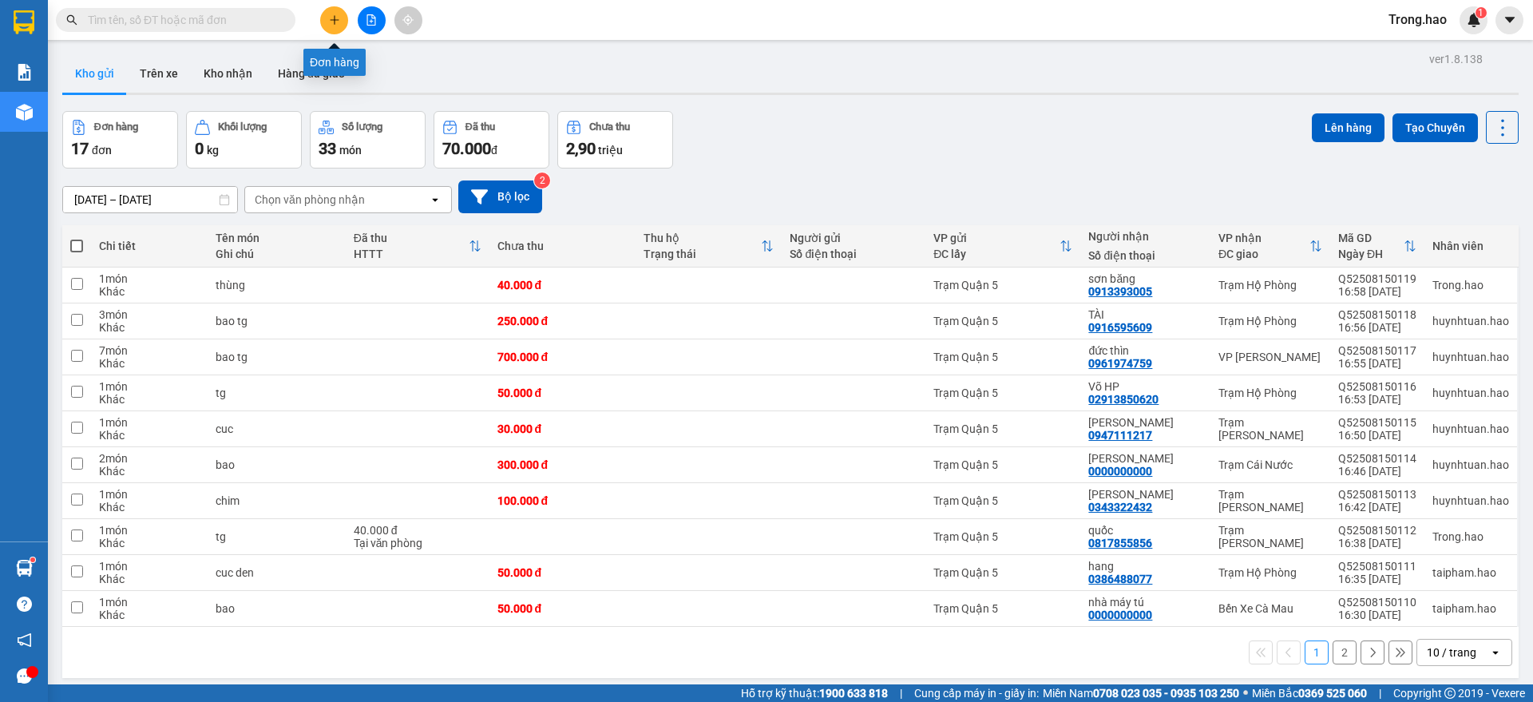
click at [332, 18] on icon "plus" at bounding box center [334, 19] width 11 height 11
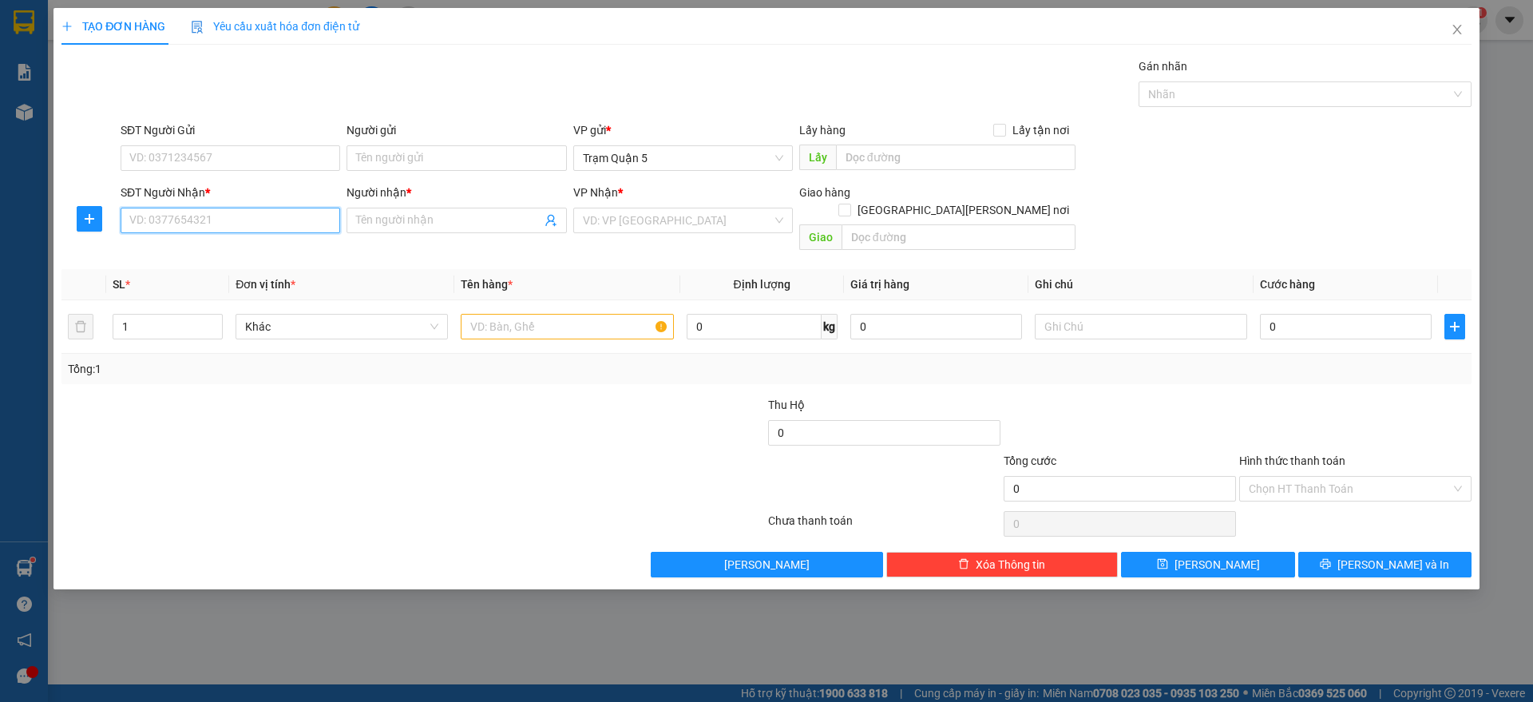
click at [215, 225] on input "SĐT Người Nhận *" at bounding box center [231, 221] width 220 height 26
click at [252, 279] on div "0988393119 - Đào" at bounding box center [230, 278] width 200 height 18
type input "0988393119"
type input "Đào"
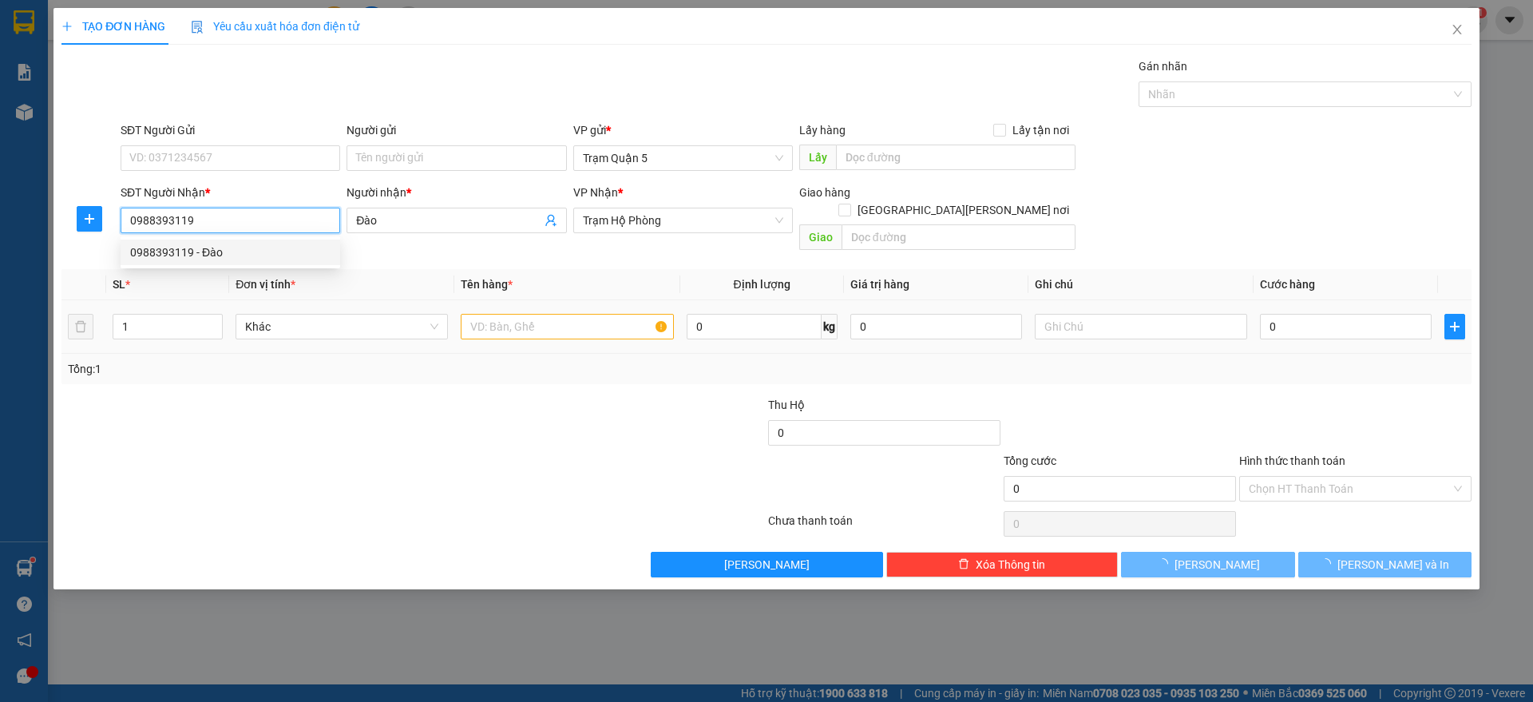
type input "50.000"
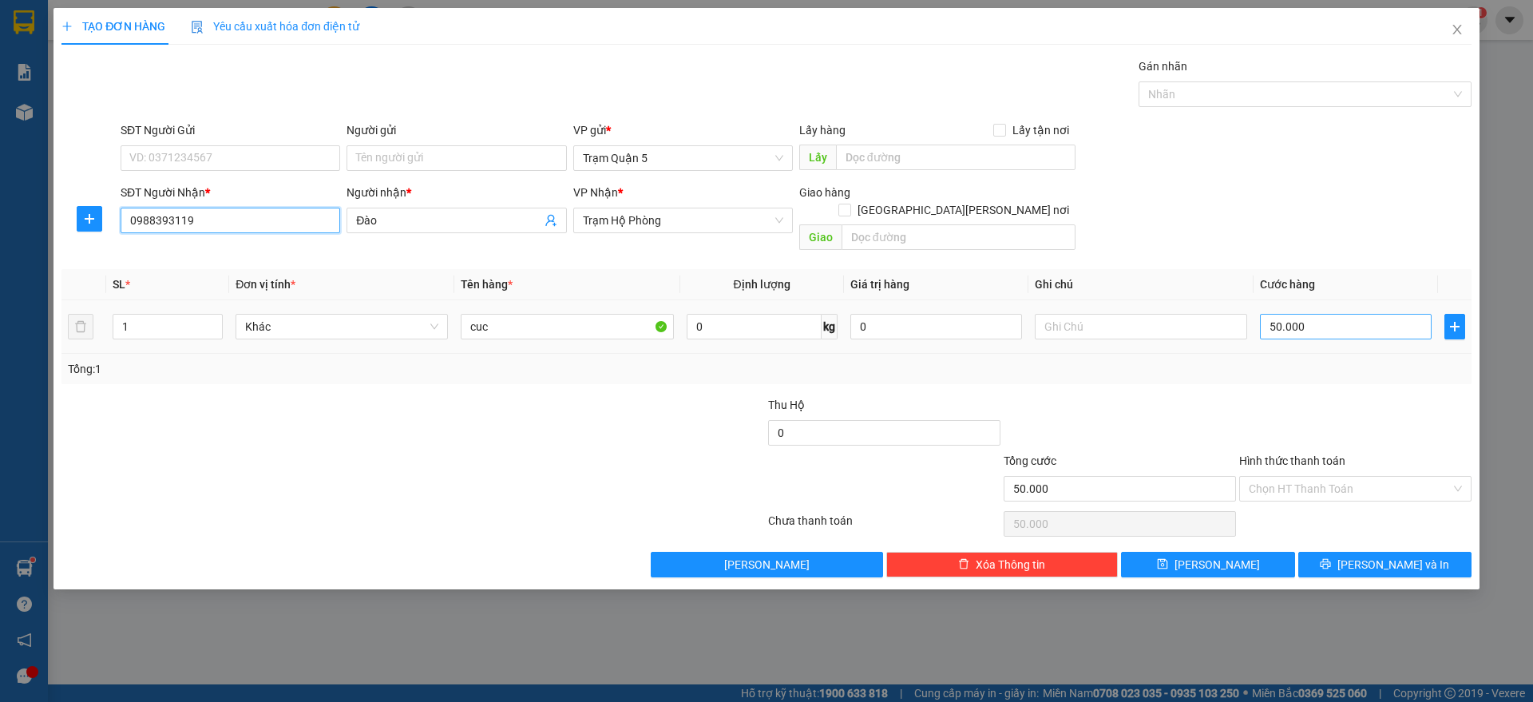
type input "0988393119"
click at [1342, 315] on input "50.000" at bounding box center [1346, 327] width 172 height 26
type input "0"
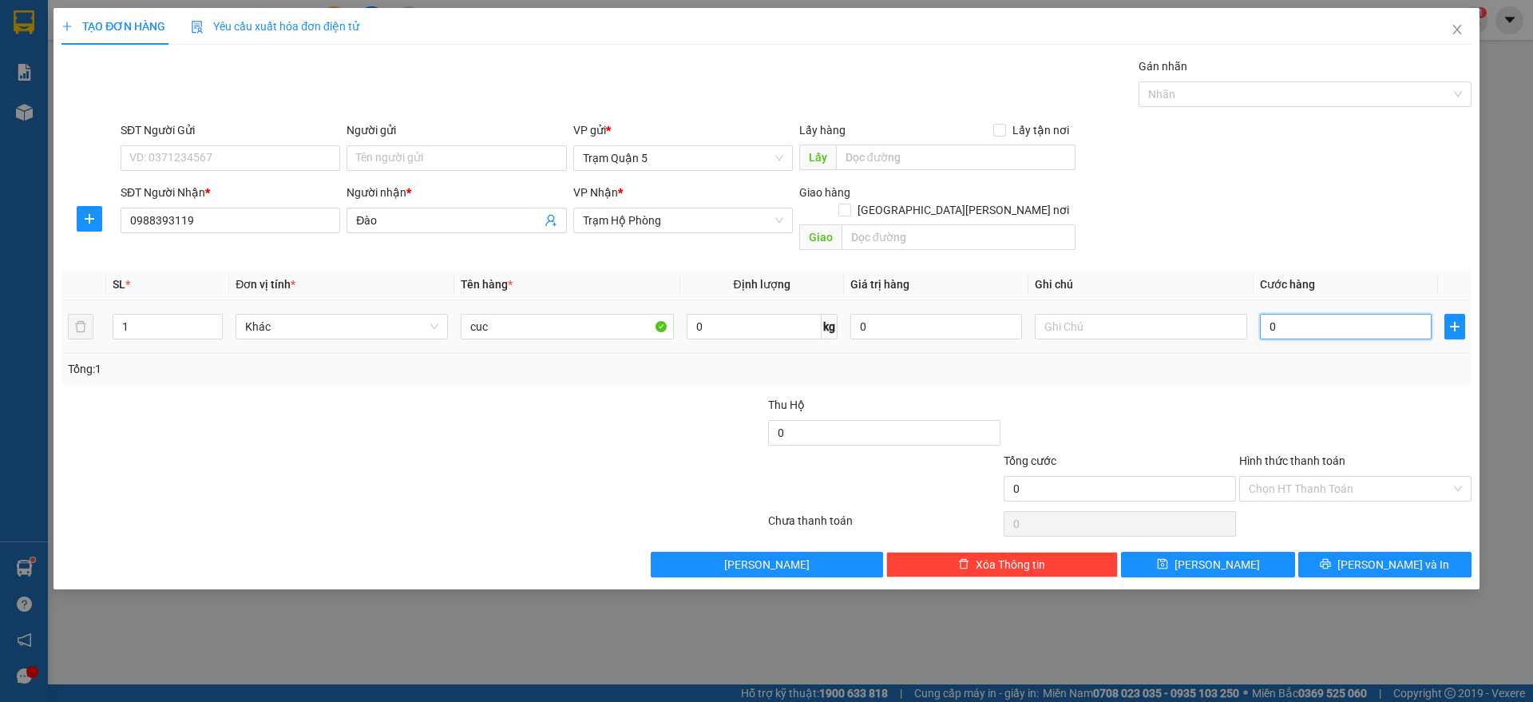
type input "7"
type input "007"
type input "70"
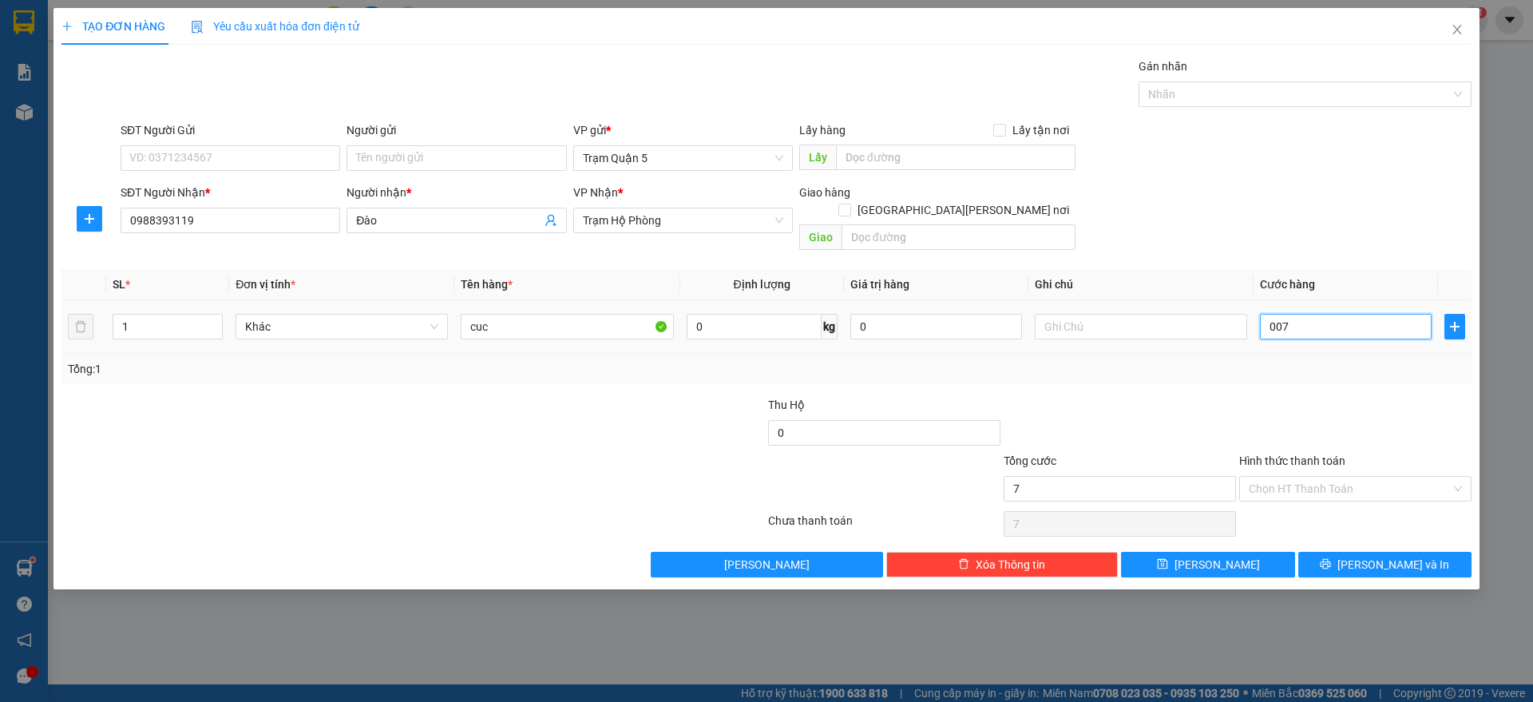
type input "0.070"
type input "70"
click at [1343, 320] on input "0.070" at bounding box center [1346, 327] width 172 height 26
type input "0.070"
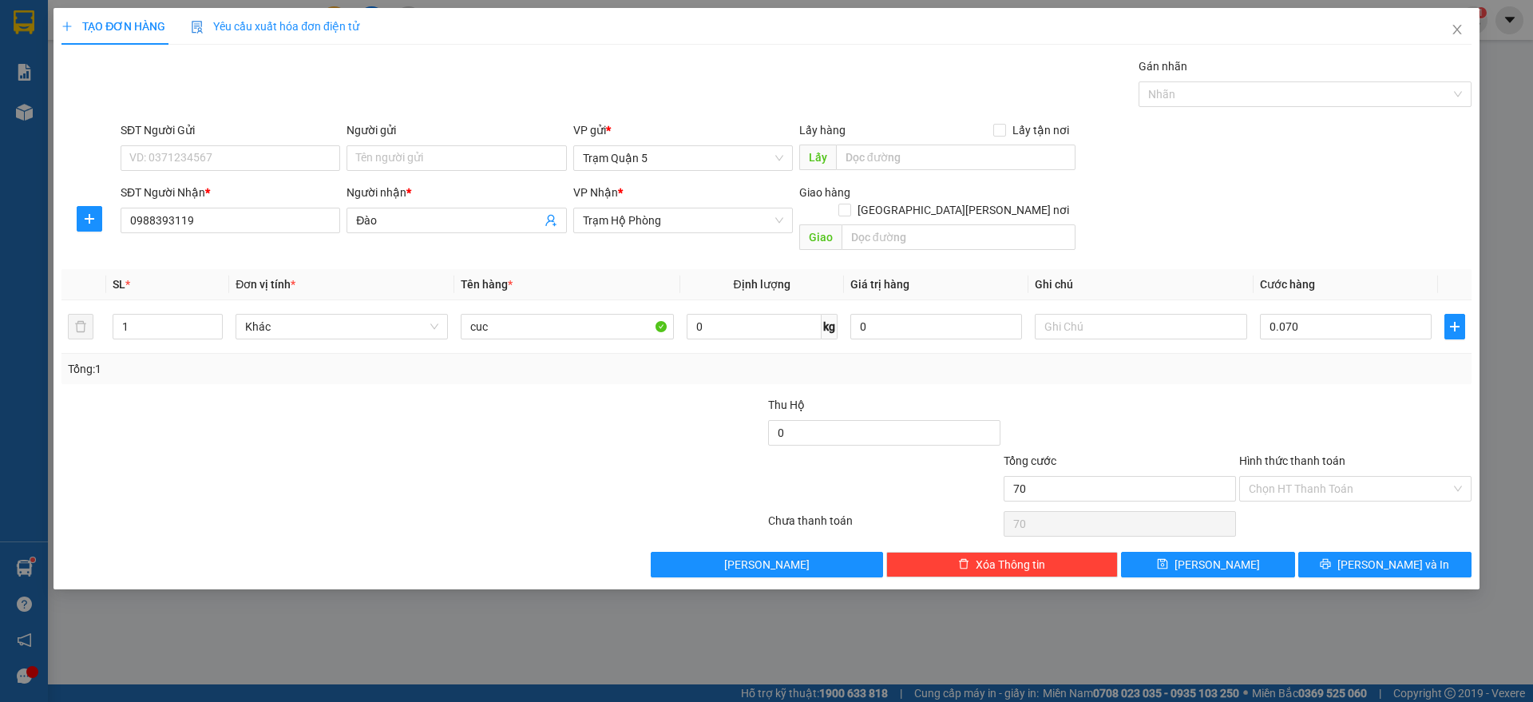
type input "70.000"
drag, startPoint x: 1326, startPoint y: 409, endPoint x: 1296, endPoint y: 455, distance: 55.4
click at [1326, 413] on div at bounding box center [1356, 424] width 236 height 56
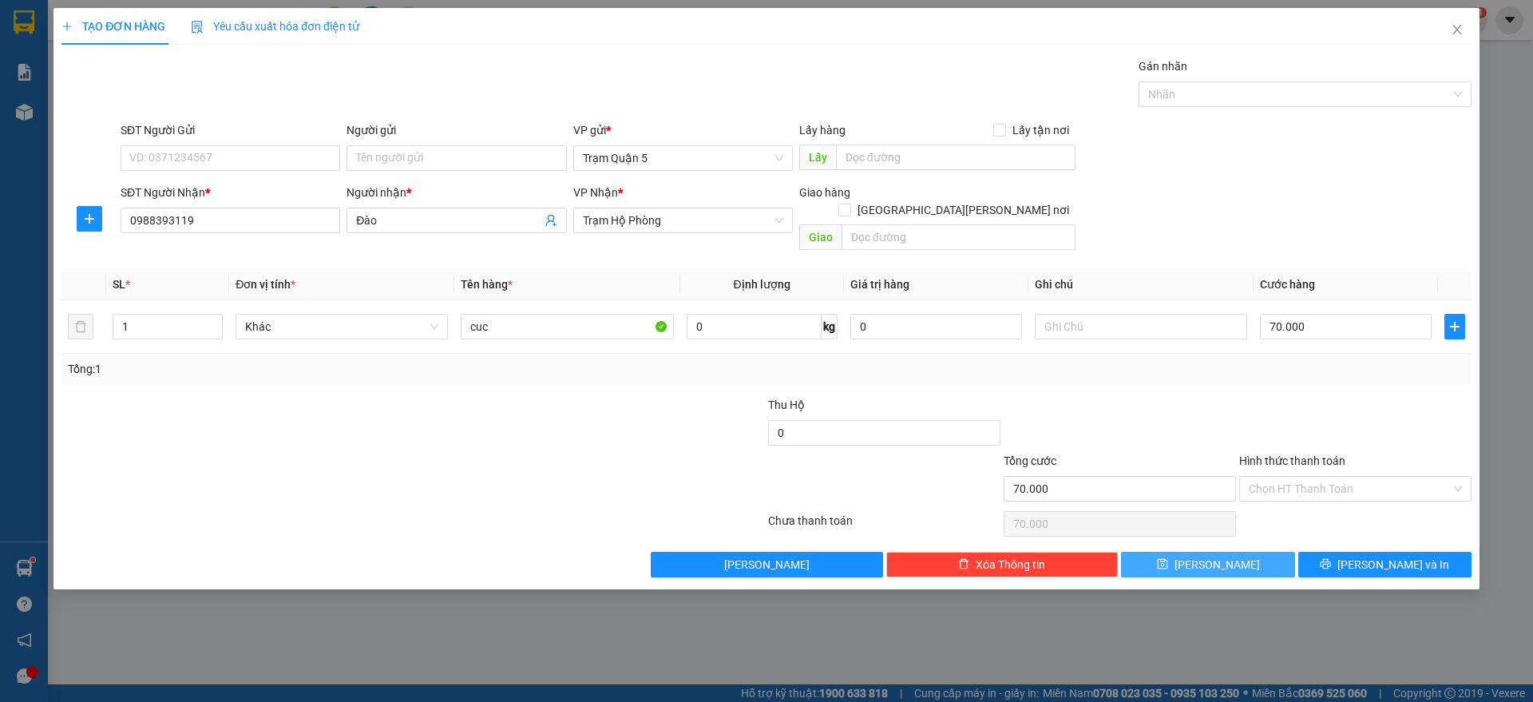
click at [1204, 552] on button "[PERSON_NAME]" at bounding box center [1207, 565] width 173 height 26
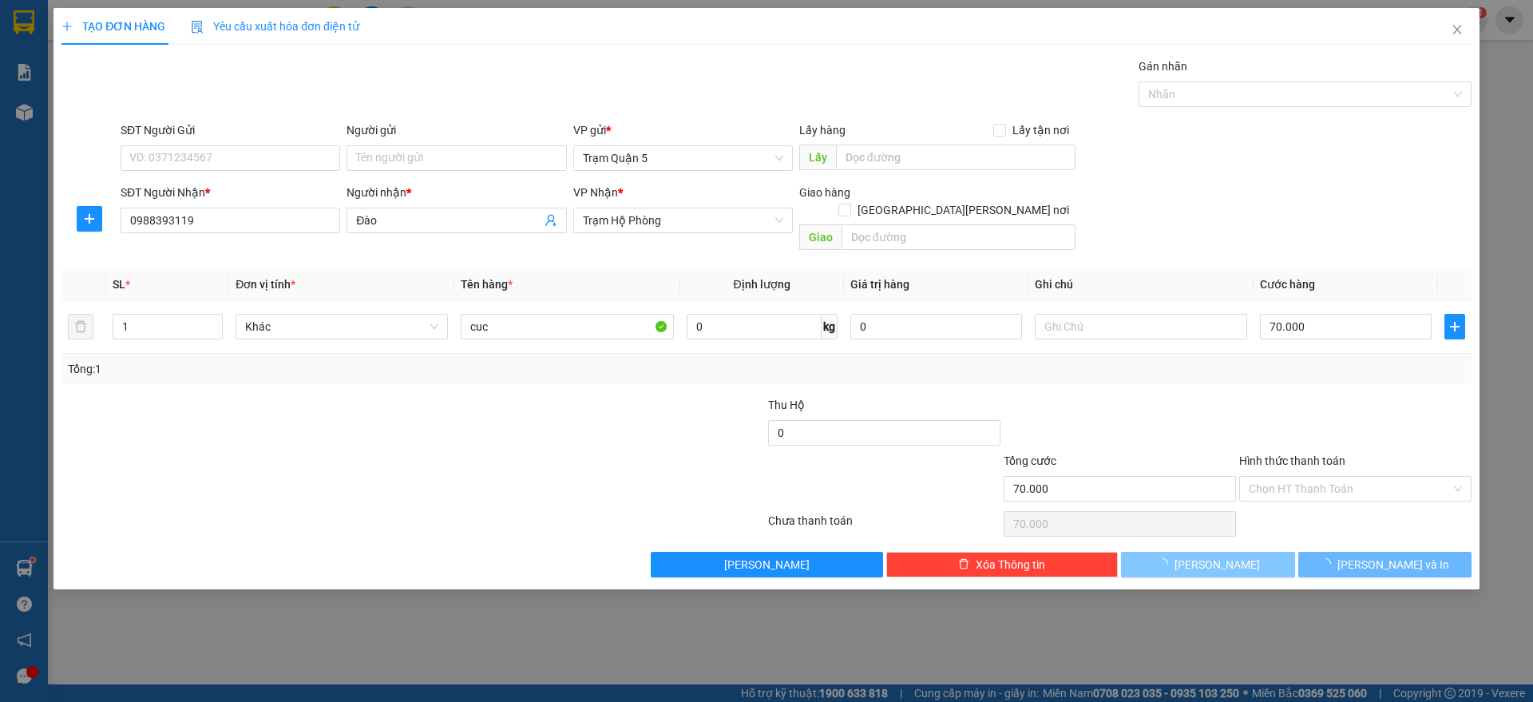
type input "0"
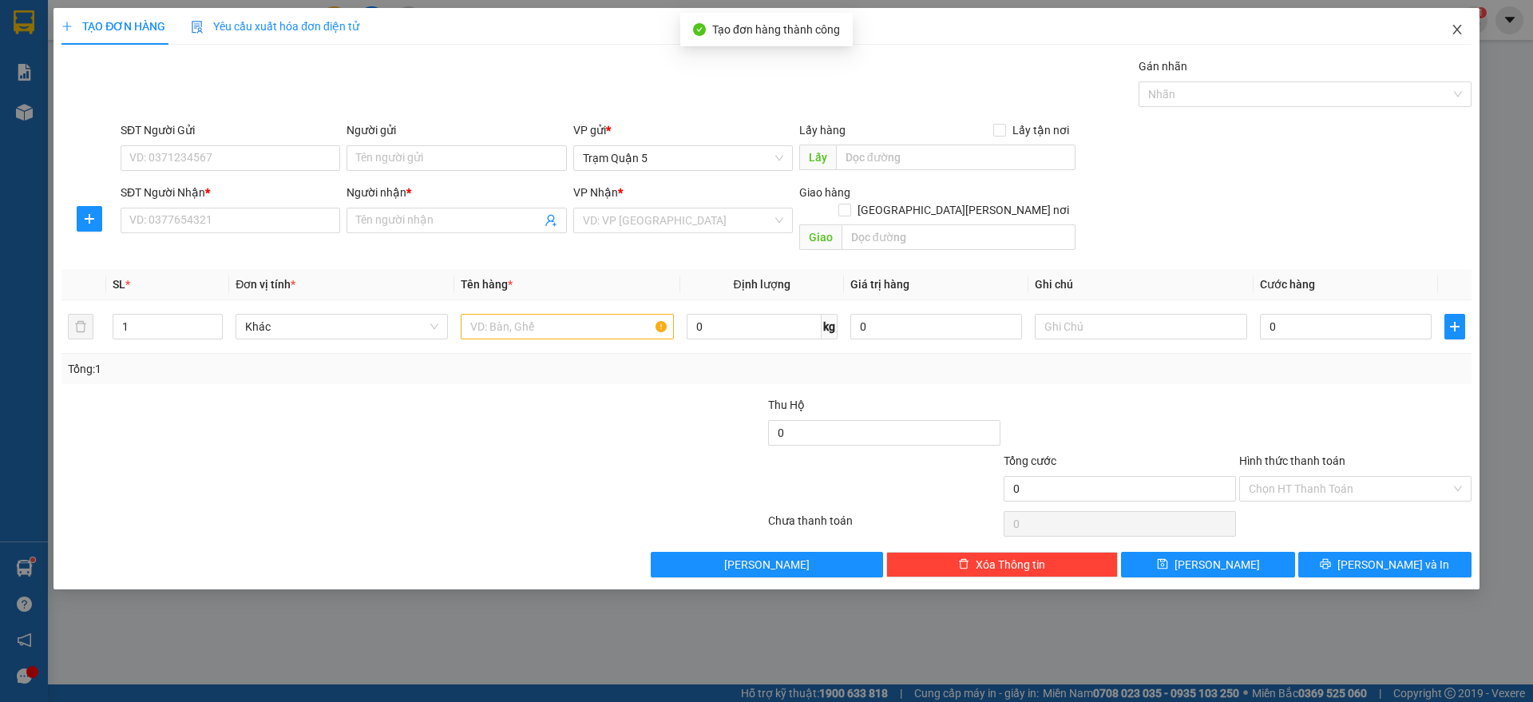
click at [1452, 34] on icon "close" at bounding box center [1457, 29] width 13 height 13
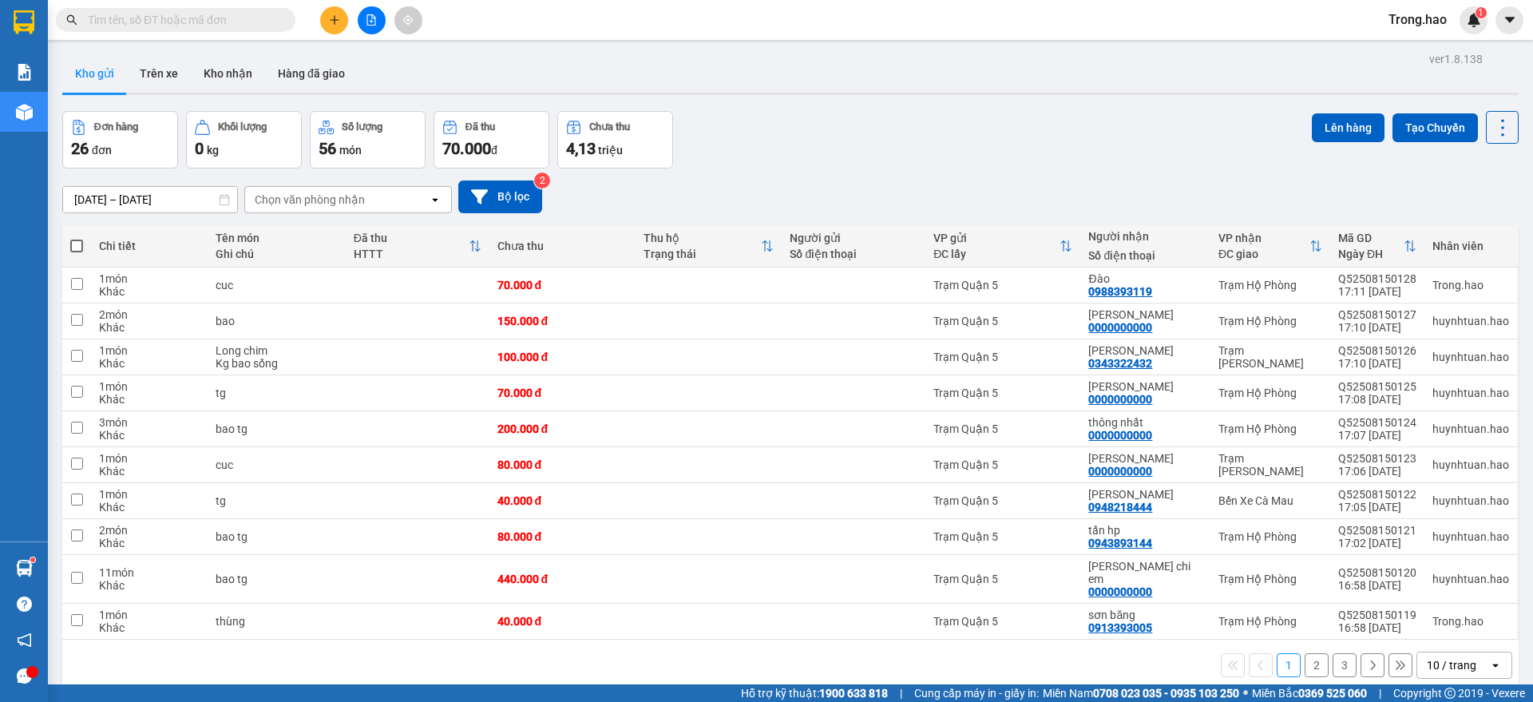
click at [232, 19] on input "text" at bounding box center [182, 20] width 188 height 18
click at [340, 22] on button at bounding box center [334, 20] width 28 height 28
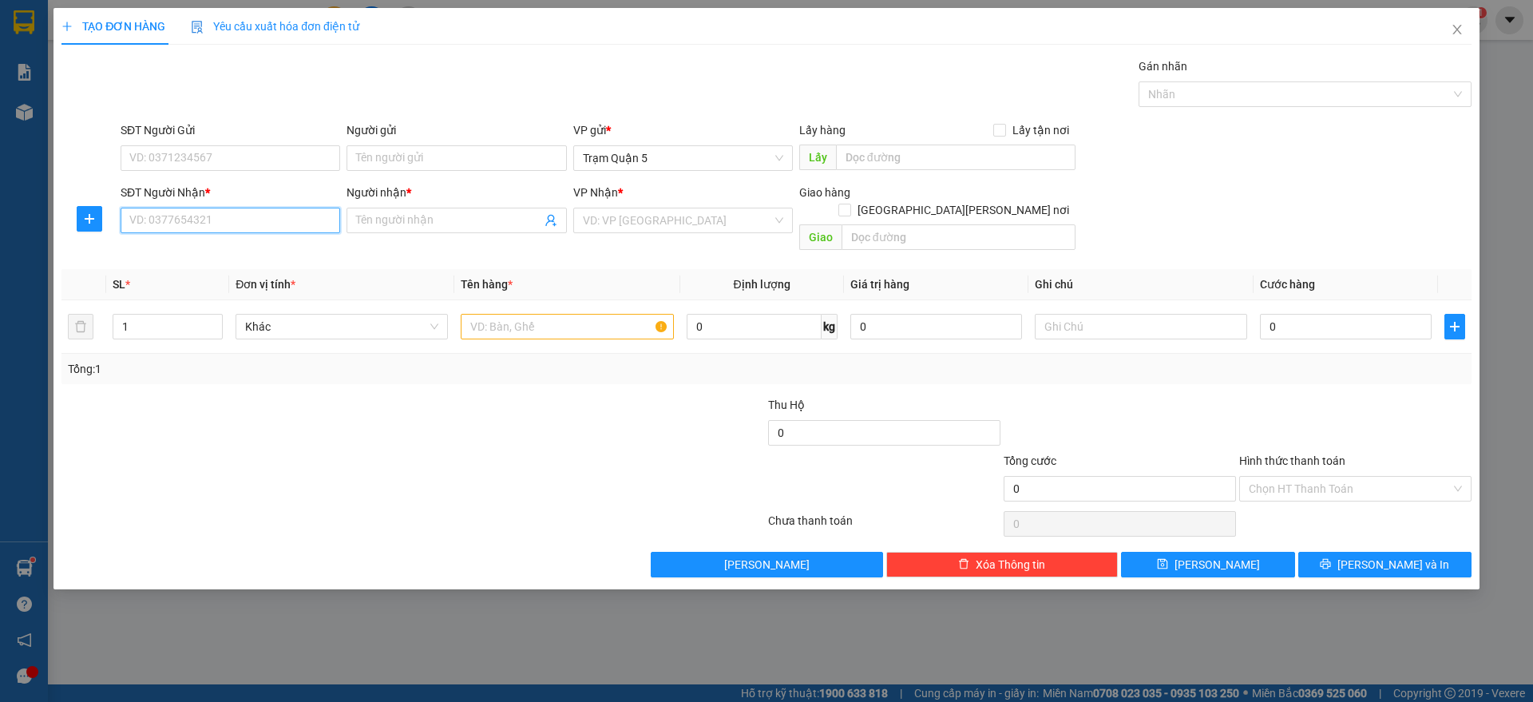
click at [262, 217] on input "SĐT Người Nhận *" at bounding box center [231, 221] width 220 height 26
click at [185, 242] on div "0948600061 - [PERSON_NAME]" at bounding box center [231, 253] width 220 height 26
type input "0948600061"
type input "nhân"
type input "100.000"
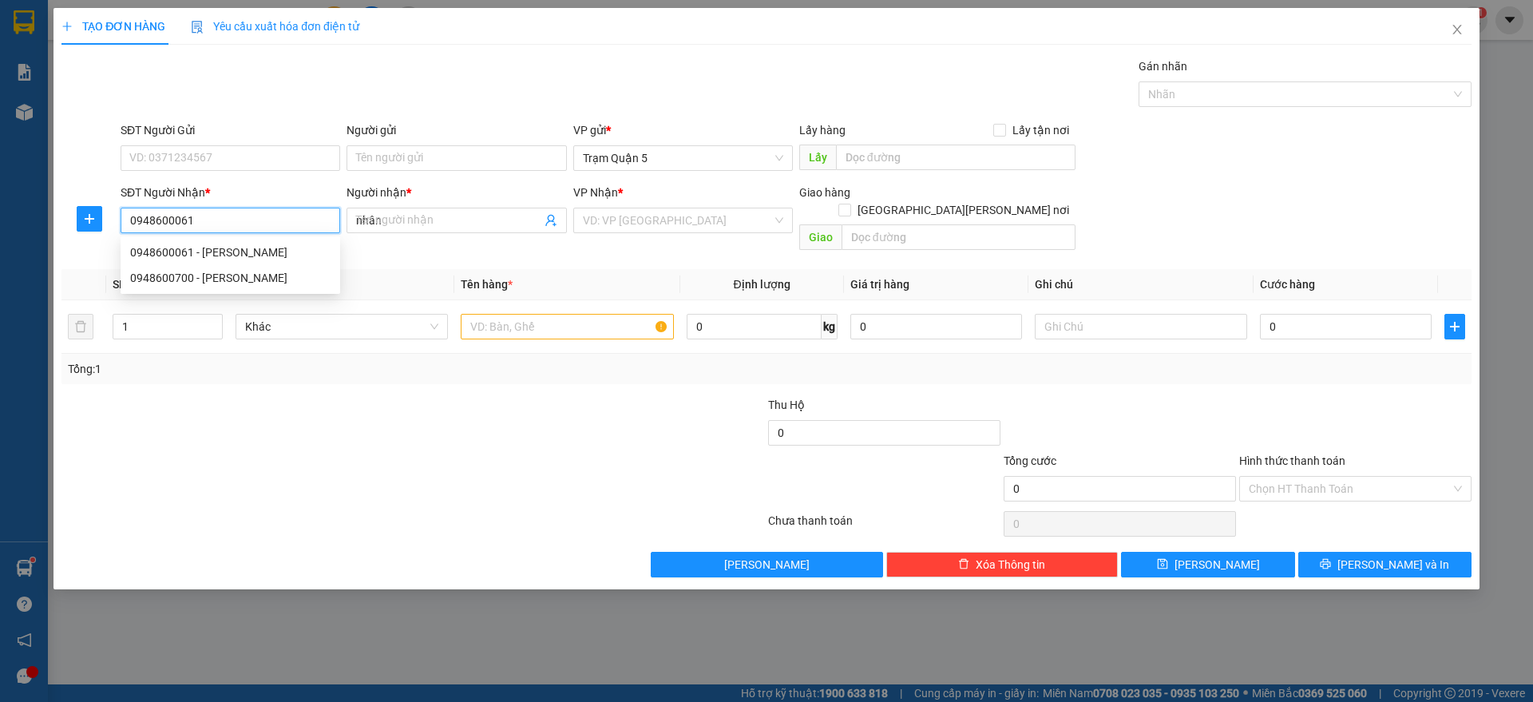
type input "100.000"
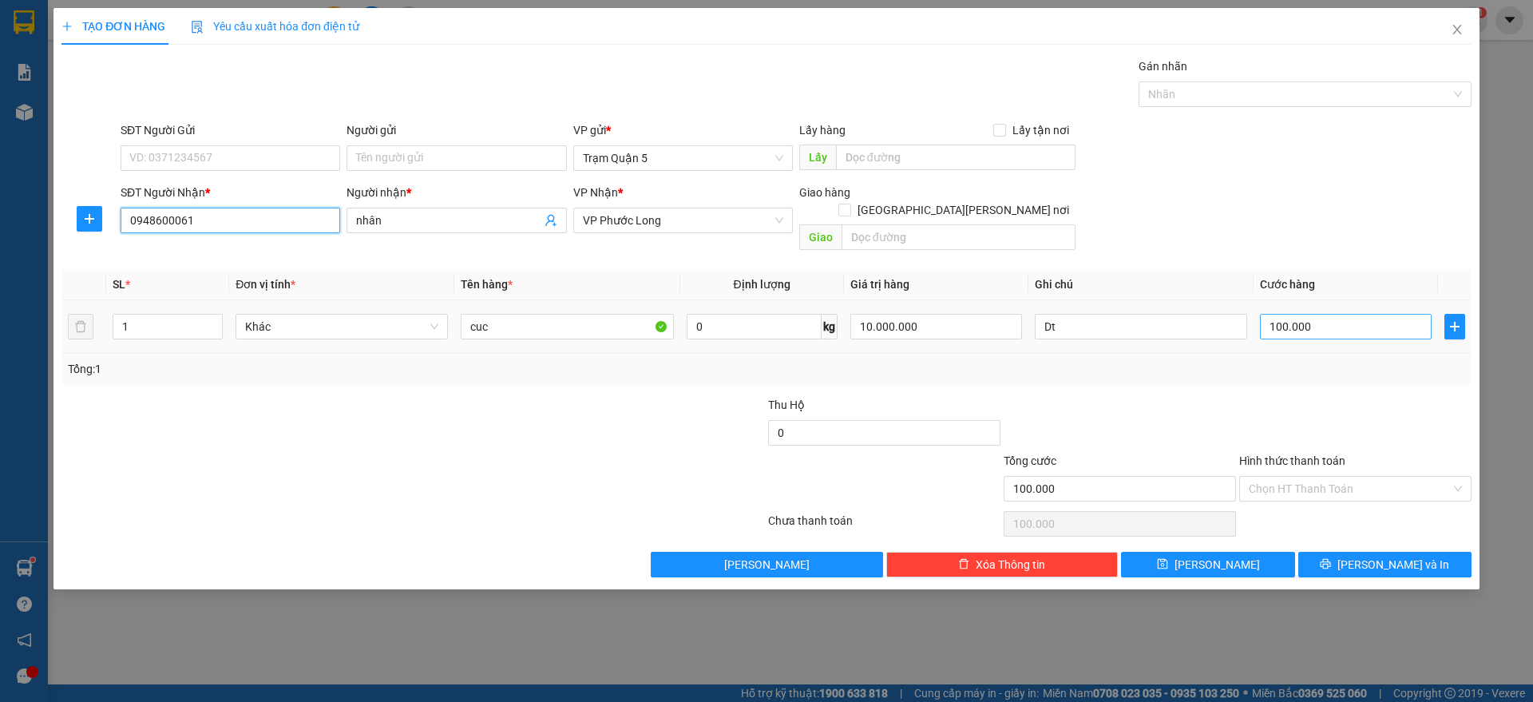
type input "0948600061"
click at [1350, 314] on input "100.000" at bounding box center [1346, 327] width 172 height 26
click at [952, 314] on input "10.000.000" at bounding box center [936, 327] width 172 height 26
type input "0"
click at [1344, 314] on input "100.000" at bounding box center [1346, 327] width 172 height 26
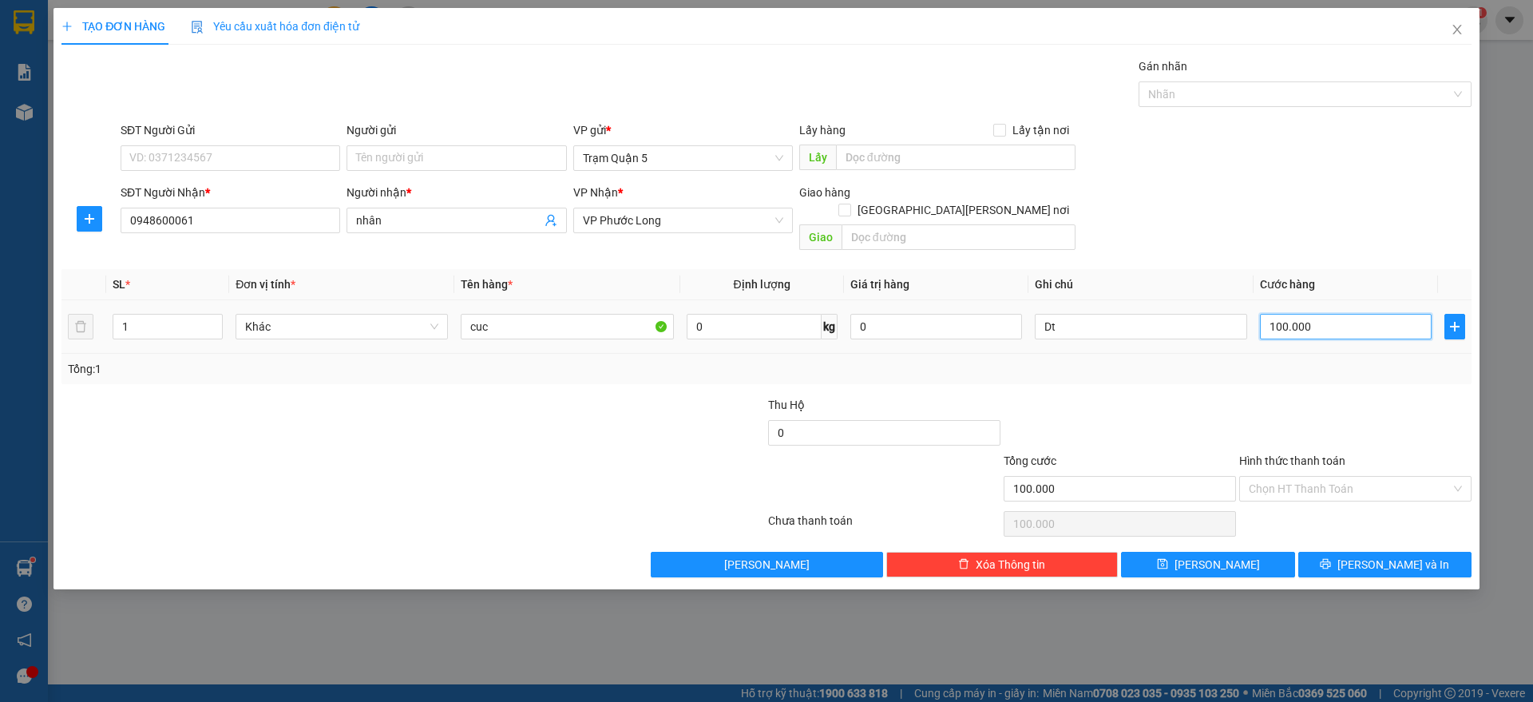
type input "0"
type input "5"
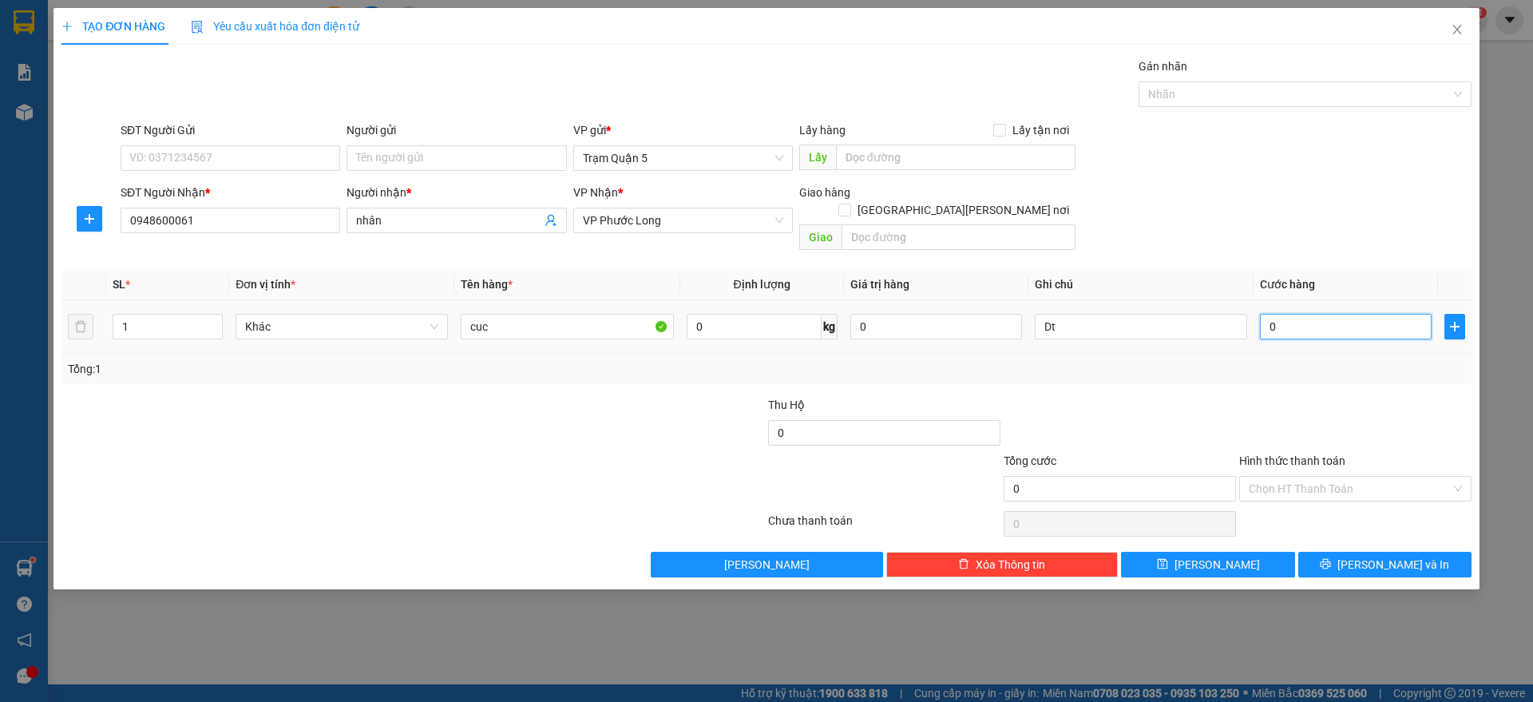
type input "005"
type input "50"
type input "0.050"
type input "50.000"
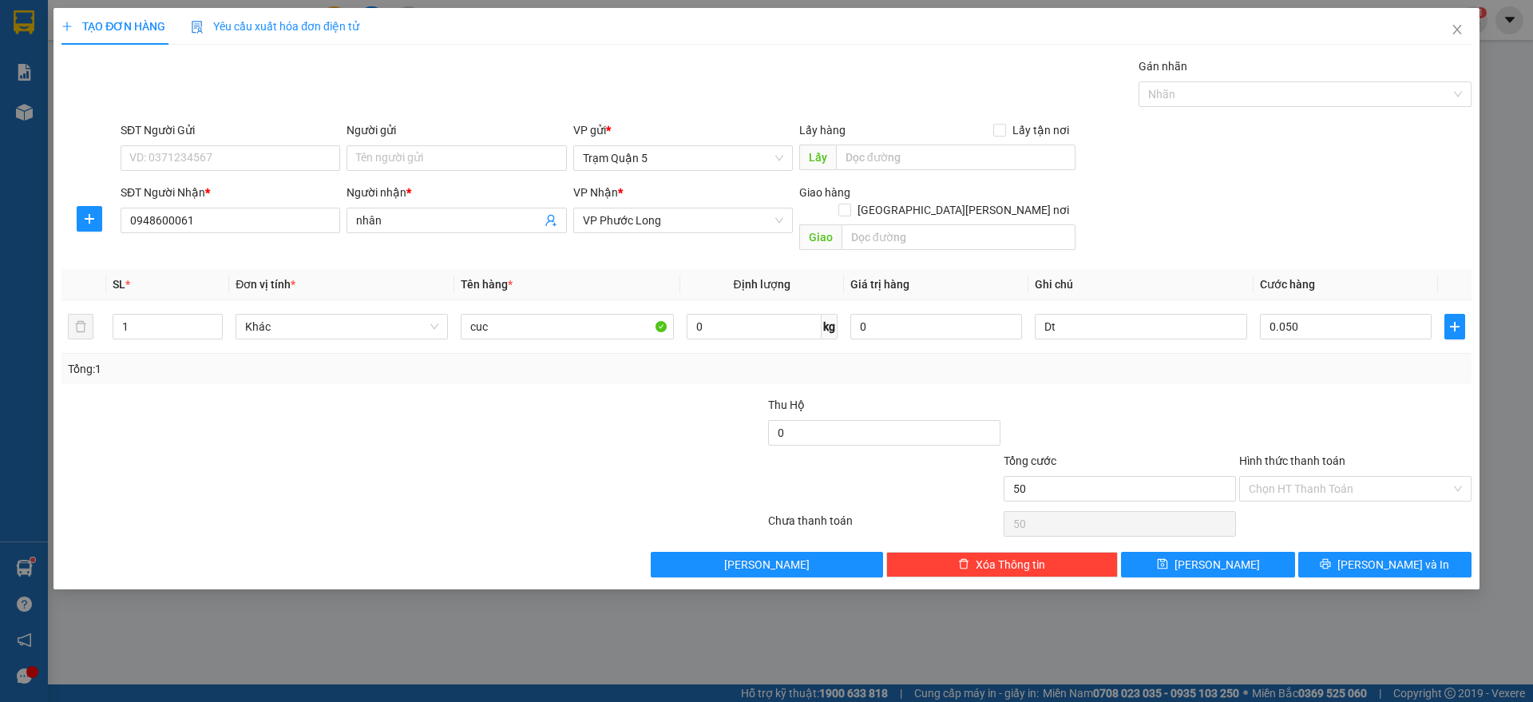
type input "50.000"
click at [1191, 398] on div at bounding box center [1120, 424] width 236 height 56
click at [1099, 315] on input "Dt" at bounding box center [1141, 327] width 212 height 26
type input "D"
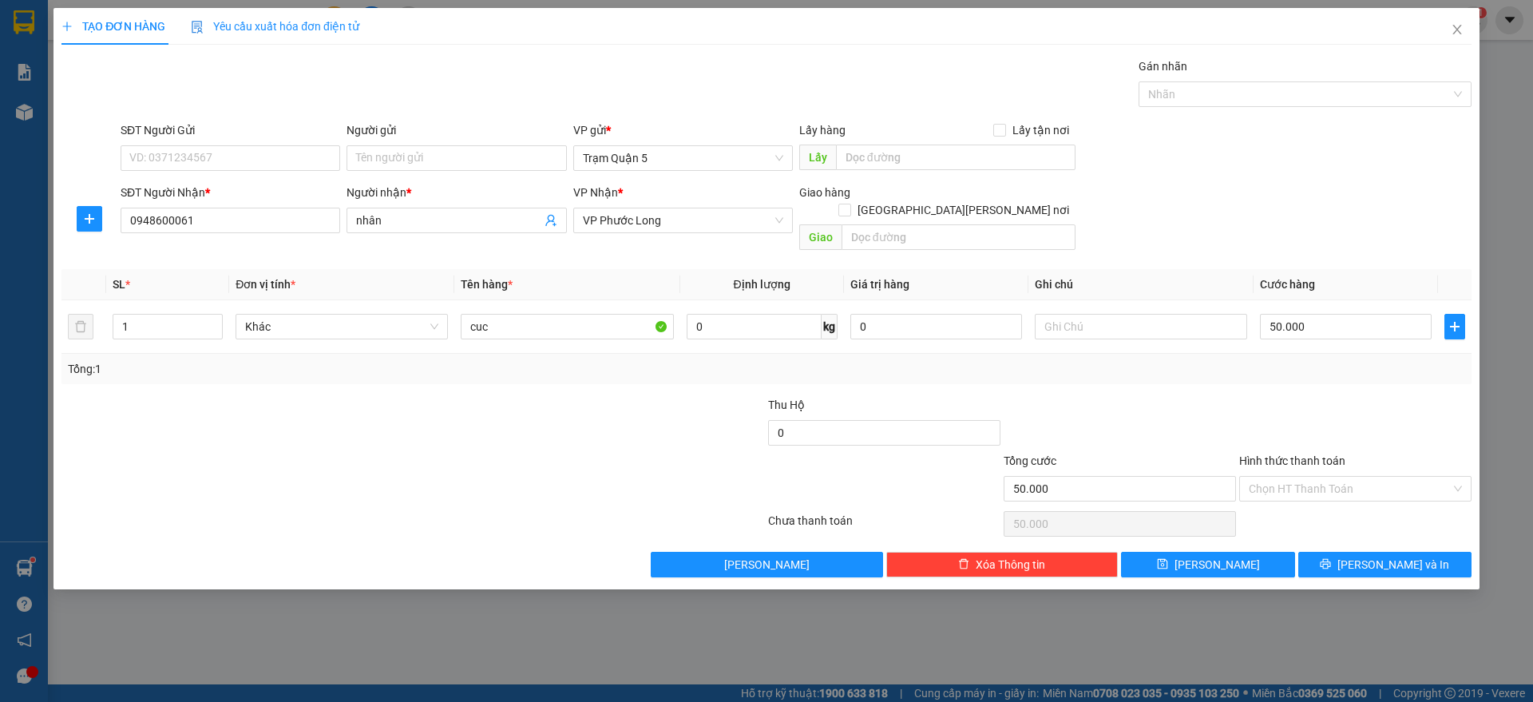
click at [1107, 370] on div "Transit Pickup Surcharge Ids Transit Deliver Surcharge Ids Transit Deliver Surc…" at bounding box center [766, 317] width 1410 height 520
click at [1184, 555] on button "[PERSON_NAME]" at bounding box center [1207, 565] width 173 height 26
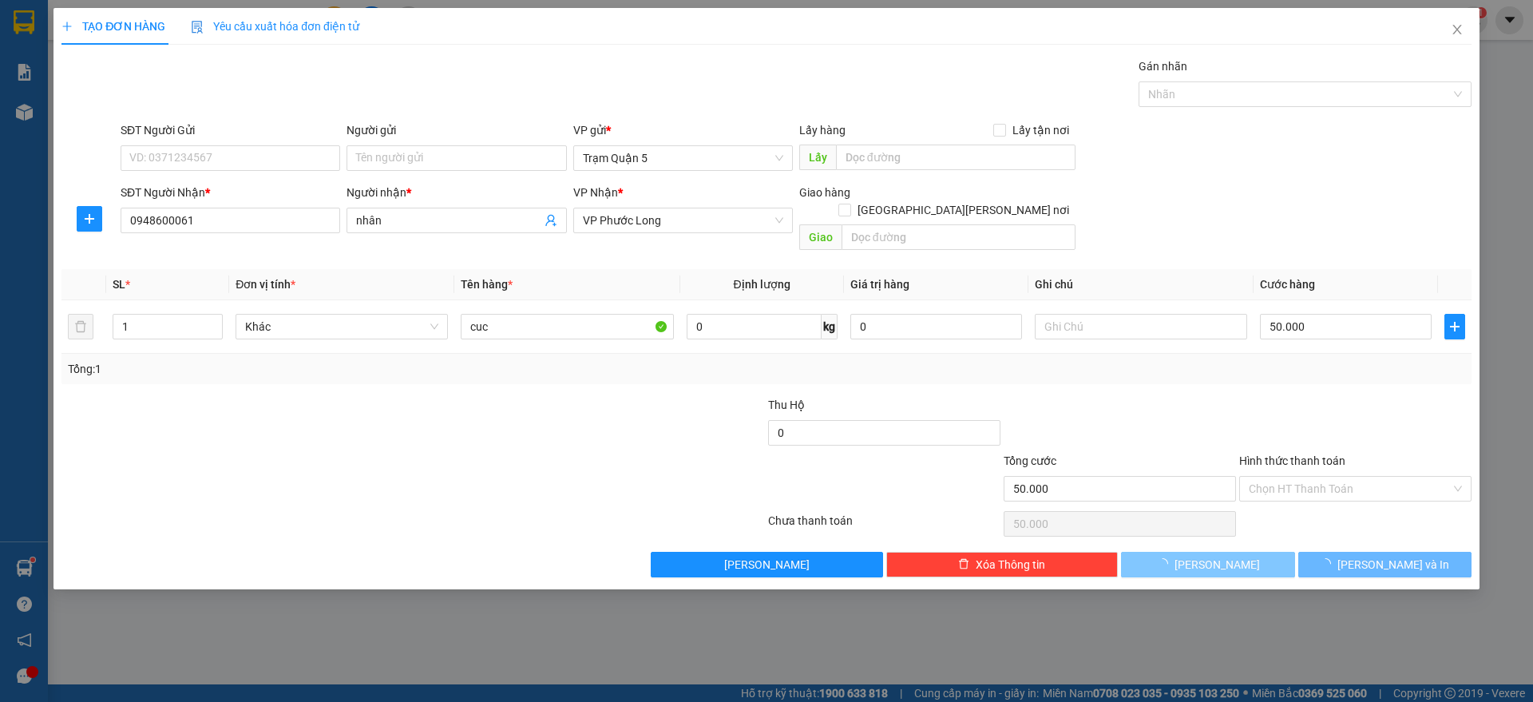
type input "0"
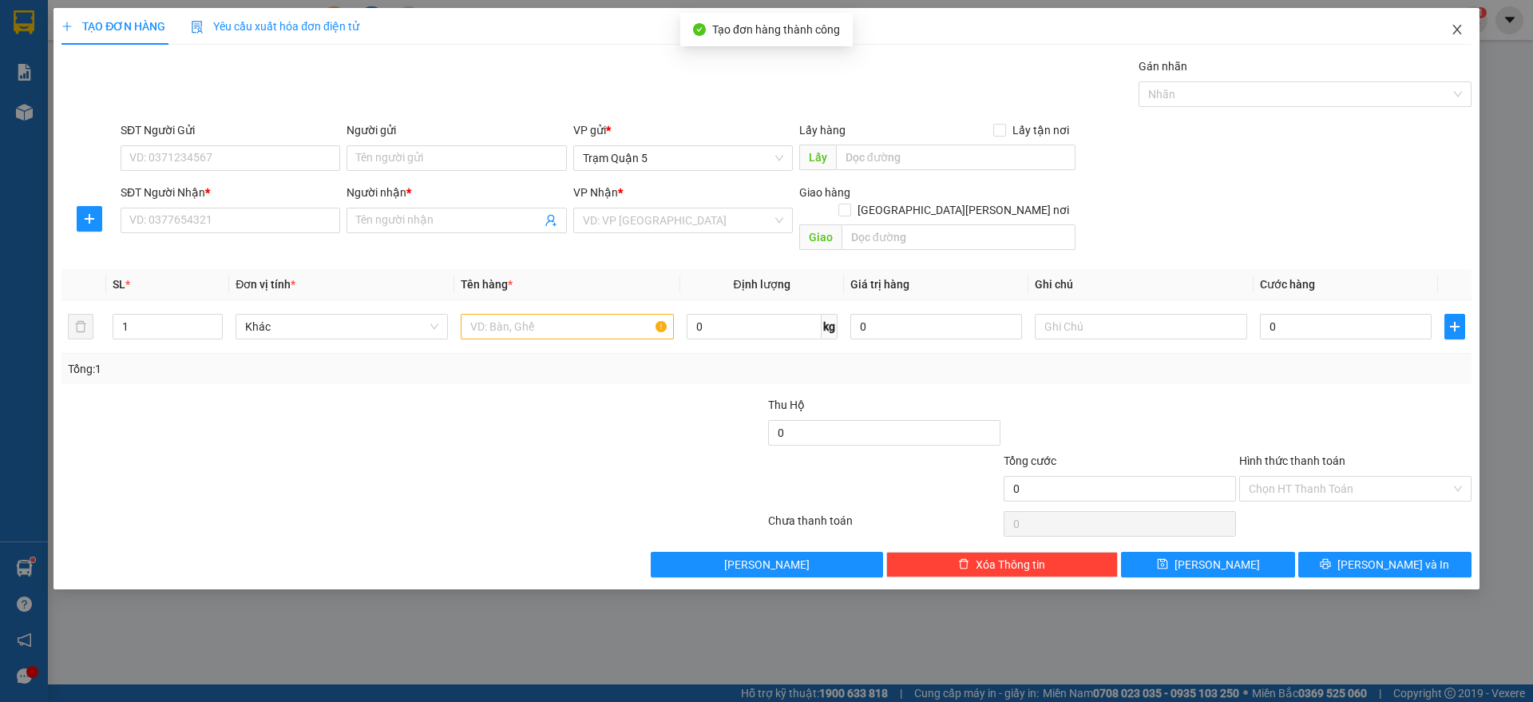
click at [1457, 32] on icon "close" at bounding box center [1457, 29] width 13 height 13
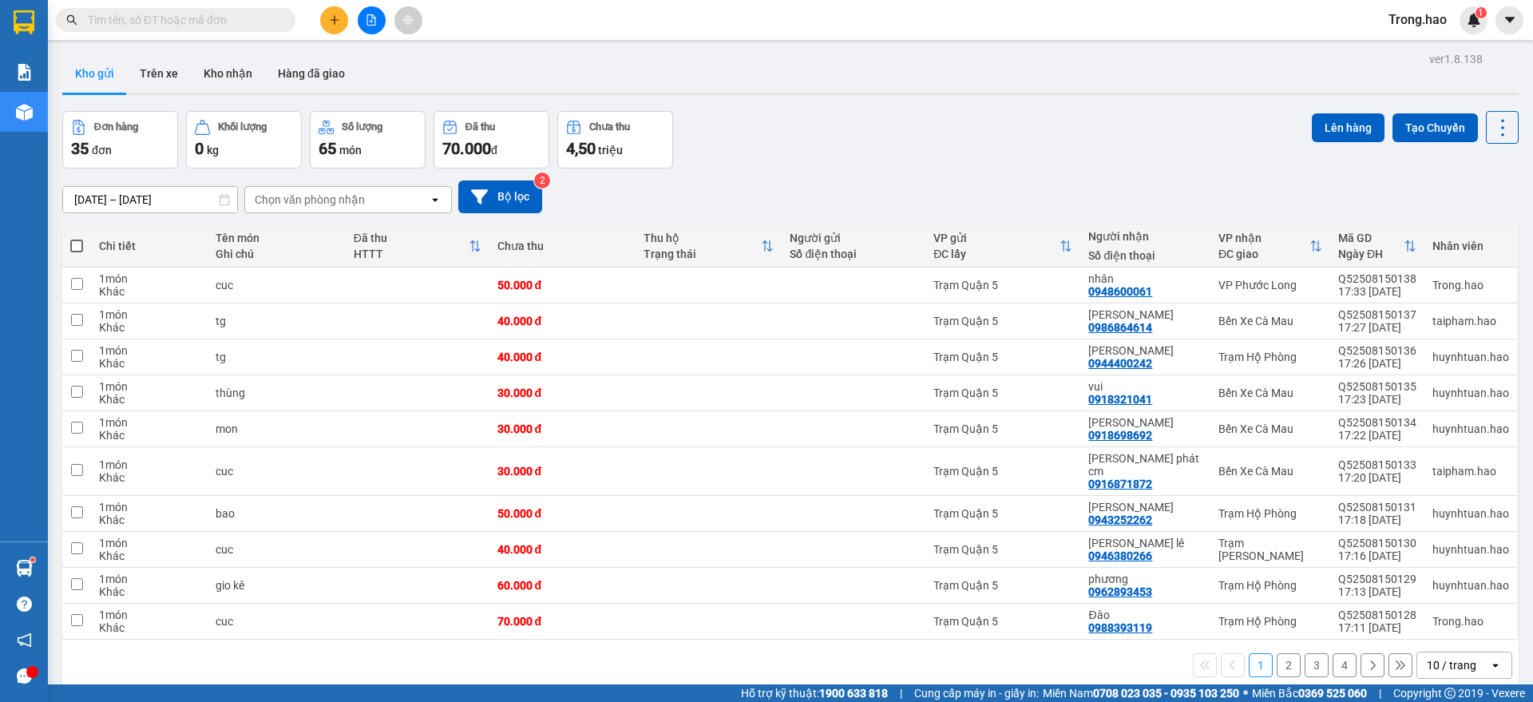
click at [267, 17] on input "text" at bounding box center [182, 20] width 188 height 18
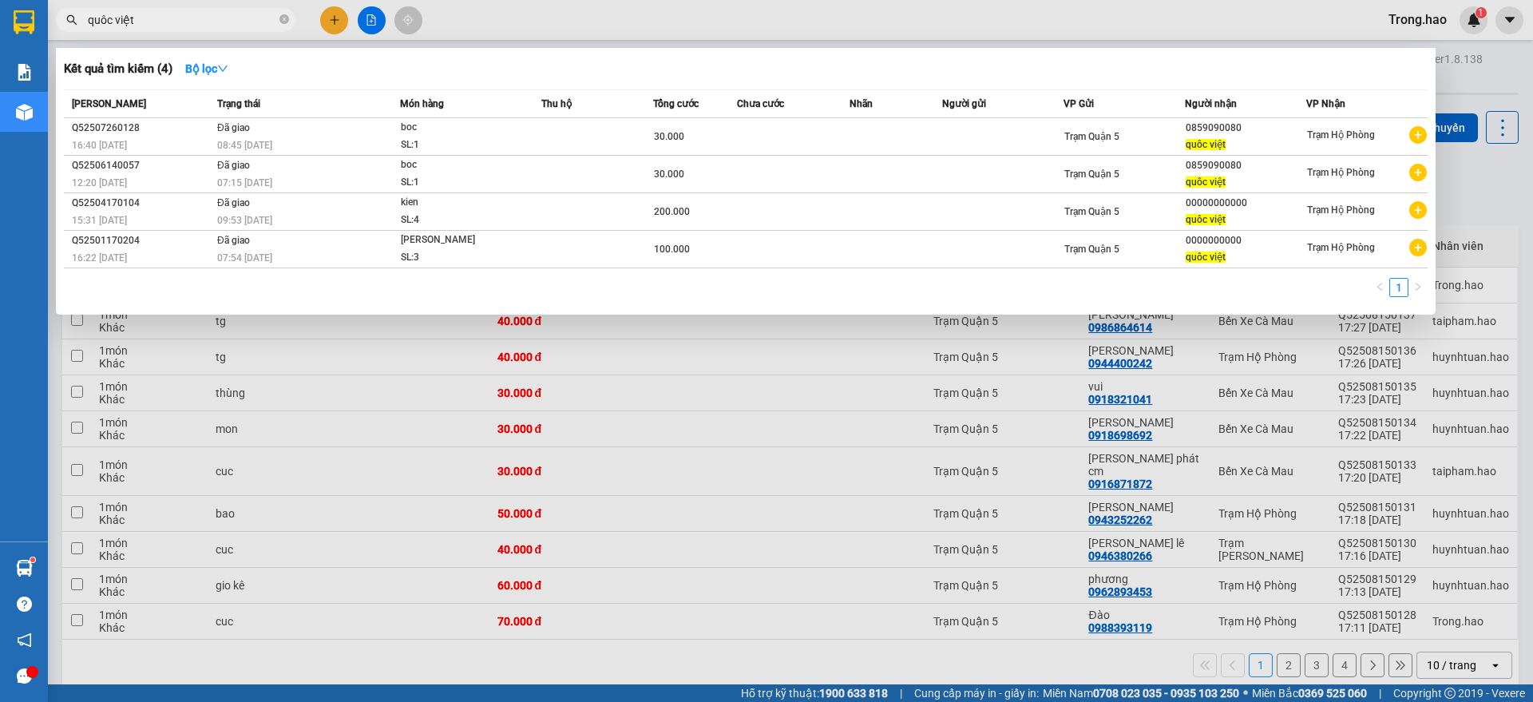
type input "quôc"
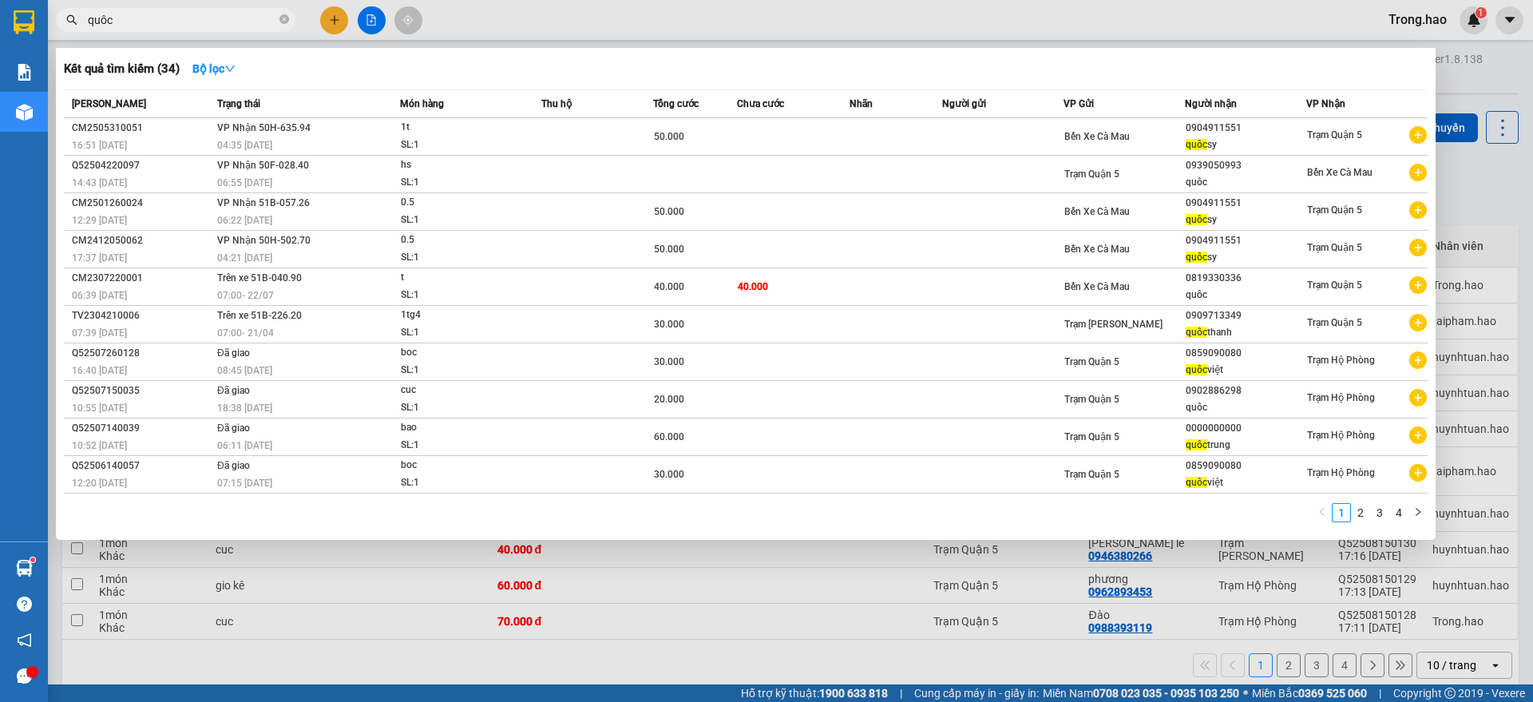
drag, startPoint x: 284, startPoint y: 18, endPoint x: 266, endPoint y: 17, distance: 18.4
click at [283, 18] on icon "close-circle" at bounding box center [284, 19] width 10 height 10
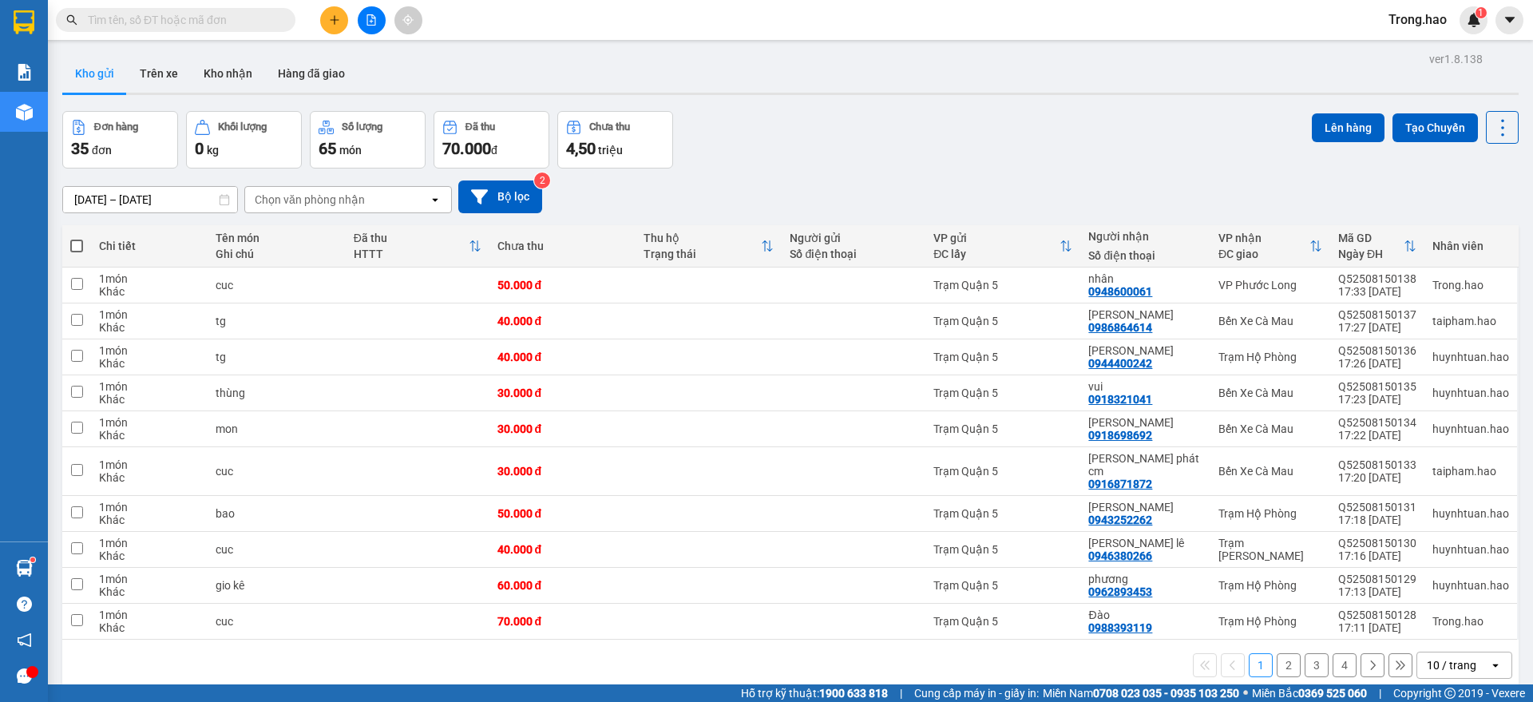
click at [251, 17] on input "text" at bounding box center [182, 20] width 188 height 18
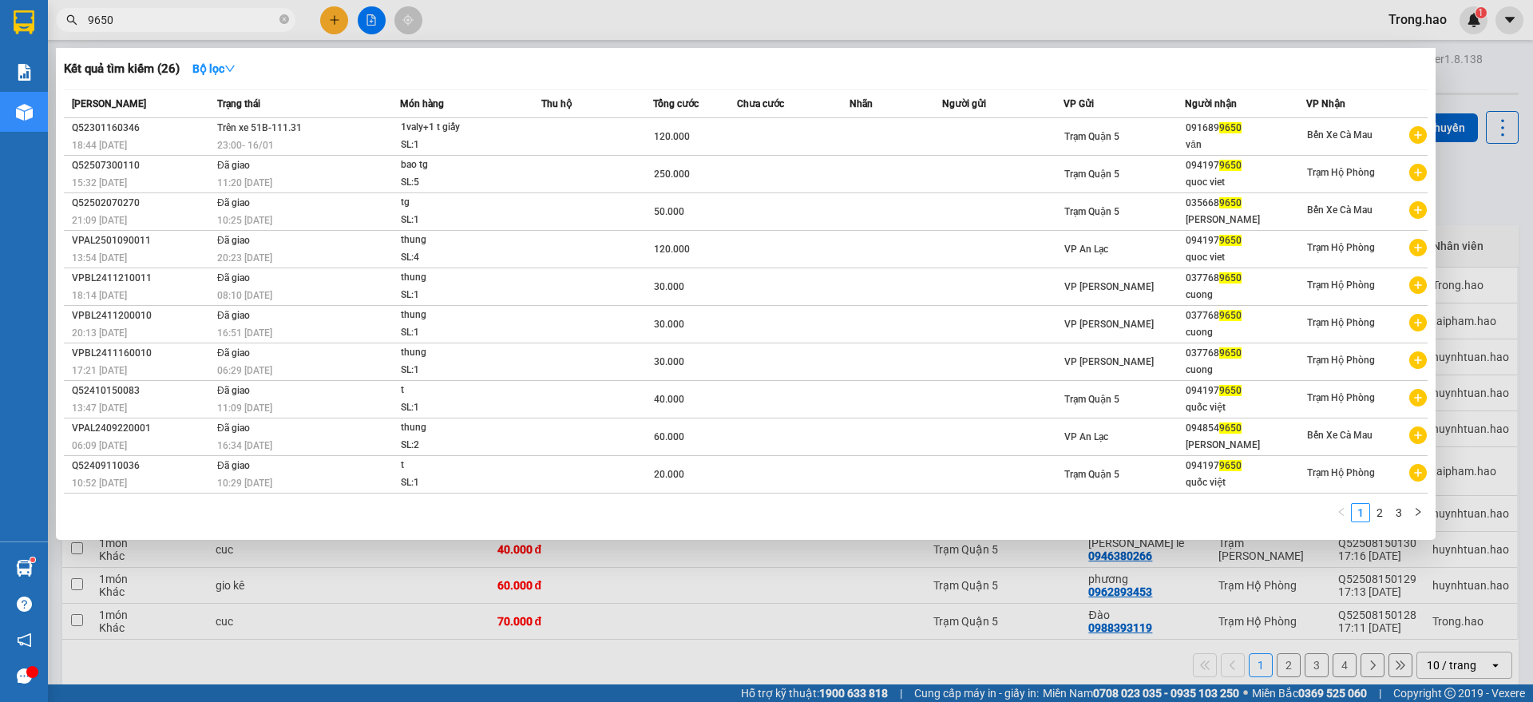
type input "9650"
drag, startPoint x: 757, startPoint y: 14, endPoint x: 451, endPoint y: 14, distance: 305.9
click at [755, 14] on div at bounding box center [766, 351] width 1533 height 702
click at [281, 21] on icon "close-circle" at bounding box center [284, 19] width 10 height 10
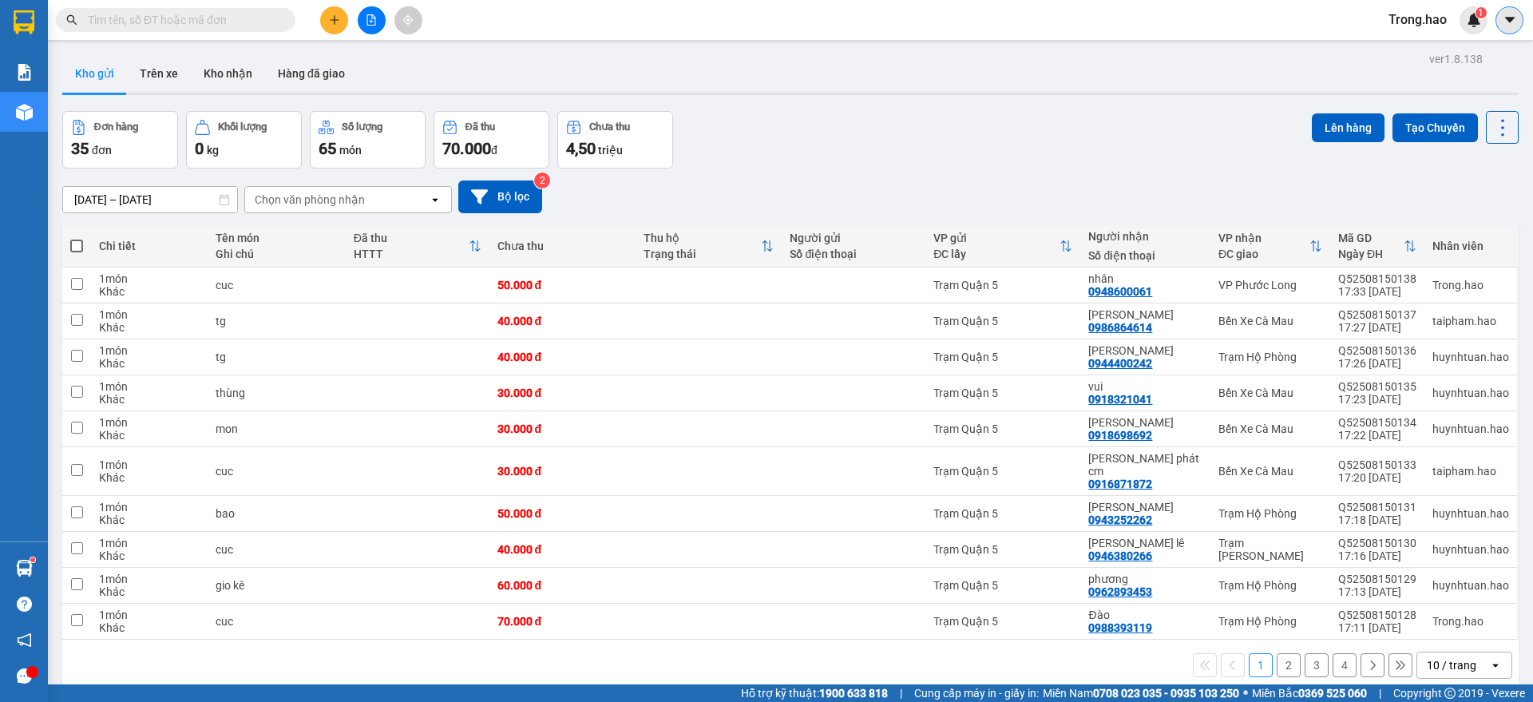
click at [1508, 29] on button at bounding box center [1510, 20] width 28 height 28
click at [1419, 22] on span "Trong.hao" at bounding box center [1418, 20] width 84 height 20
click at [1417, 55] on span "Đăng xuất" at bounding box center [1434, 50] width 67 height 18
